Goal: Task Accomplishment & Management: Use online tool/utility

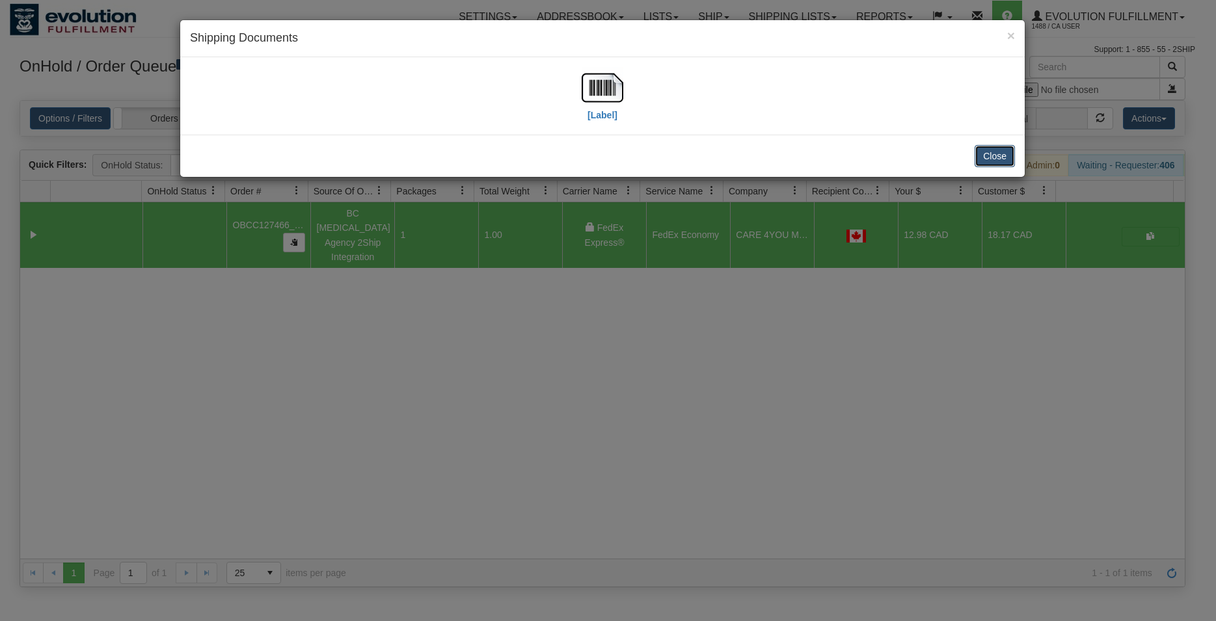
click at [994, 154] on button "Close" at bounding box center [995, 156] width 40 height 22
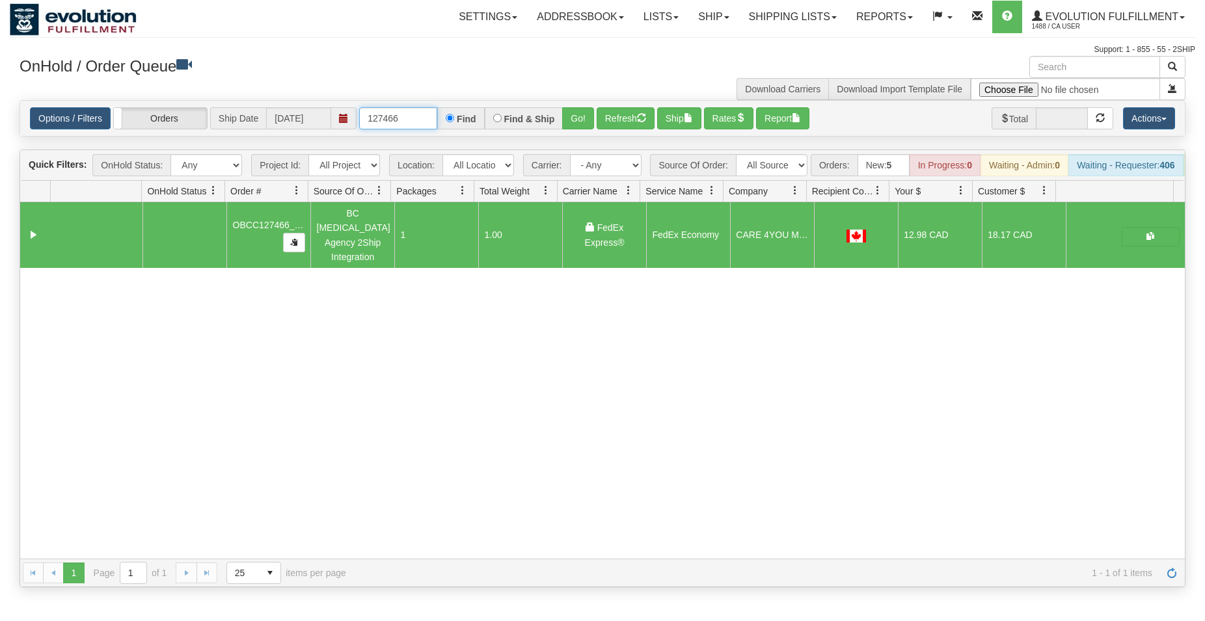
drag, startPoint x: 414, startPoint y: 118, endPoint x: -62, endPoint y: 16, distance: 486.6
click at [359, 107] on input "127466" at bounding box center [398, 118] width 78 height 22
type input "8586"
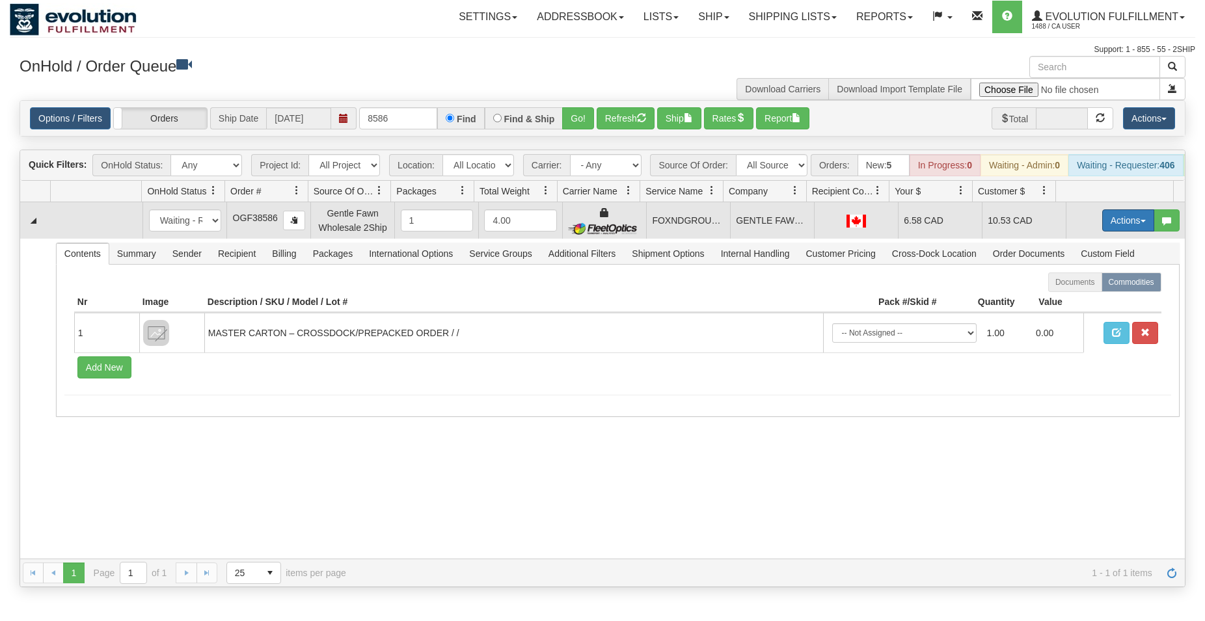
click at [1117, 232] on button "Actions" at bounding box center [1128, 221] width 52 height 22
click at [1096, 284] on span "Rate All Services" at bounding box center [1102, 279] width 78 height 10
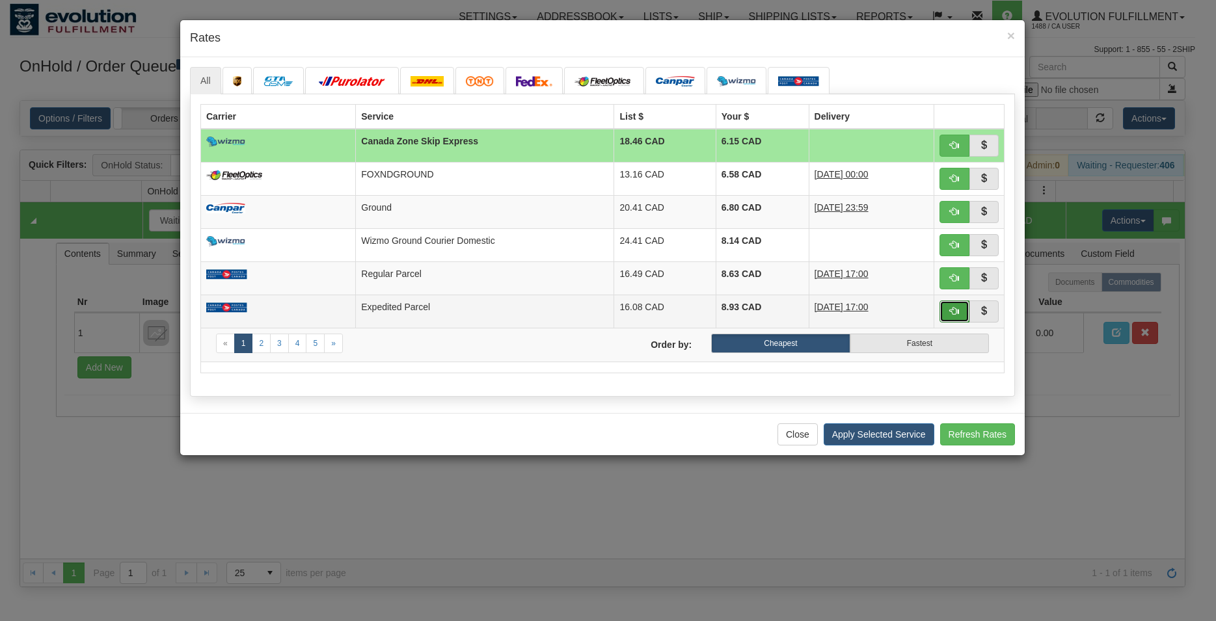
click at [950, 308] on span "button" at bounding box center [954, 310] width 9 height 9
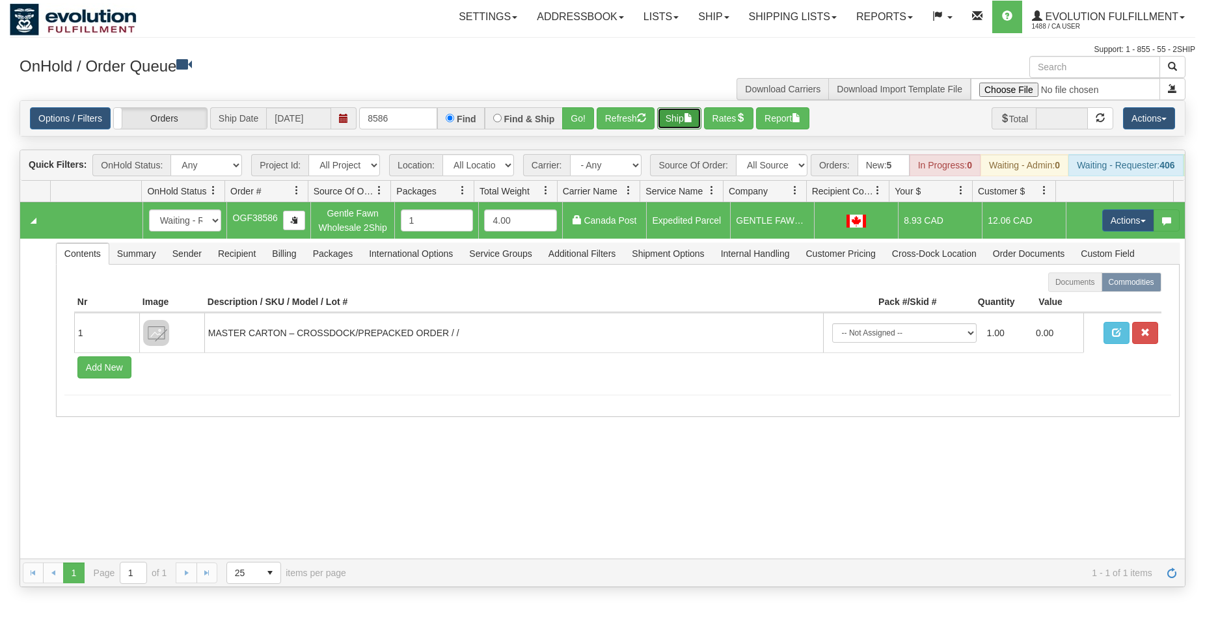
click at [677, 118] on button "Ship" at bounding box center [679, 118] width 44 height 22
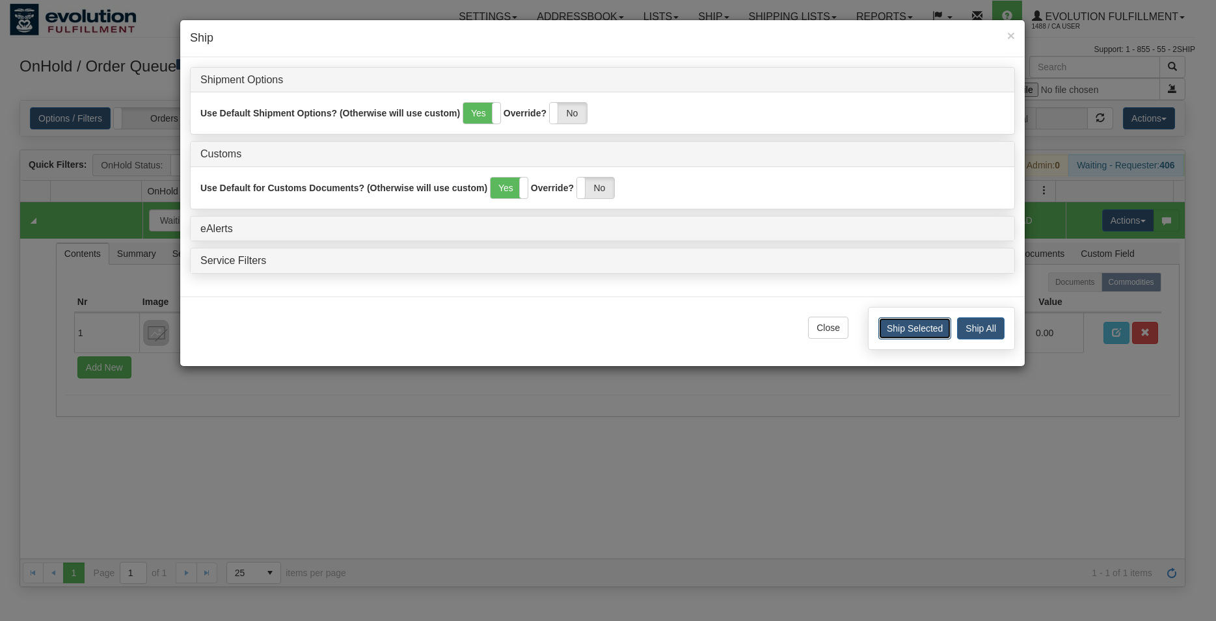
click at [910, 327] on button "Ship Selected" at bounding box center [914, 329] width 73 height 22
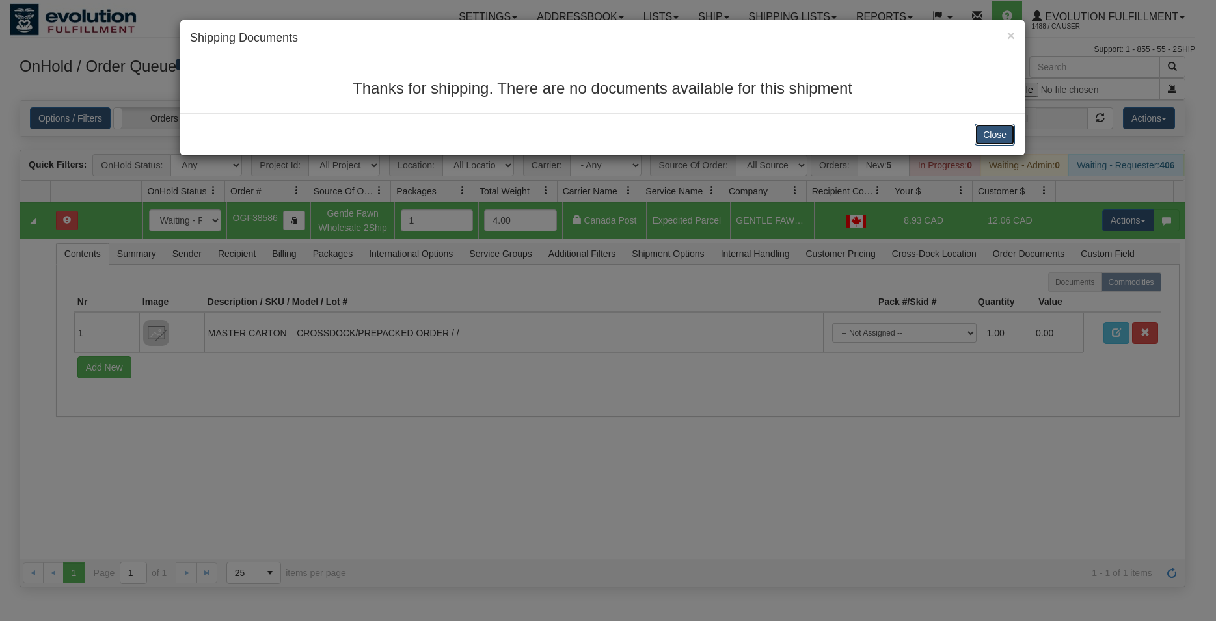
click at [1001, 142] on button "Close" at bounding box center [995, 135] width 40 height 22
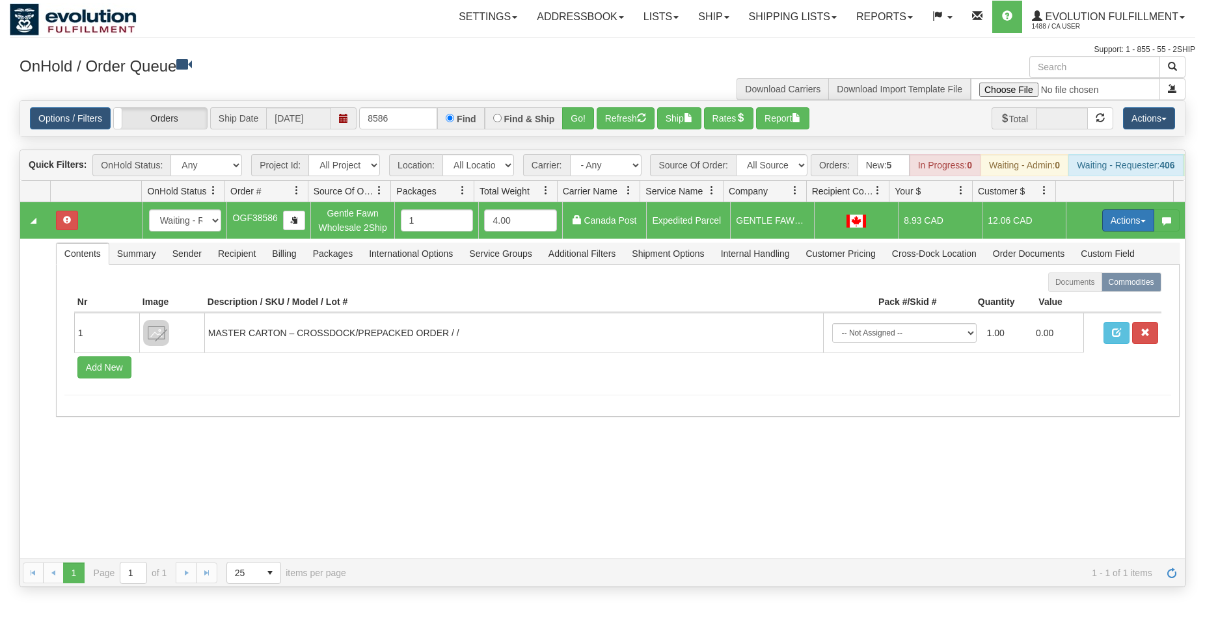
click at [1102, 228] on button "Actions" at bounding box center [1128, 221] width 52 height 22
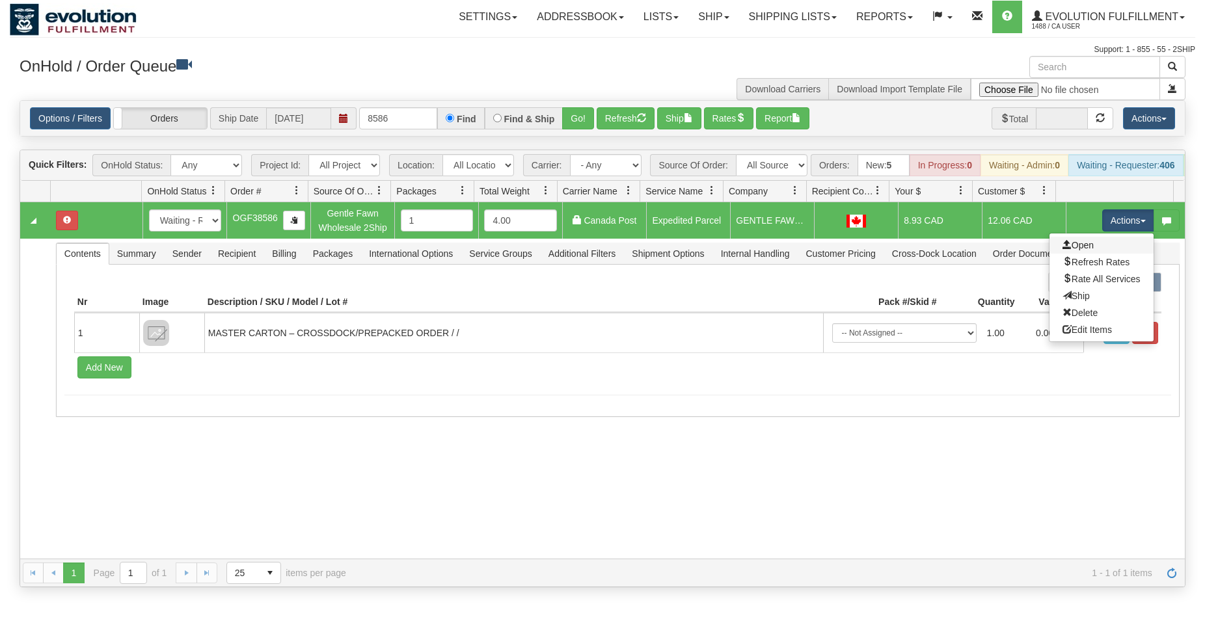
click at [1080, 254] on link "Open" at bounding box center [1102, 245] width 104 height 17
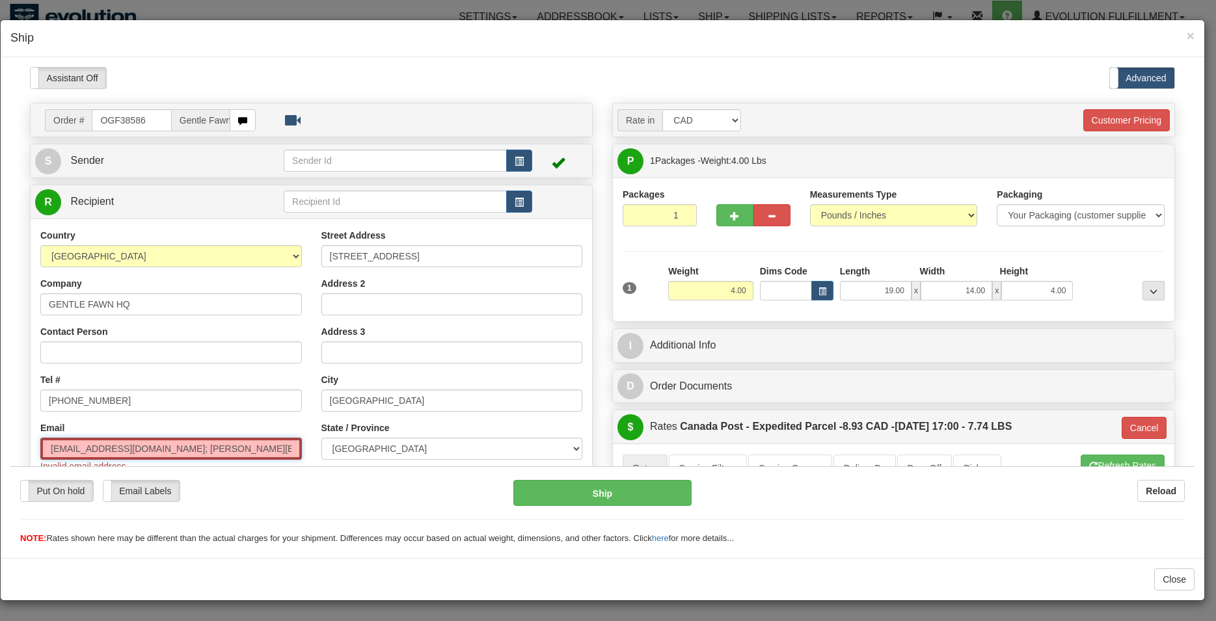
click at [146, 450] on input "[EMAIL_ADDRESS][DOMAIN_NAME]; [PERSON_NAME][EMAIL_ADDRESS][DOMAIN_NAME]" at bounding box center [171, 448] width 262 height 22
drag, startPoint x: 146, startPoint y: 450, endPoint x: 272, endPoint y: 463, distance: 127.0
click at [272, 459] on input "[EMAIL_ADDRESS][DOMAIN_NAME]; [PERSON_NAME][EMAIL_ADDRESS][DOMAIN_NAME]" at bounding box center [171, 448] width 262 height 22
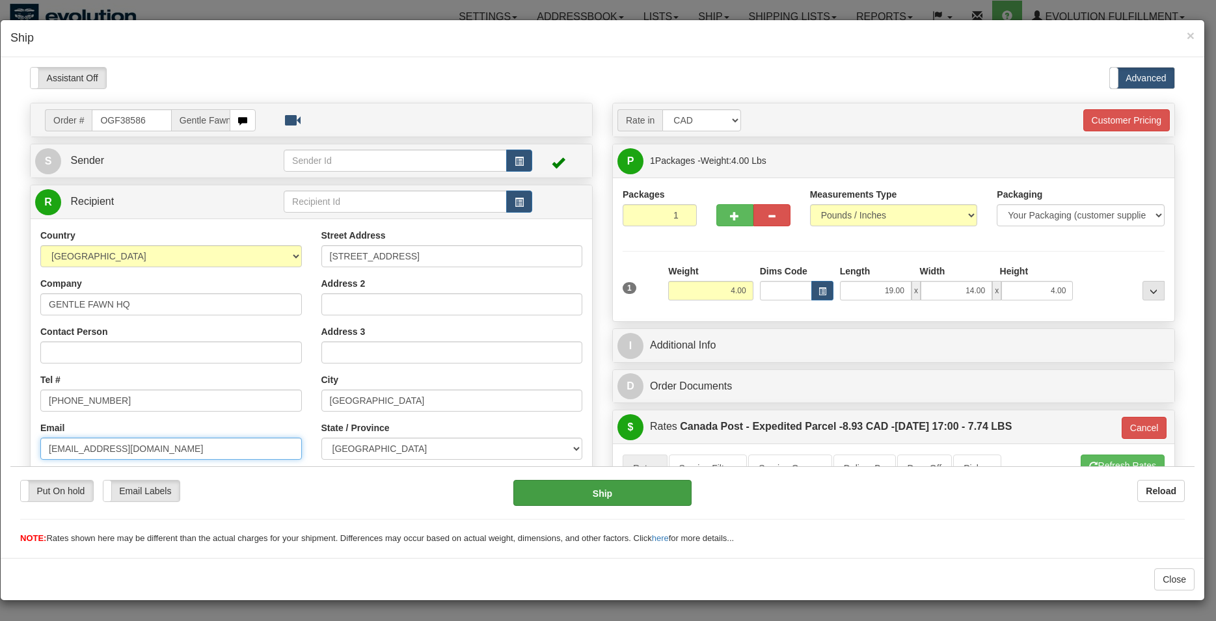
type input "[EMAIL_ADDRESS][DOMAIN_NAME]"
click at [531, 488] on button "Ship" at bounding box center [602, 493] width 178 height 26
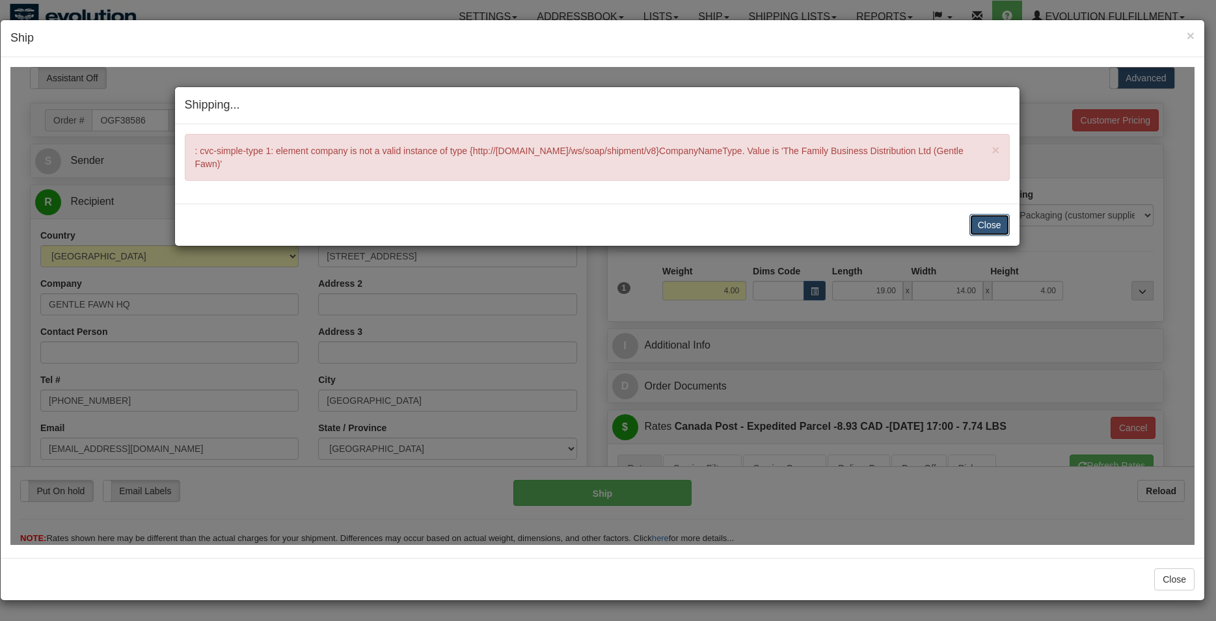
click at [971, 223] on button "Close" at bounding box center [989, 224] width 40 height 22
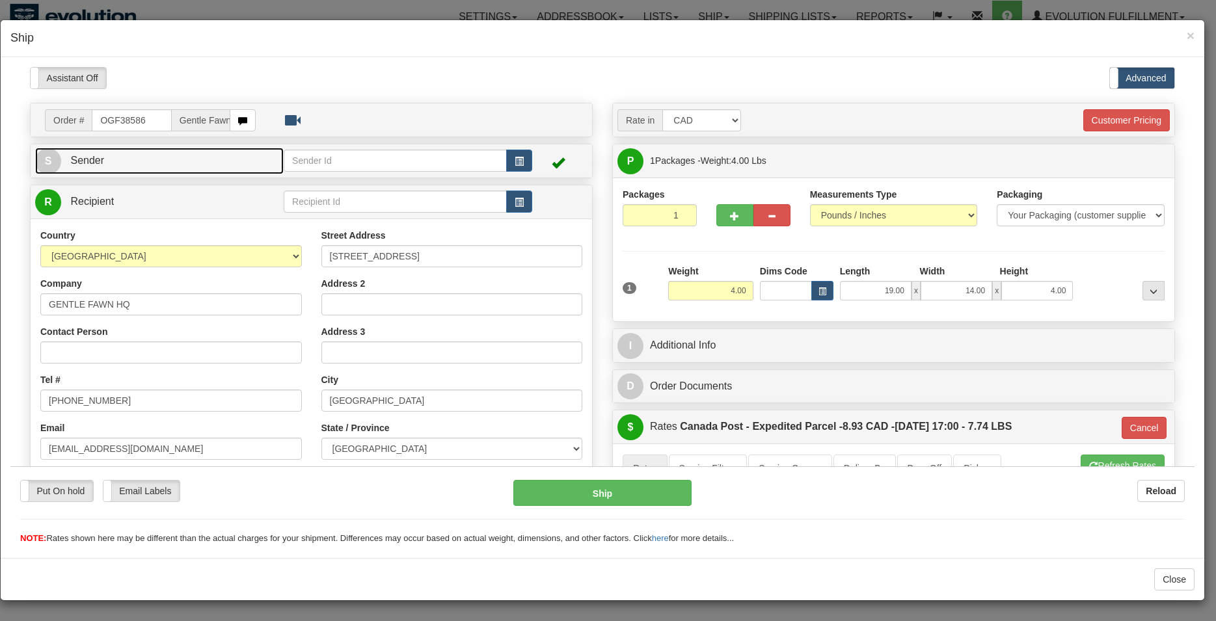
click at [187, 157] on link "S Sender" at bounding box center [159, 160] width 249 height 27
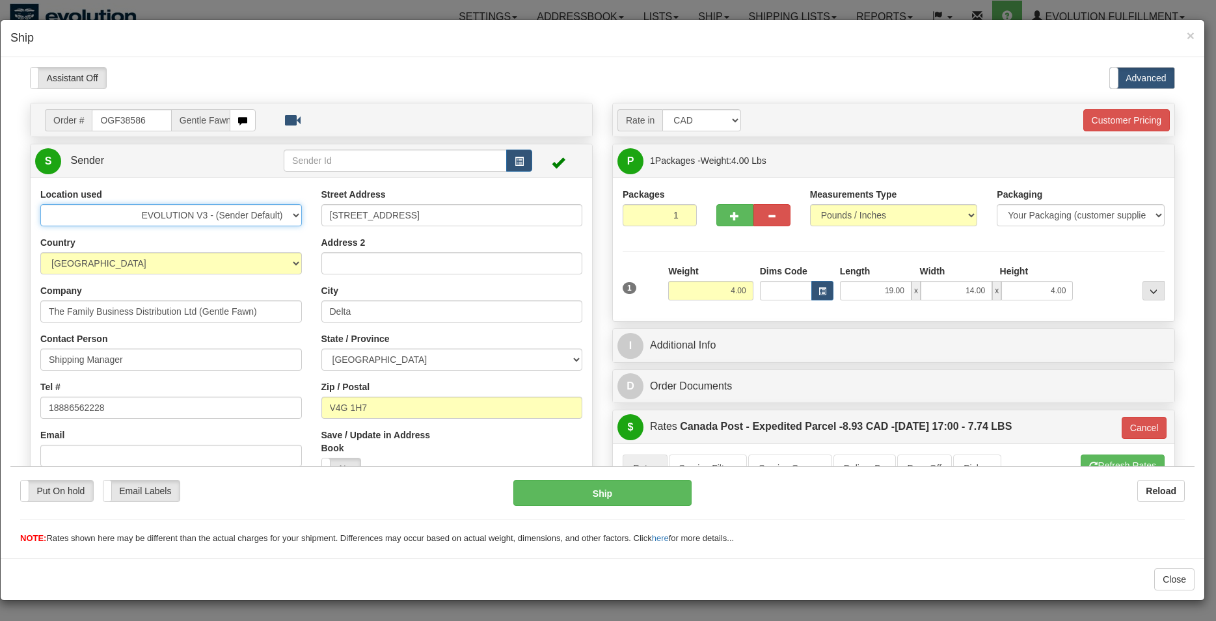
click at [40, 204] on select "Default - (CA Default) Evolution US EVOLUTION V3 - (Sender Default) Fedex IDD L…" at bounding box center [171, 215] width 262 height 22
click at [148, 217] on select "Default - (CA Default) Evolution US EVOLUTION V3 - (Sender Default) Fedex IDD L…" at bounding box center [171, 215] width 262 height 22
click at [40, 204] on select "Default - (CA Default) Evolution US EVOLUTION V3 - (Sender Default) Fedex IDD L…" at bounding box center [171, 215] width 262 height 22
click at [275, 219] on select "Default - (CA Default) Evolution US EVOLUTION V3 - (Sender Default) Fedex IDD L…" at bounding box center [171, 215] width 262 height 22
drag, startPoint x: 200, startPoint y: 311, endPoint x: 325, endPoint y: 316, distance: 125.0
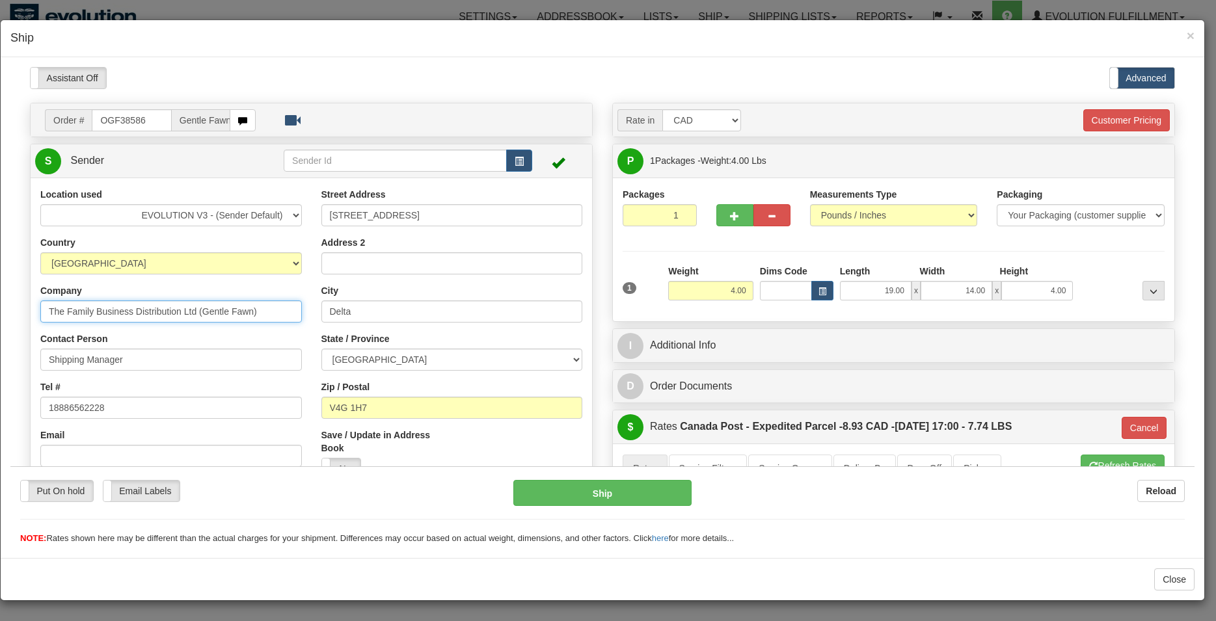
click at [302, 316] on input "The Family Business Distribution Ltd (Gentle Fawn)" at bounding box center [171, 311] width 262 height 22
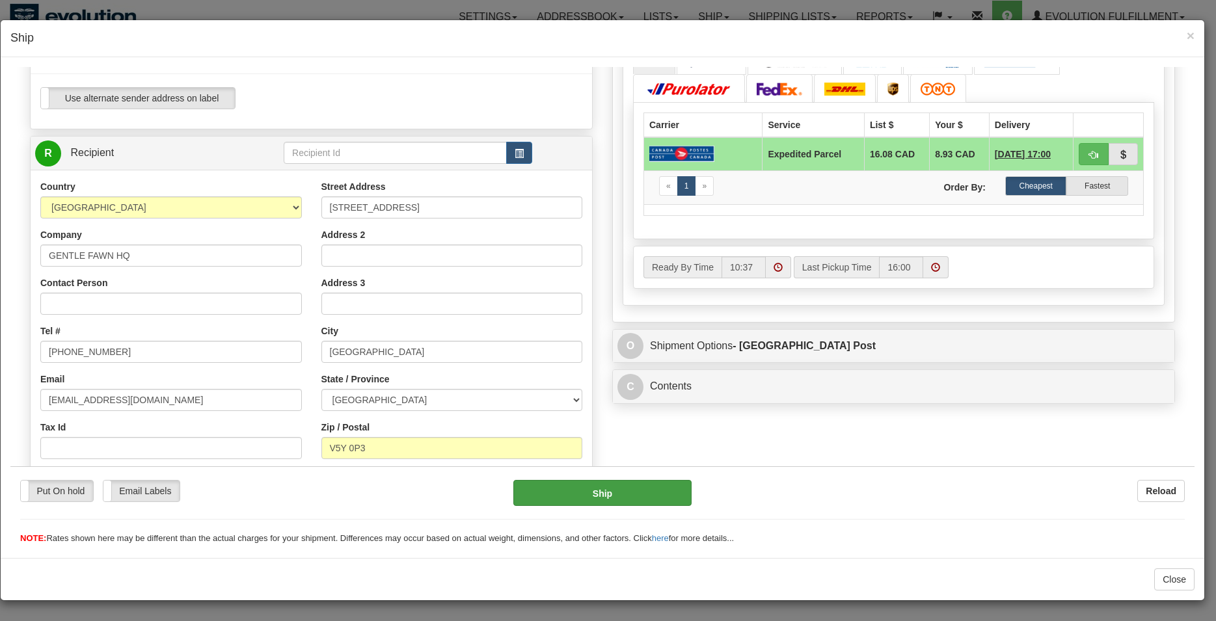
type input "The Family Business Distribution Ltd"
click at [558, 491] on button "Ship" at bounding box center [602, 493] width 178 height 26
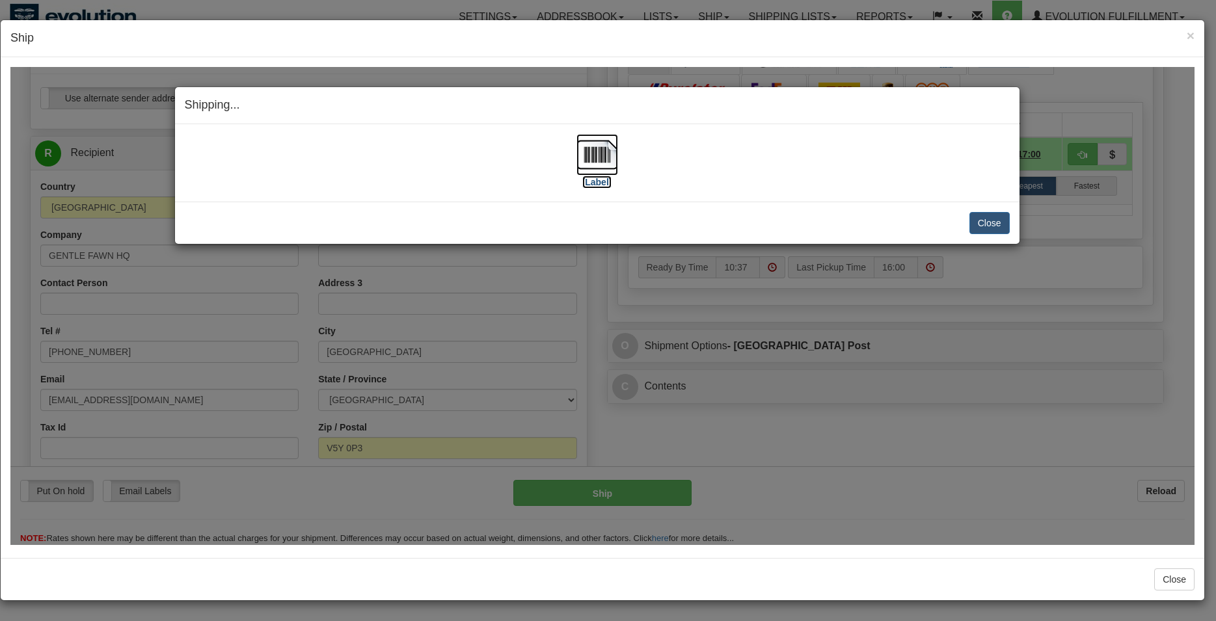
click at [588, 159] on img at bounding box center [597, 154] width 42 height 42
click at [999, 224] on button "Close" at bounding box center [989, 222] width 40 height 22
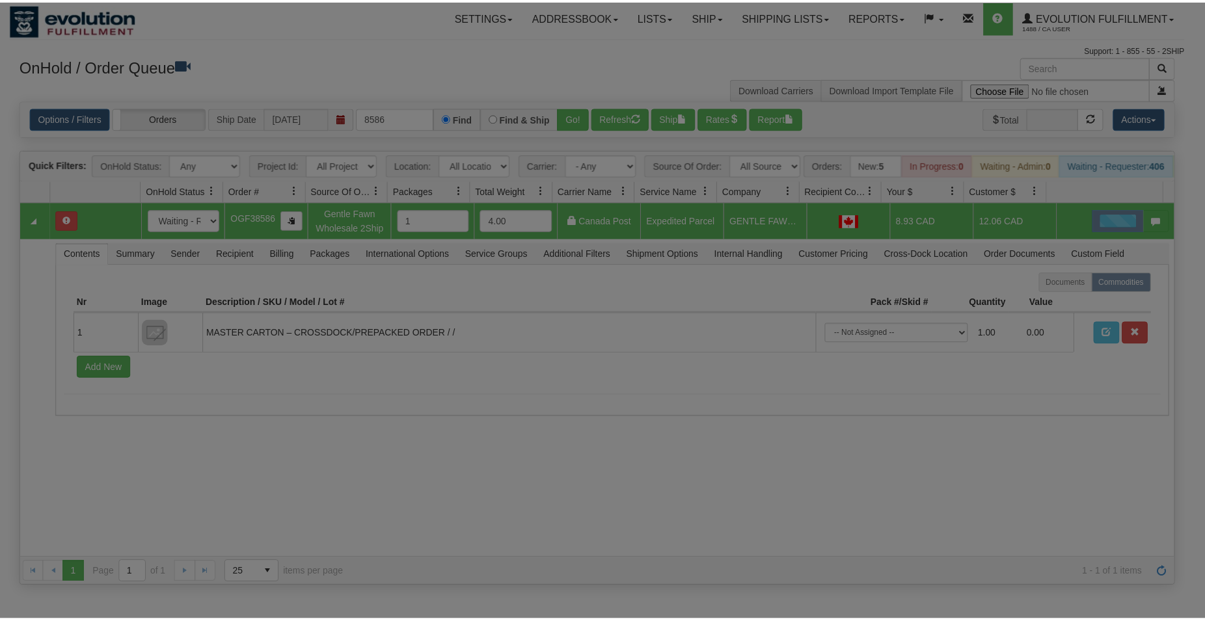
scroll to position [0, 0]
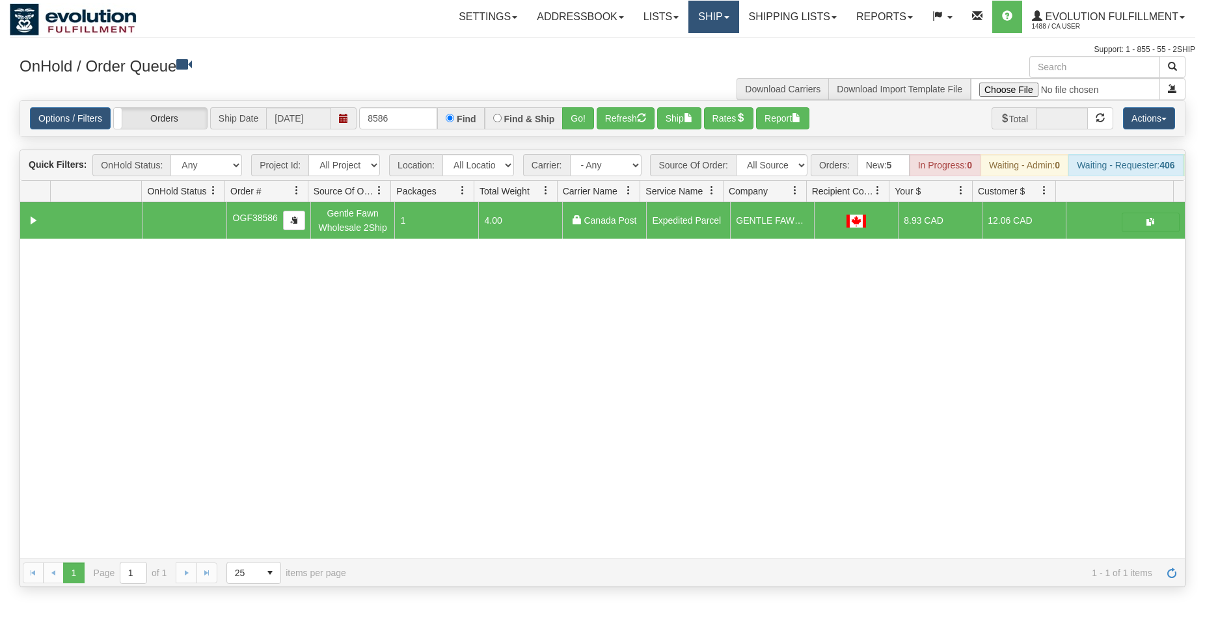
click at [712, 24] on link "Ship" at bounding box center [713, 17] width 50 height 33
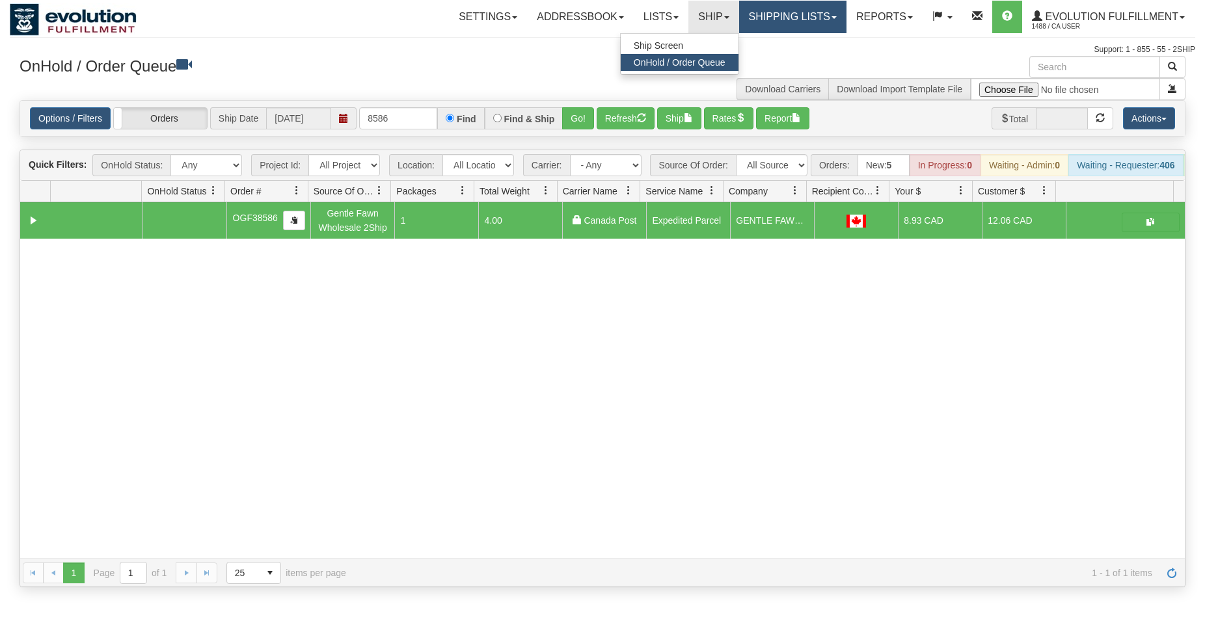
click at [780, 20] on link "Shipping lists" at bounding box center [792, 17] width 107 height 33
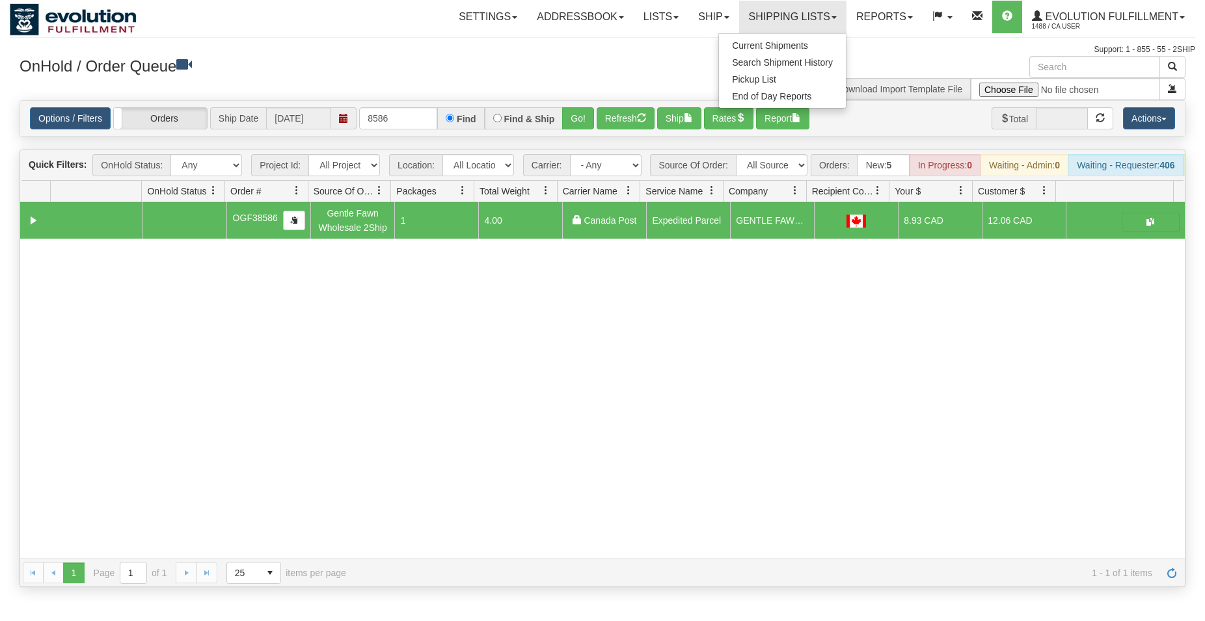
click at [356, 79] on div "OnHold / Order Queue" at bounding box center [306, 68] width 593 height 25
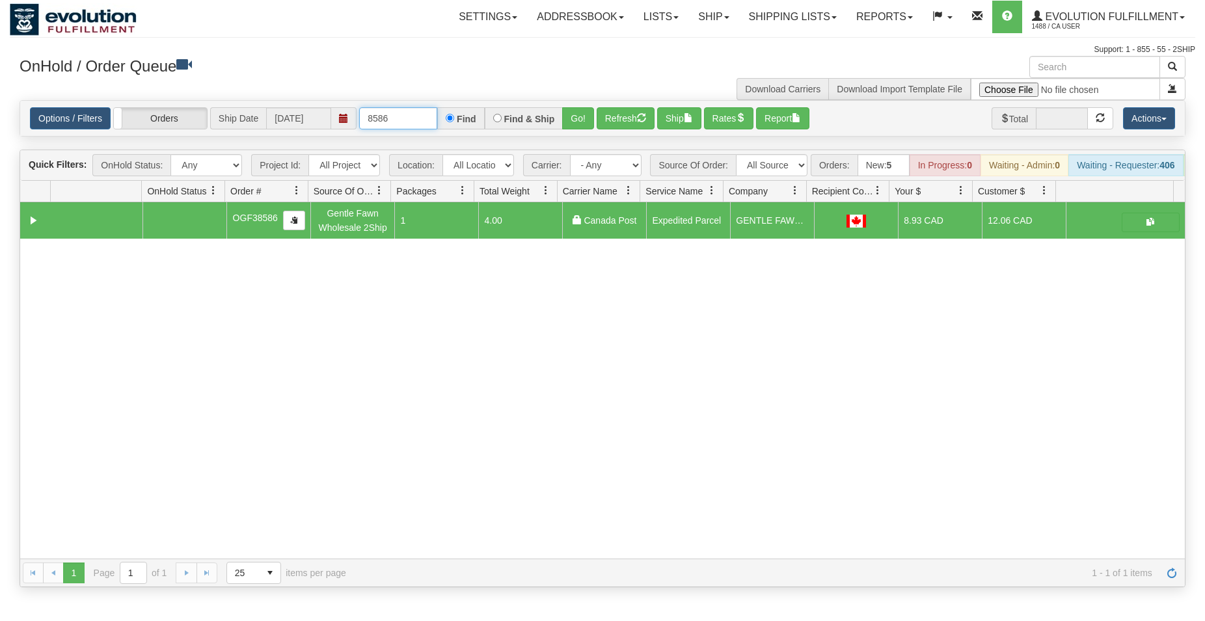
click at [396, 124] on input "8586" at bounding box center [398, 118] width 78 height 22
click at [569, 116] on button "Go!" at bounding box center [578, 118] width 32 height 22
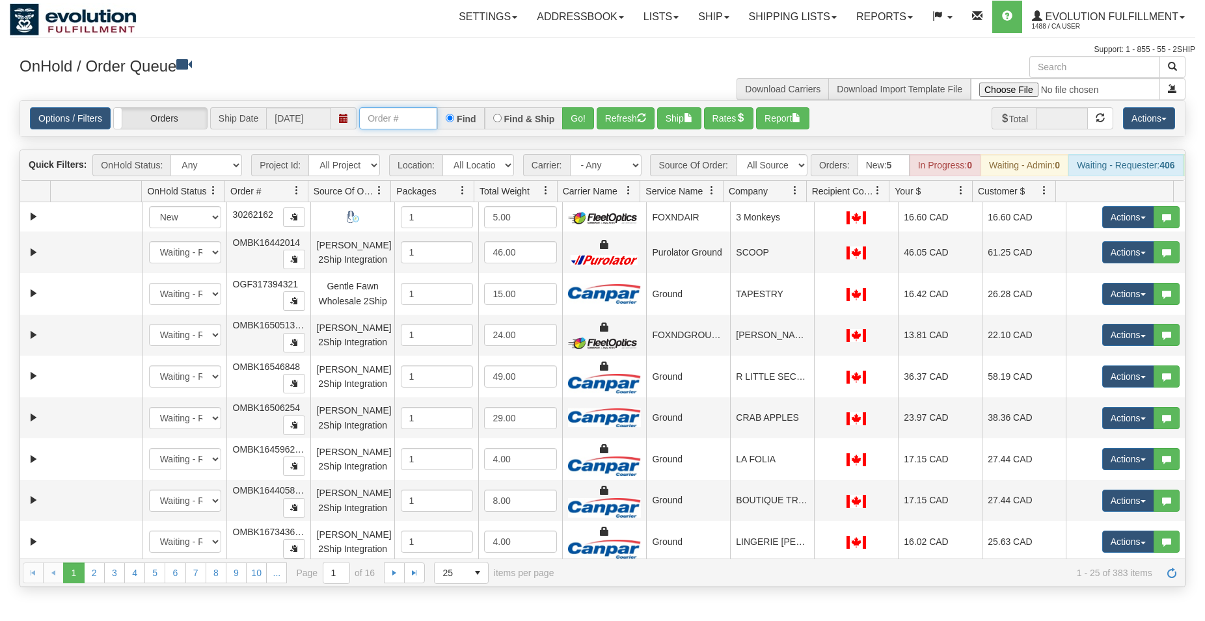
click at [425, 118] on input "text" at bounding box center [398, 118] width 78 height 22
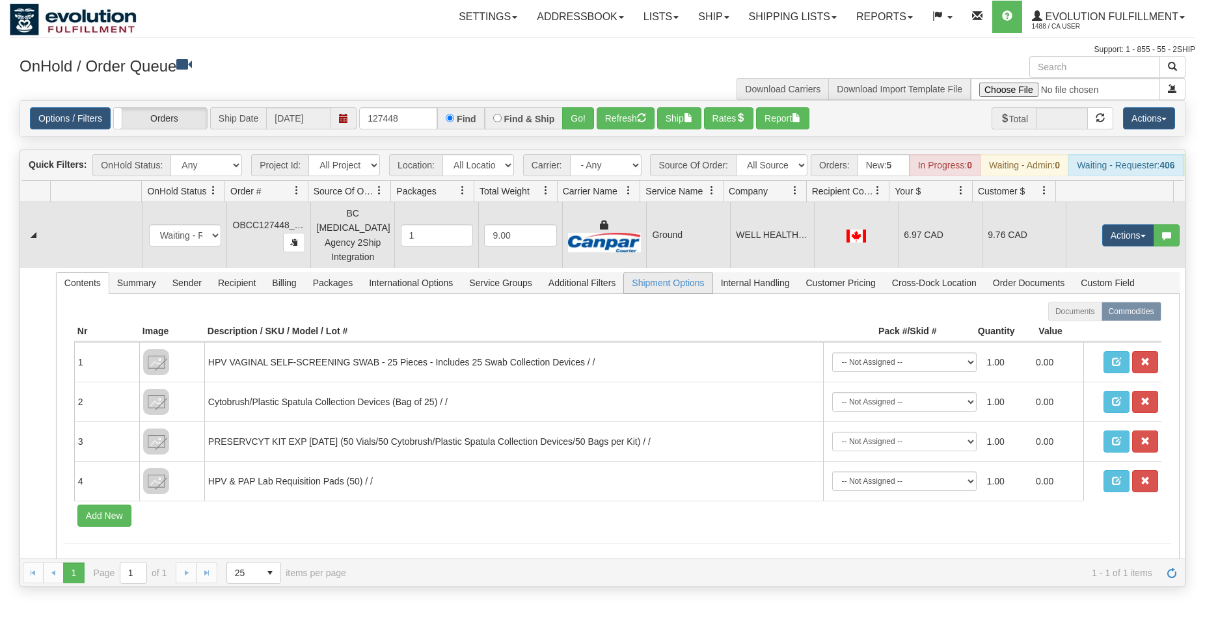
click at [657, 239] on td "Ground" at bounding box center [688, 235] width 84 height 66
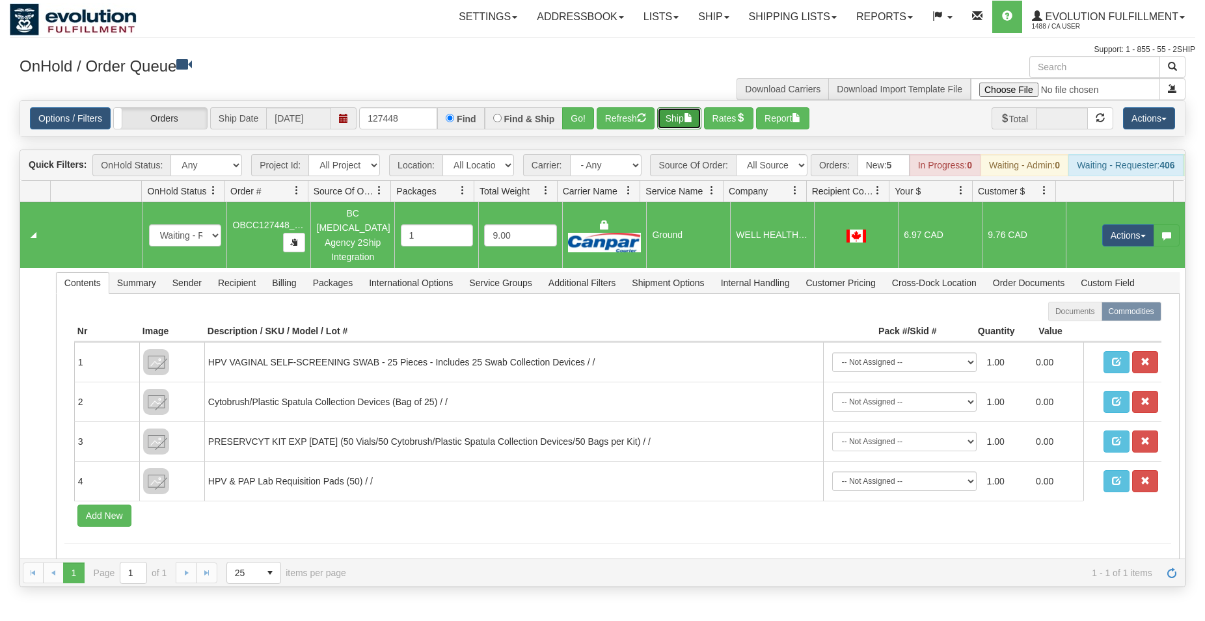
click at [671, 127] on button "Ship" at bounding box center [679, 118] width 44 height 22
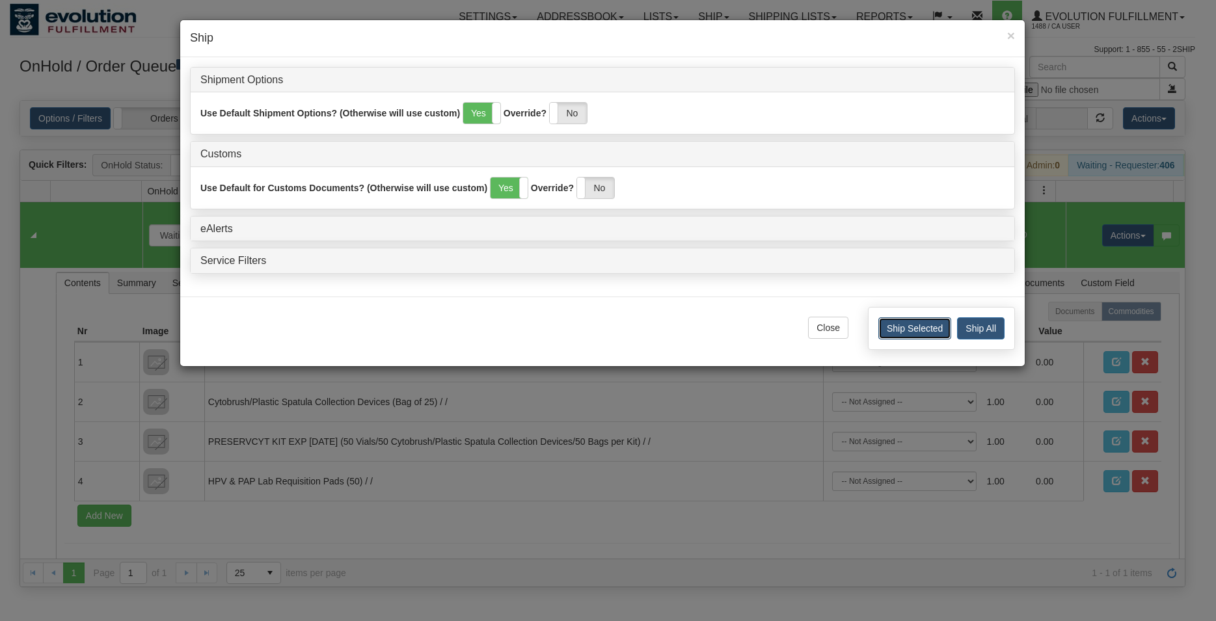
click at [908, 336] on button "Ship Selected" at bounding box center [914, 329] width 73 height 22
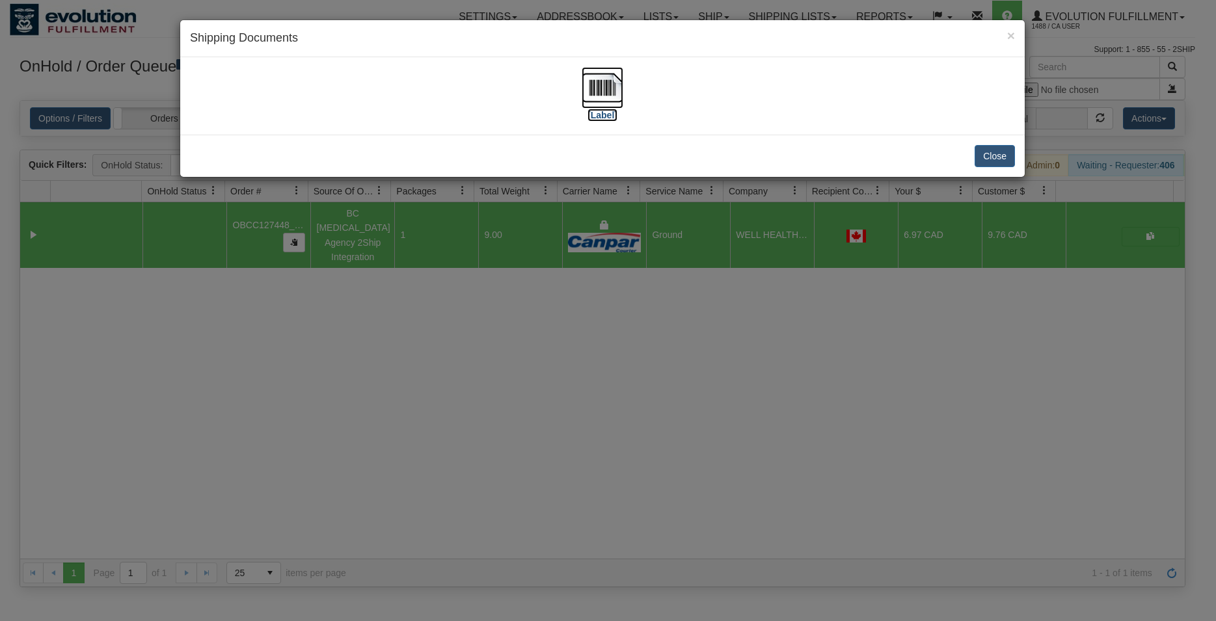
click at [602, 89] on img at bounding box center [603, 88] width 42 height 42
click at [992, 151] on button "Close" at bounding box center [995, 156] width 40 height 22
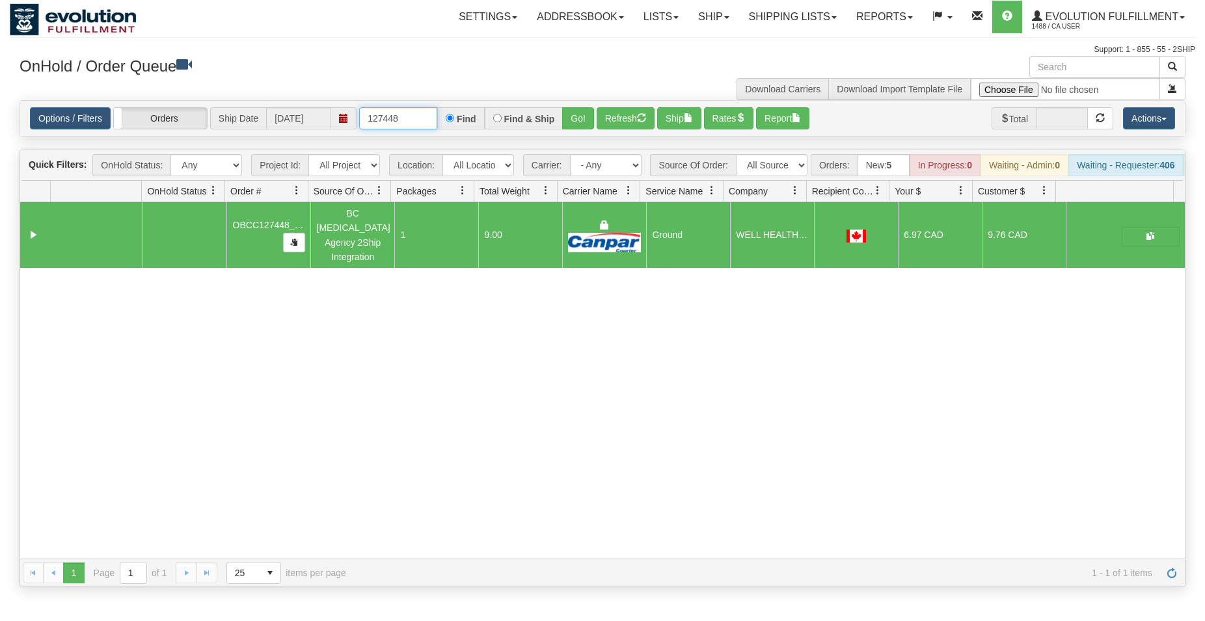
drag, startPoint x: 390, startPoint y: 123, endPoint x: 420, endPoint y: 120, distance: 29.4
click at [413, 124] on input "127448" at bounding box center [398, 118] width 78 height 22
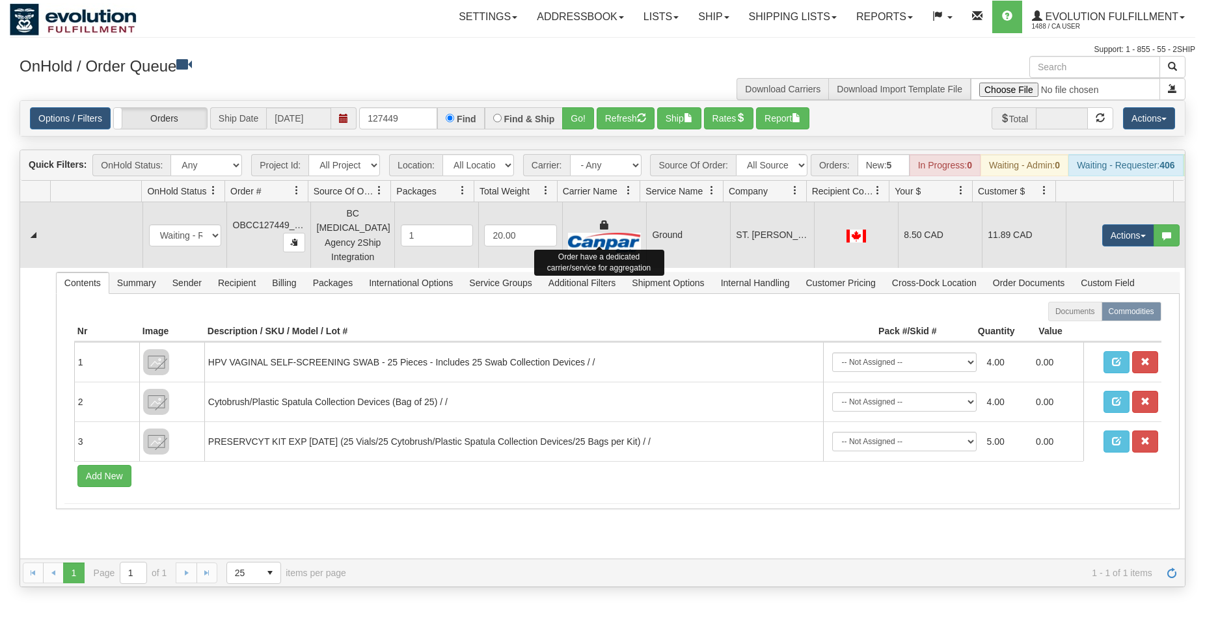
click at [623, 245] on img at bounding box center [604, 243] width 72 height 20
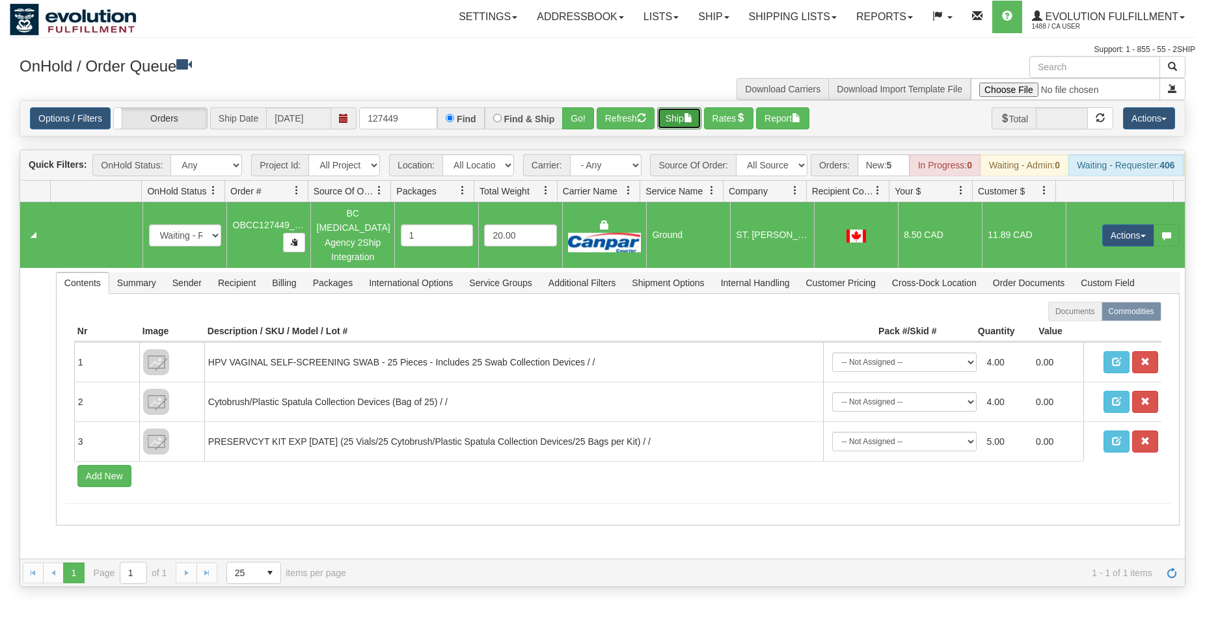
click at [681, 122] on button "Ship" at bounding box center [679, 118] width 44 height 22
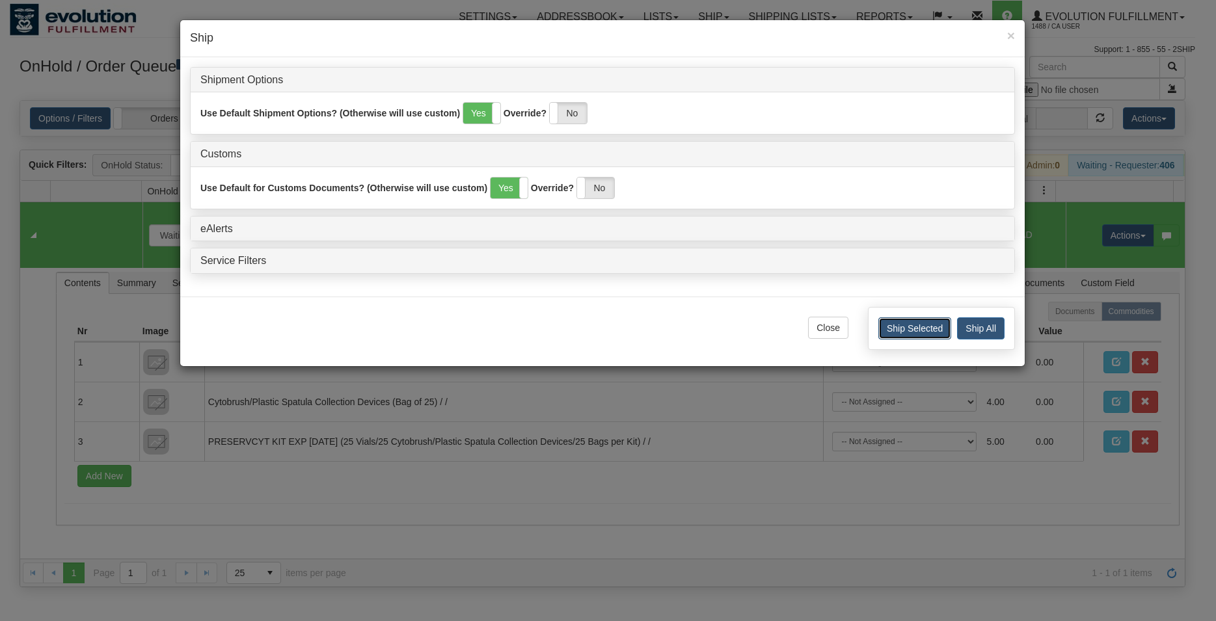
click at [899, 332] on button "Ship Selected" at bounding box center [914, 329] width 73 height 22
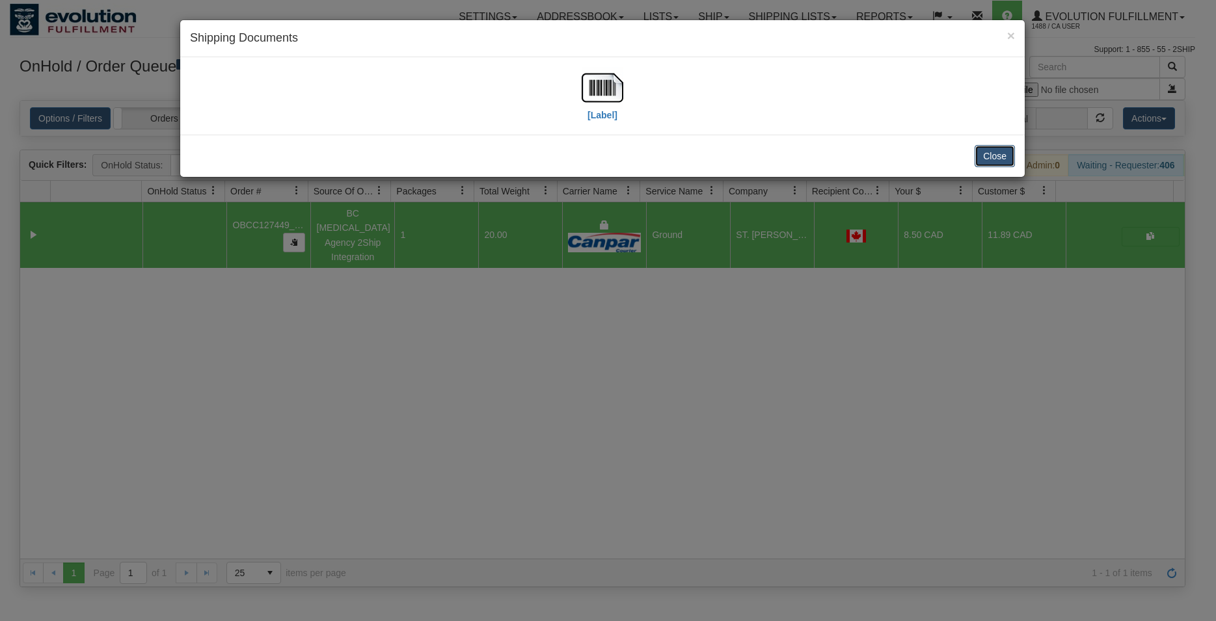
click at [994, 154] on button "Close" at bounding box center [995, 156] width 40 height 22
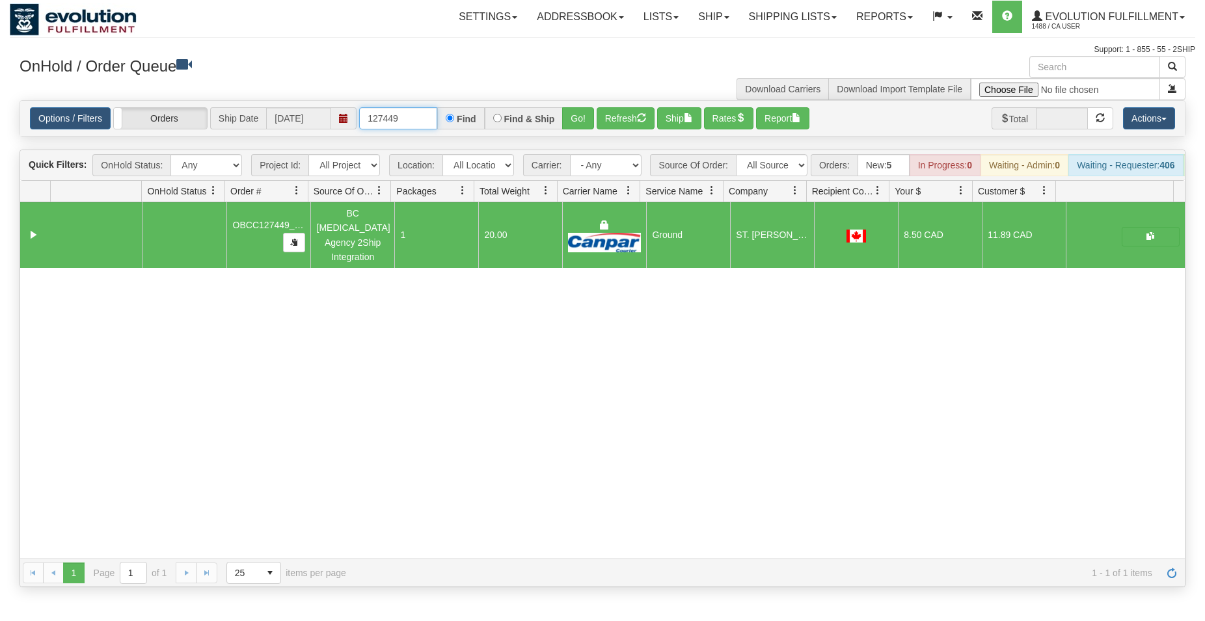
drag, startPoint x: 420, startPoint y: 119, endPoint x: 273, endPoint y: 100, distance: 147.7
click at [359, 107] on input "127449" at bounding box center [398, 118] width 78 height 22
click at [387, 120] on input "127449" at bounding box center [398, 118] width 78 height 22
drag, startPoint x: 387, startPoint y: 120, endPoint x: 400, endPoint y: 116, distance: 13.8
click at [400, 116] on input "127449" at bounding box center [398, 118] width 78 height 22
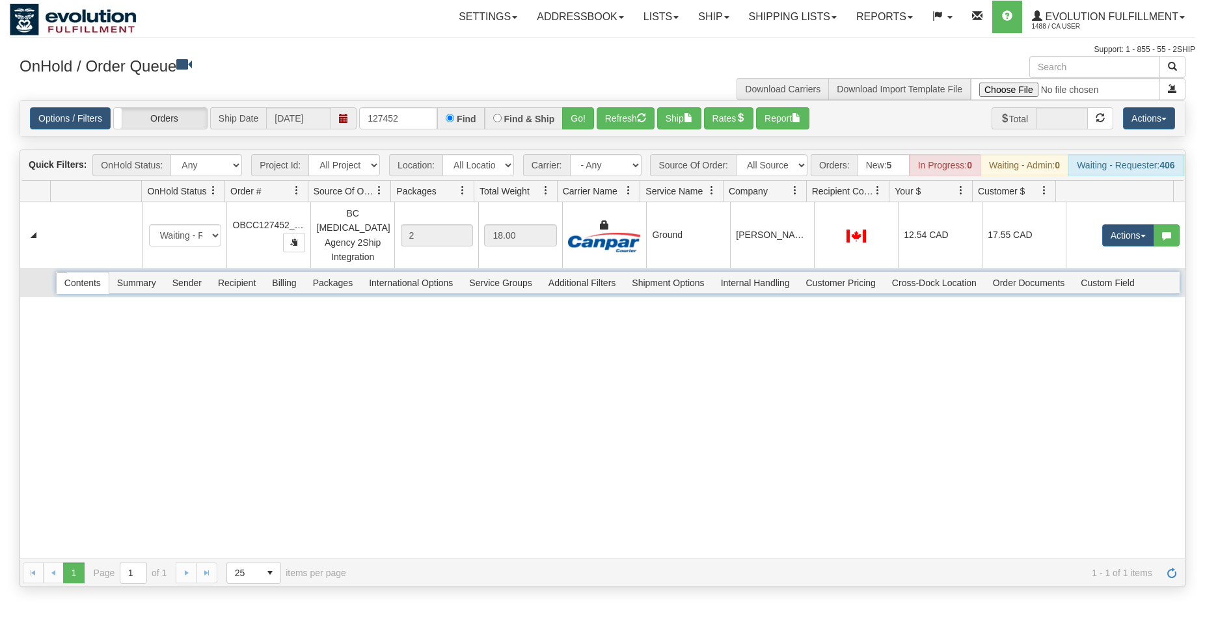
click at [792, 277] on span "Internal Handling" at bounding box center [755, 283] width 85 height 21
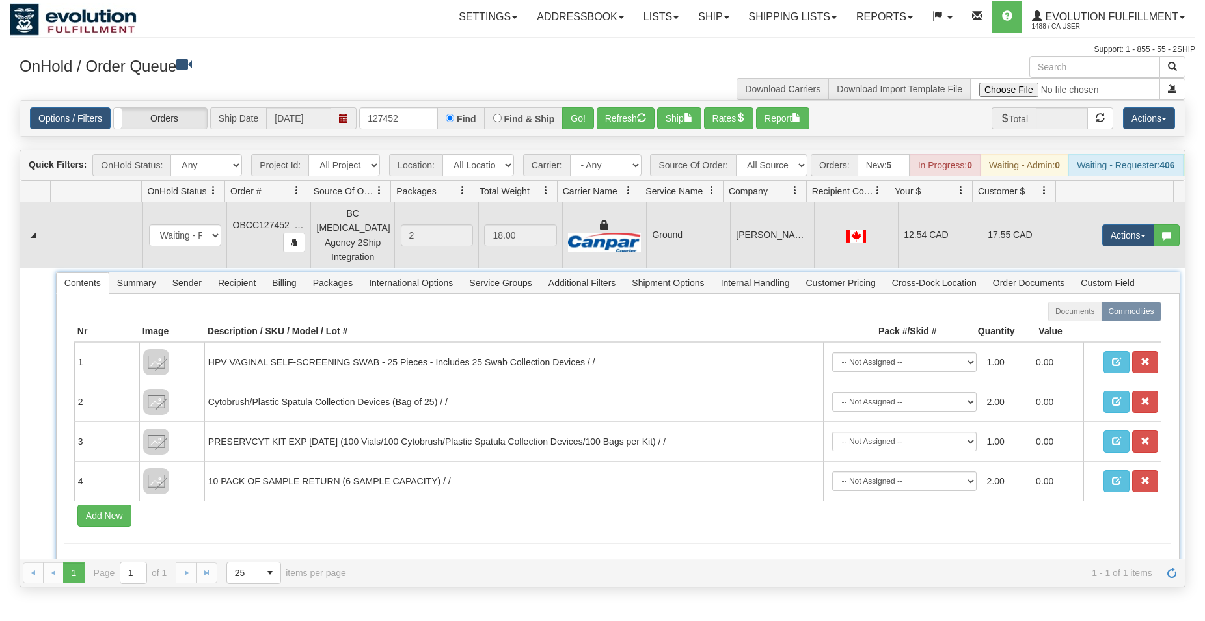
click at [768, 241] on td "[PERSON_NAME][GEOGRAPHIC_DATA]" at bounding box center [772, 235] width 84 height 66
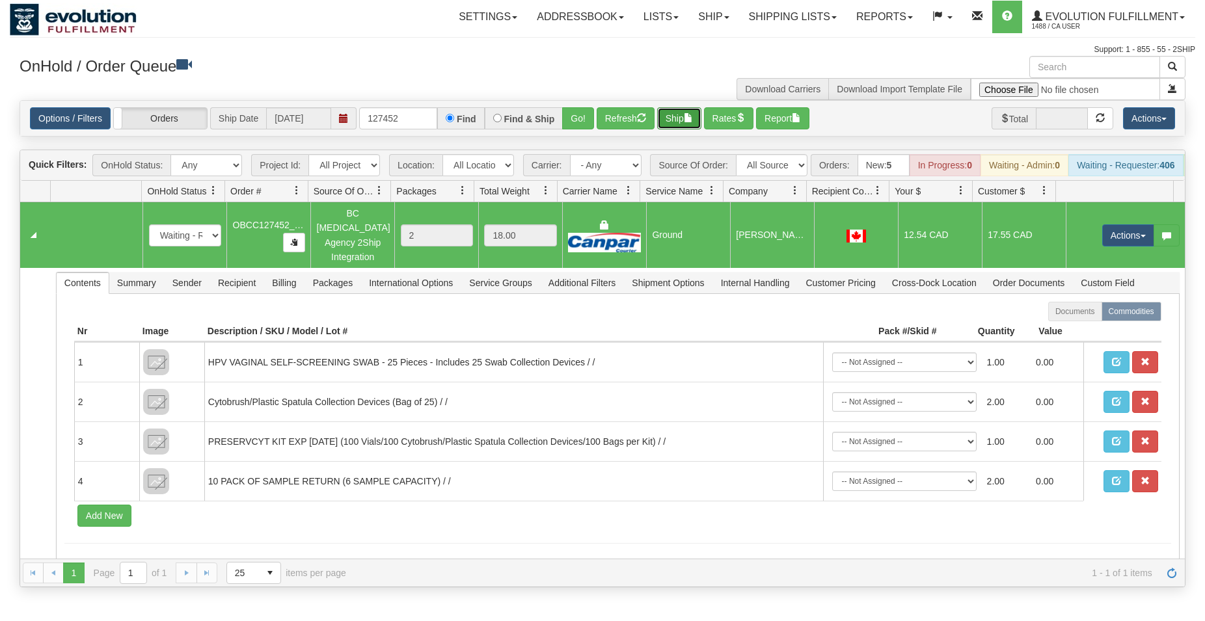
click at [680, 122] on button "Ship" at bounding box center [679, 118] width 44 height 22
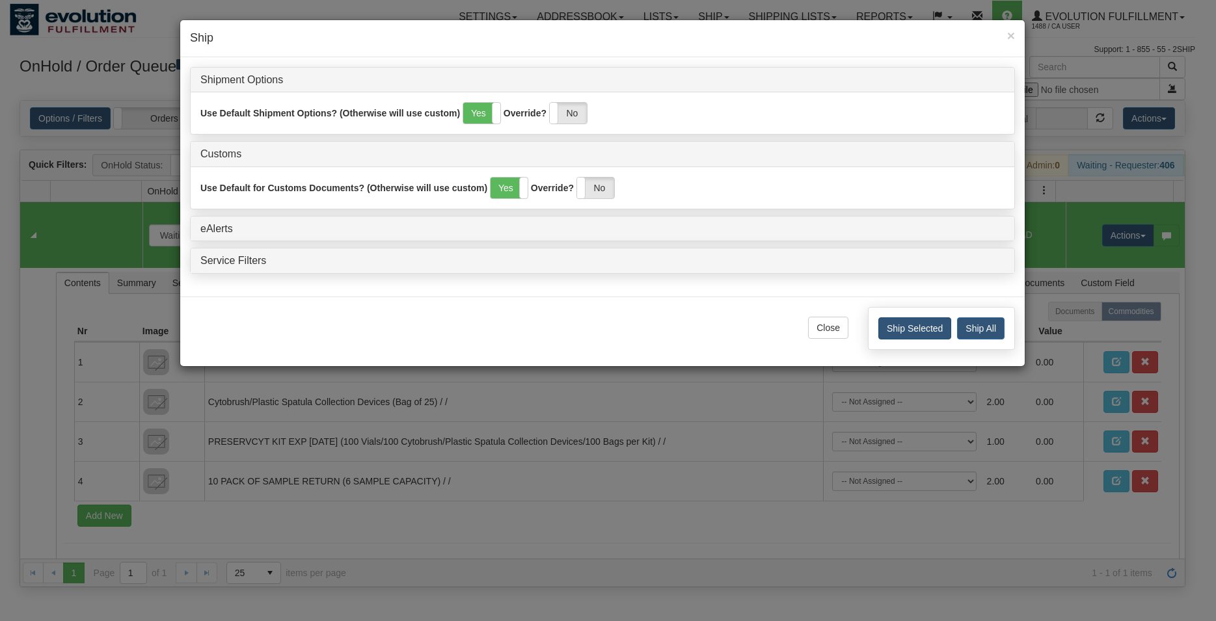
drag, startPoint x: 876, startPoint y: 325, endPoint x: 885, endPoint y: 331, distance: 10.8
click at [876, 325] on div "Ship Selected Ship All" at bounding box center [941, 328] width 147 height 43
click at [886, 331] on button "Ship Selected" at bounding box center [914, 329] width 73 height 22
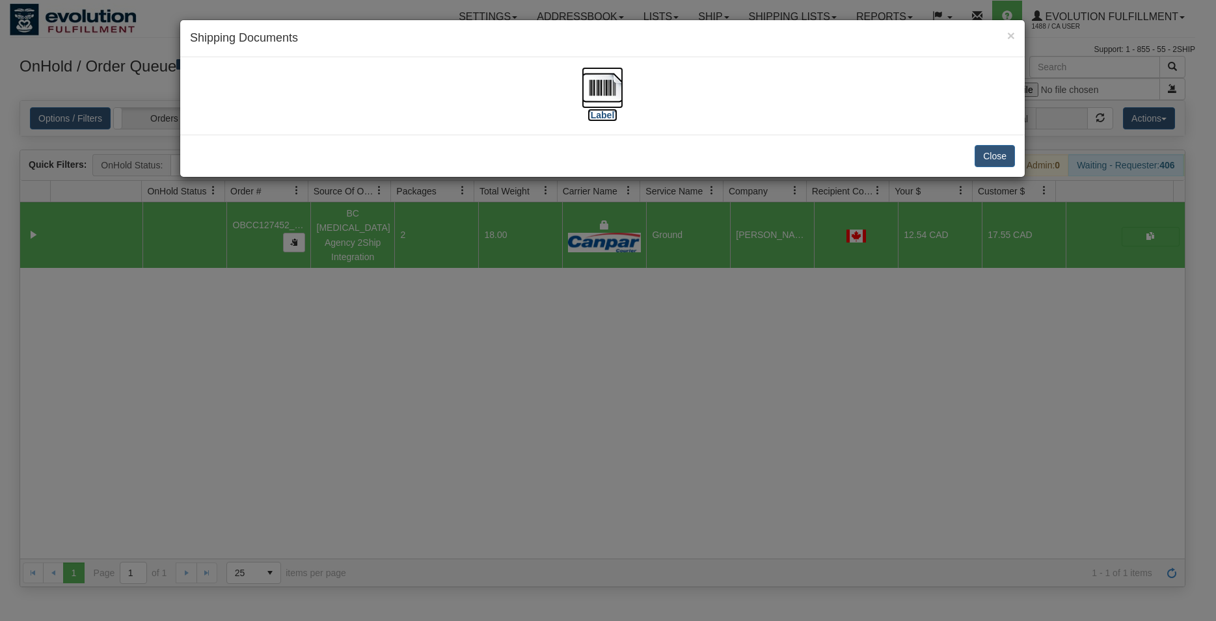
click at [606, 78] on img at bounding box center [603, 88] width 42 height 42
click at [988, 163] on button "Close" at bounding box center [995, 156] width 40 height 22
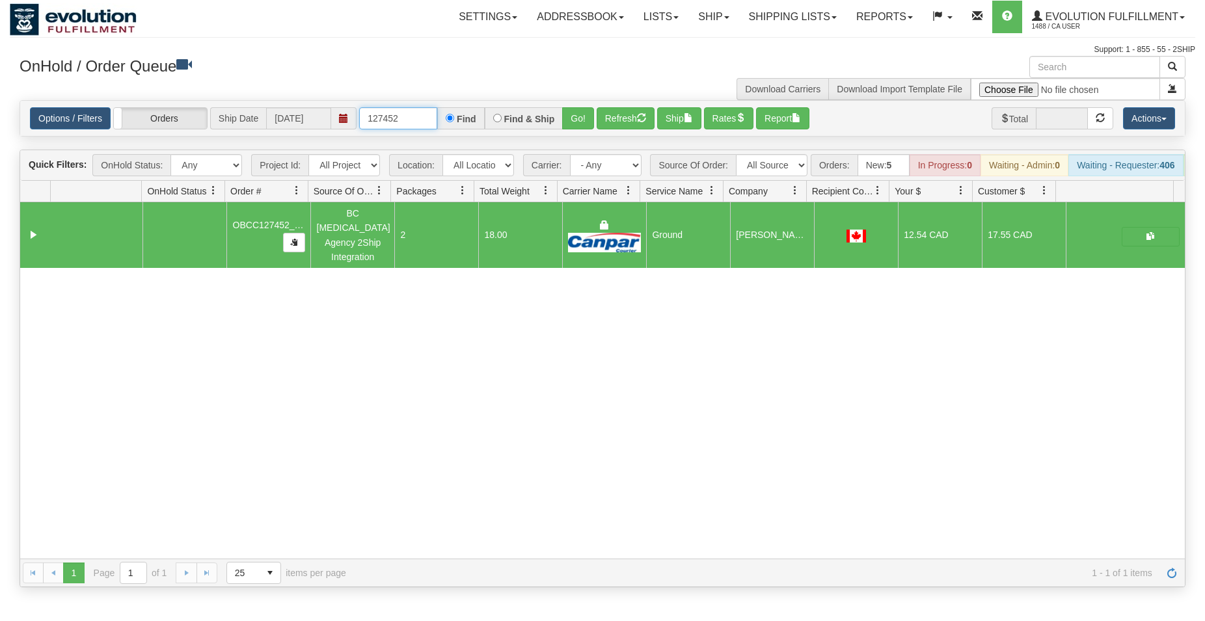
click at [394, 122] on input "127452" at bounding box center [398, 118] width 78 height 22
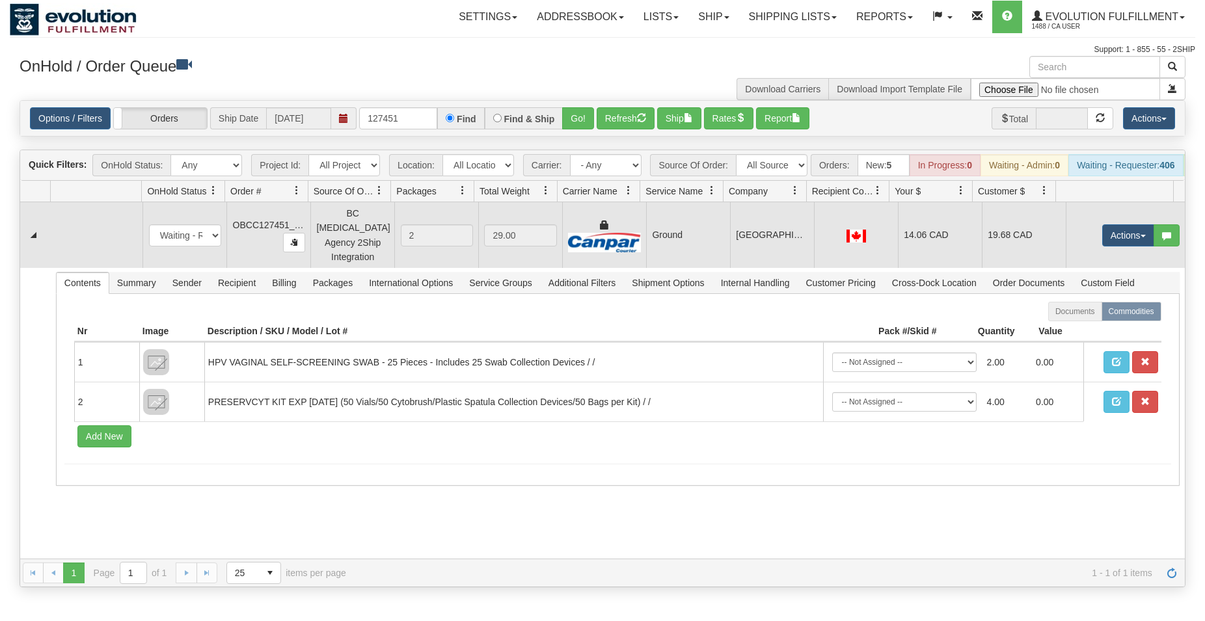
click at [814, 251] on td at bounding box center [856, 235] width 84 height 66
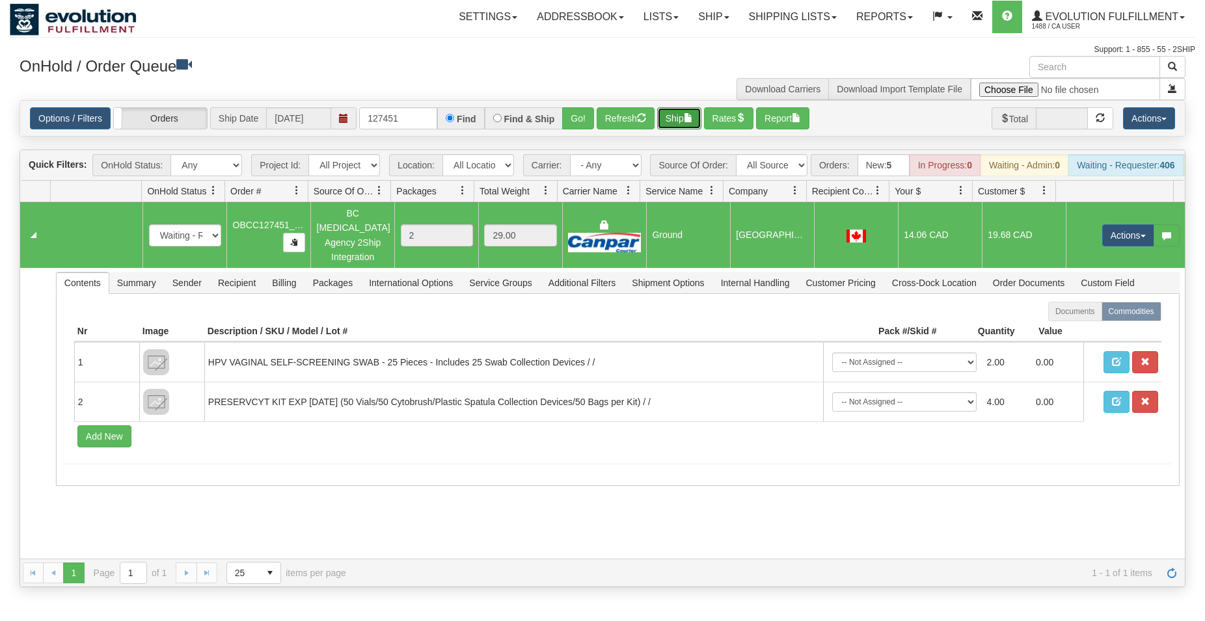
click at [676, 126] on button "Ship" at bounding box center [679, 118] width 44 height 22
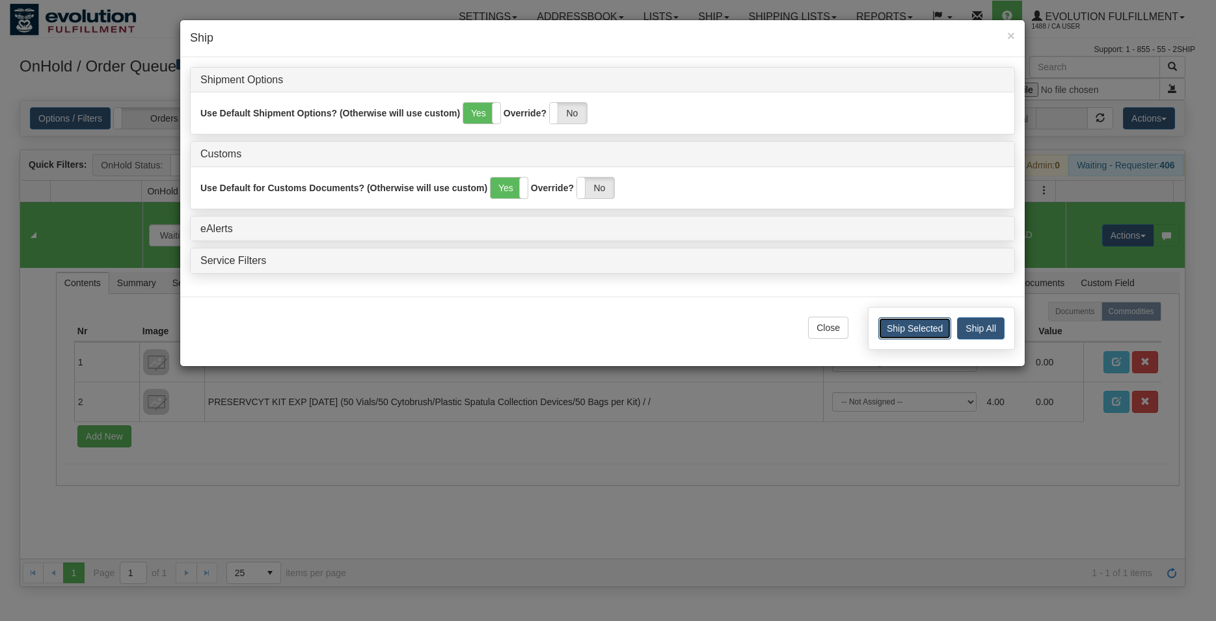
click at [896, 329] on button "Ship Selected" at bounding box center [914, 329] width 73 height 22
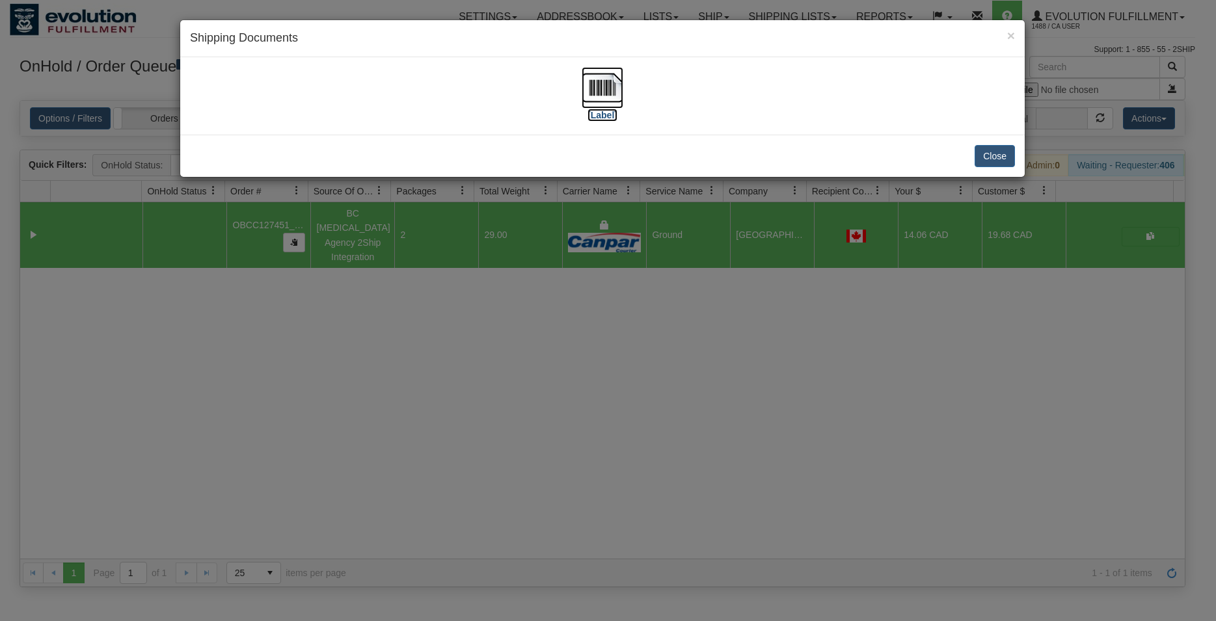
click at [601, 81] on img at bounding box center [603, 88] width 42 height 42
click at [1001, 161] on button "Close" at bounding box center [995, 156] width 40 height 22
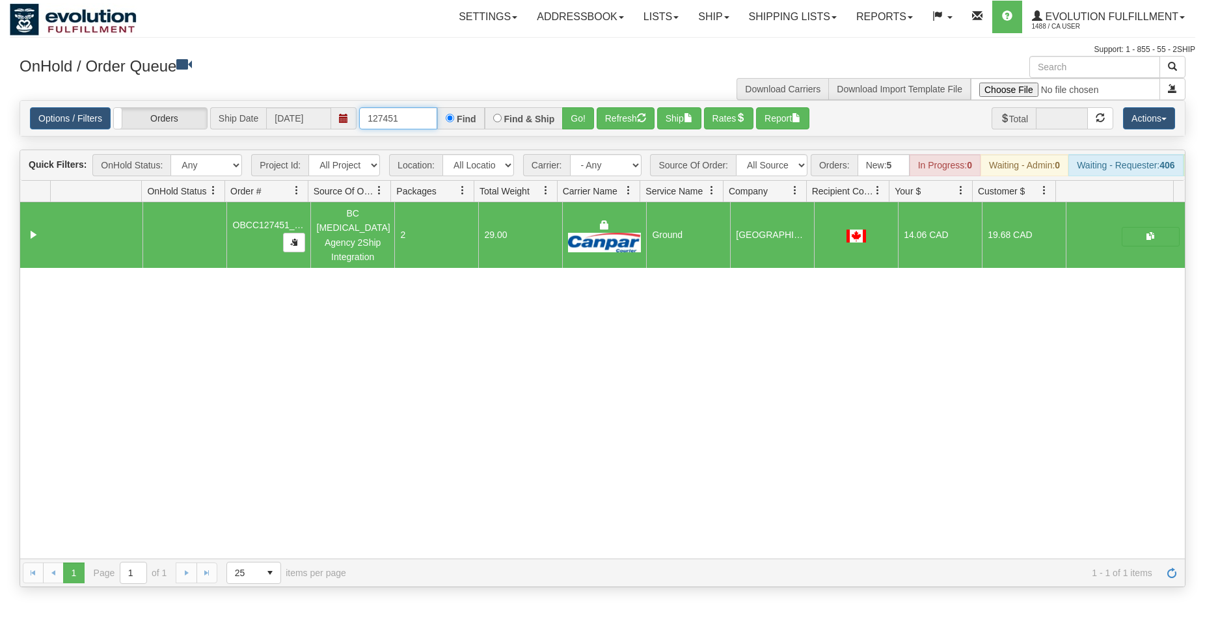
drag, startPoint x: 389, startPoint y: 116, endPoint x: 447, endPoint y: 124, distance: 58.5
click at [437, 124] on input "127451" at bounding box center [398, 118] width 78 height 22
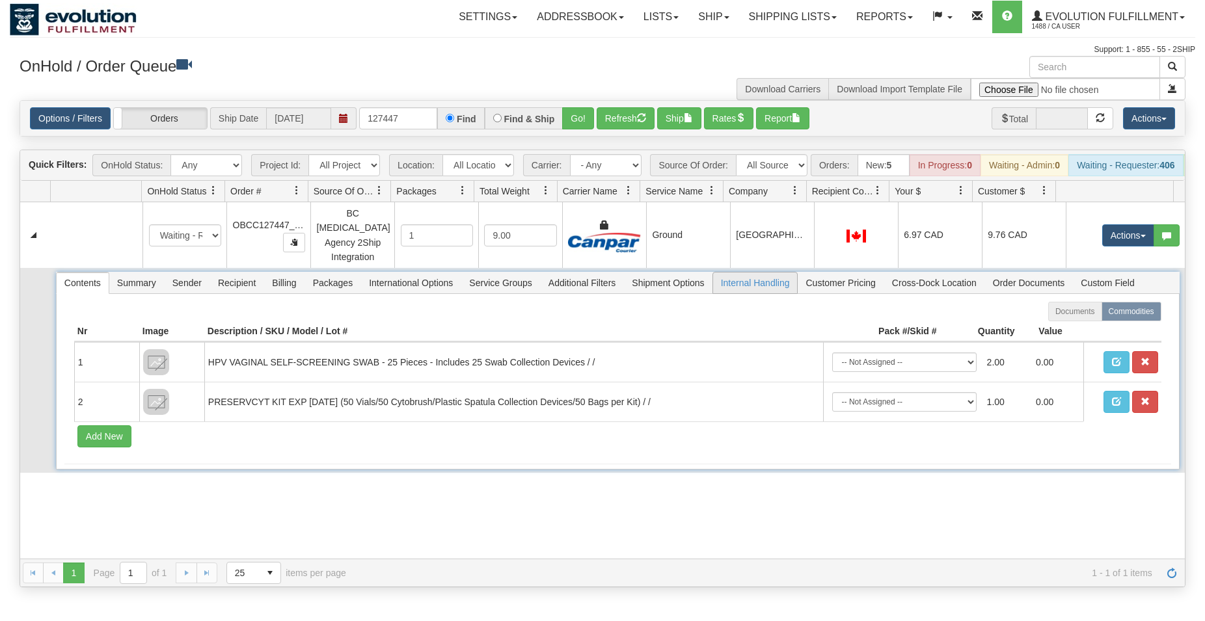
click at [738, 281] on span "Internal Handling" at bounding box center [755, 283] width 85 height 21
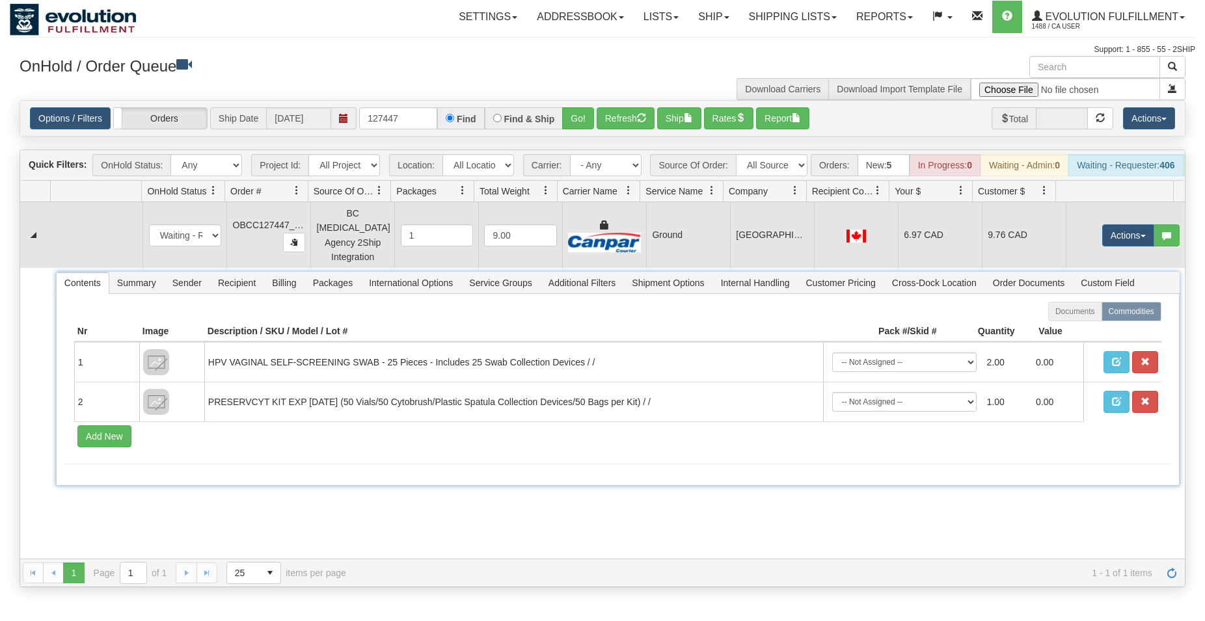
click at [735, 236] on td "[GEOGRAPHIC_DATA]" at bounding box center [772, 235] width 84 height 66
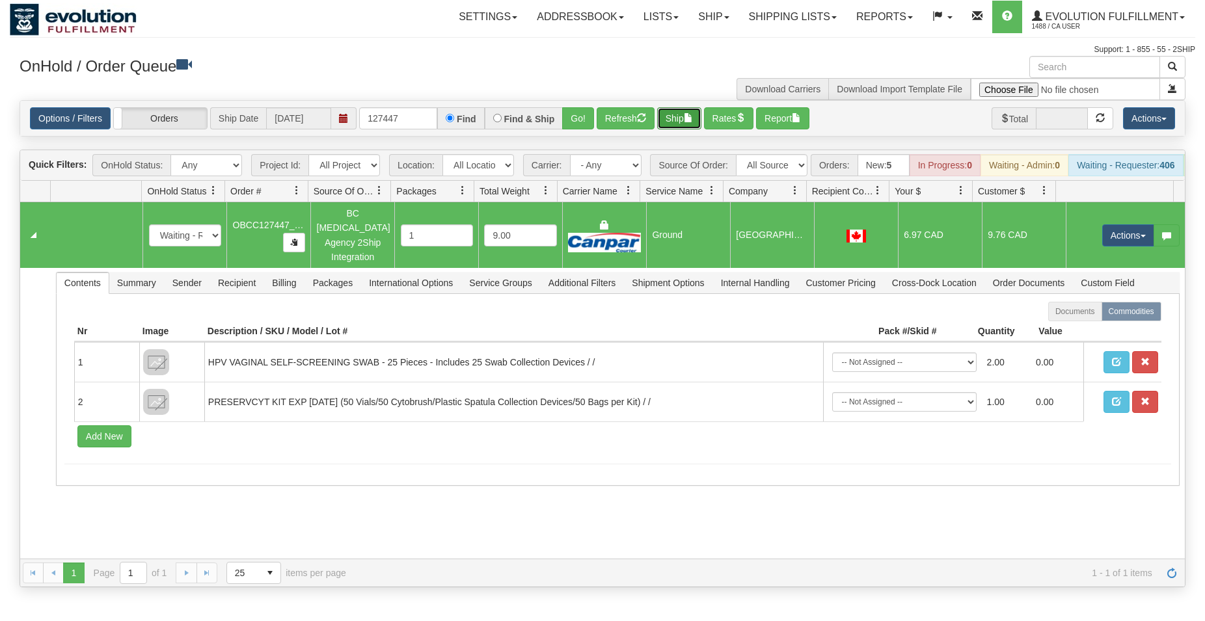
click at [683, 122] on button "Ship" at bounding box center [679, 118] width 44 height 22
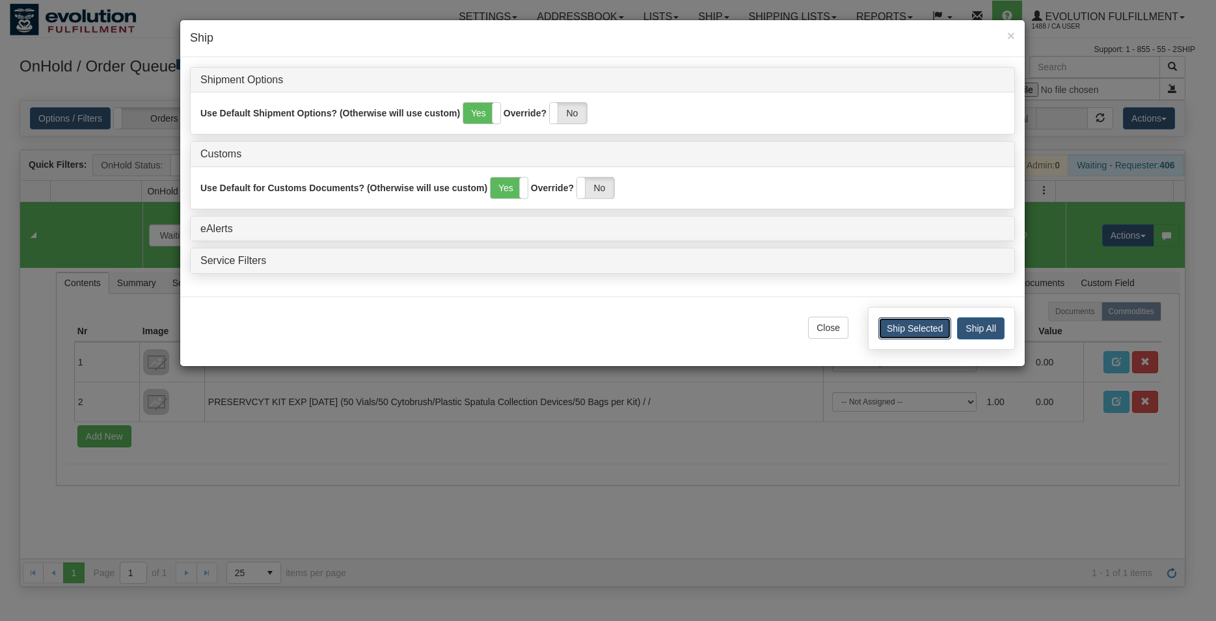
click at [893, 331] on button "Ship Selected" at bounding box center [914, 329] width 73 height 22
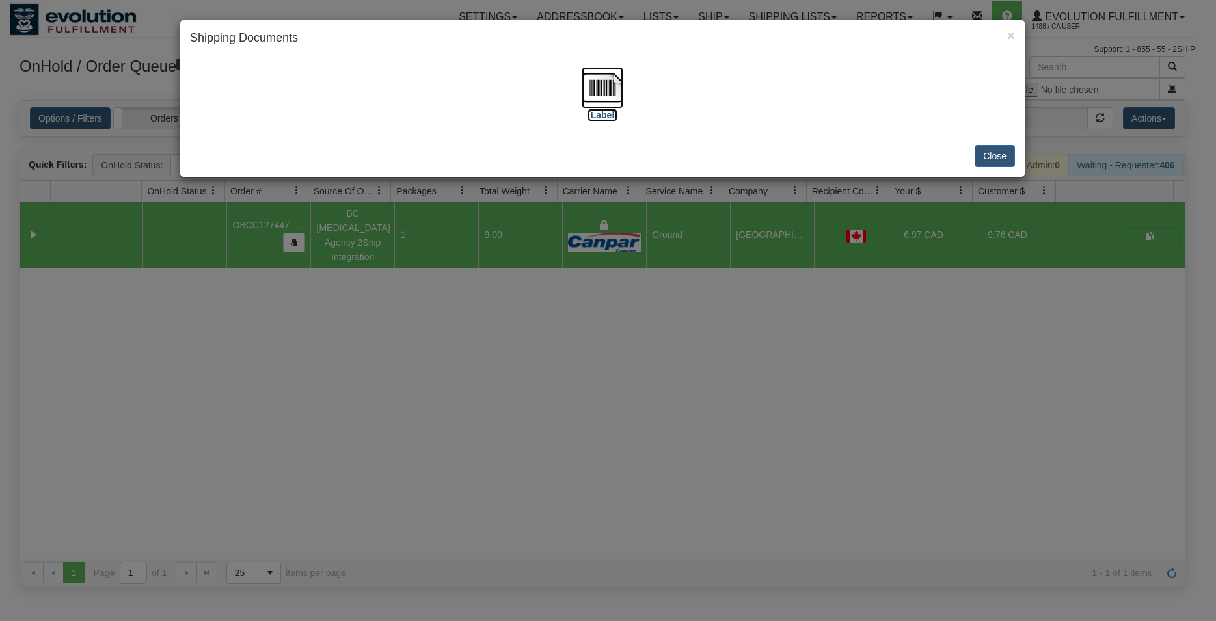
click at [599, 85] on img at bounding box center [603, 88] width 42 height 42
click at [990, 163] on button "Close" at bounding box center [995, 156] width 40 height 22
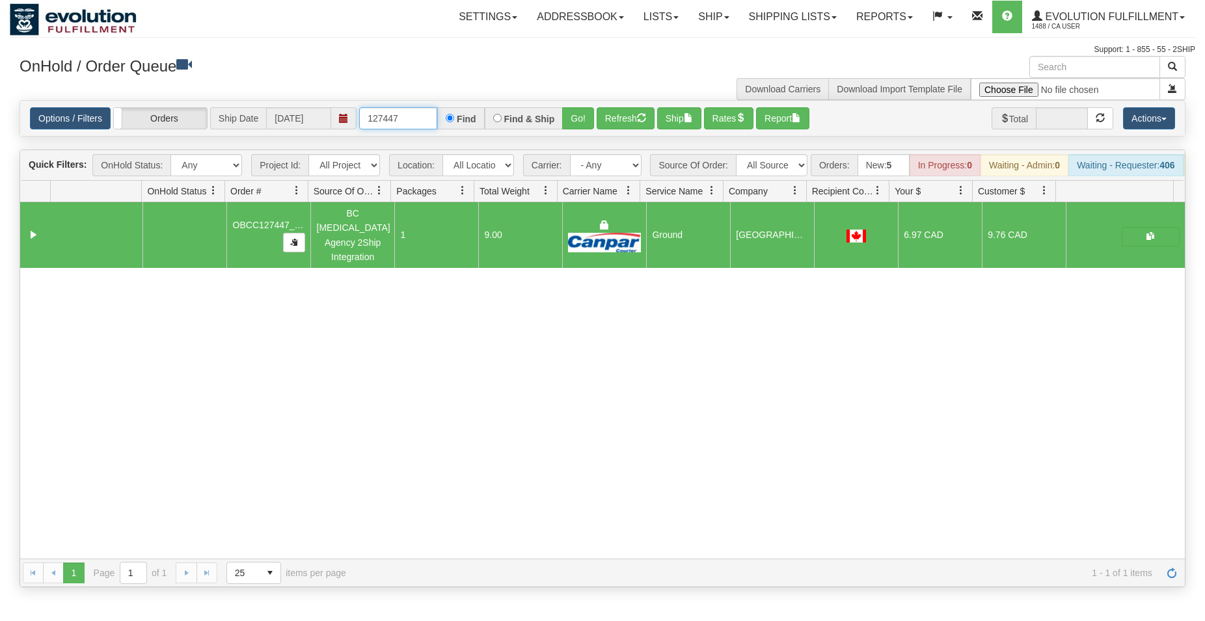
drag, startPoint x: 389, startPoint y: 115, endPoint x: 423, endPoint y: 119, distance: 34.1
click at [423, 119] on input "127447" at bounding box center [398, 118] width 78 height 22
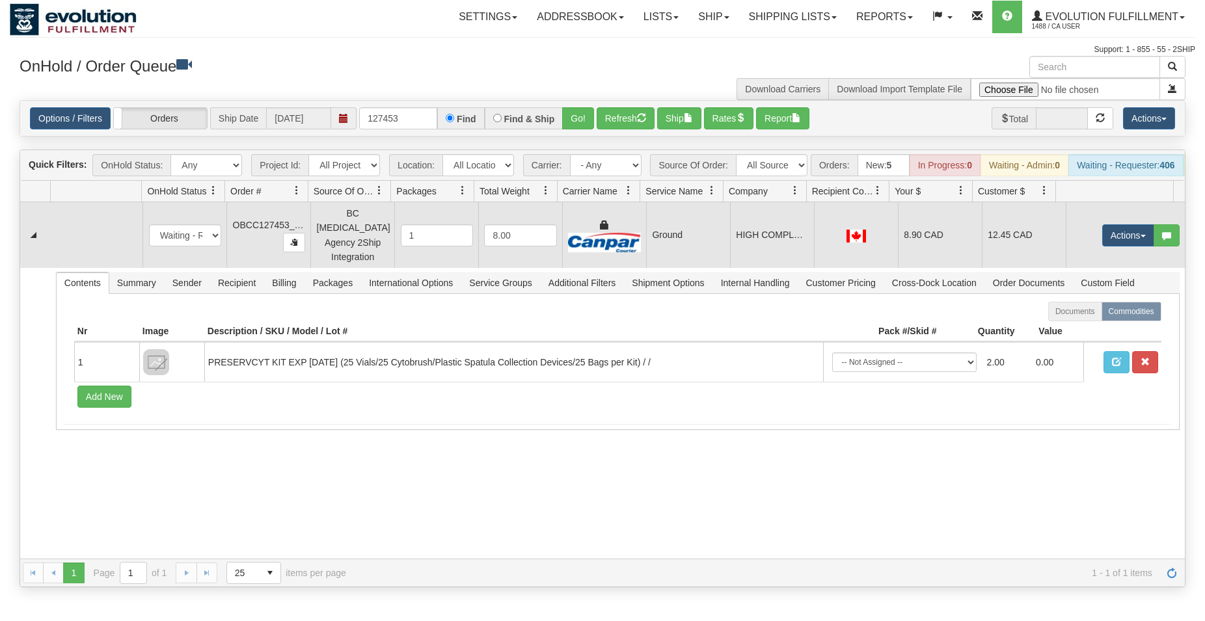
click at [705, 227] on td "Ground" at bounding box center [688, 235] width 84 height 66
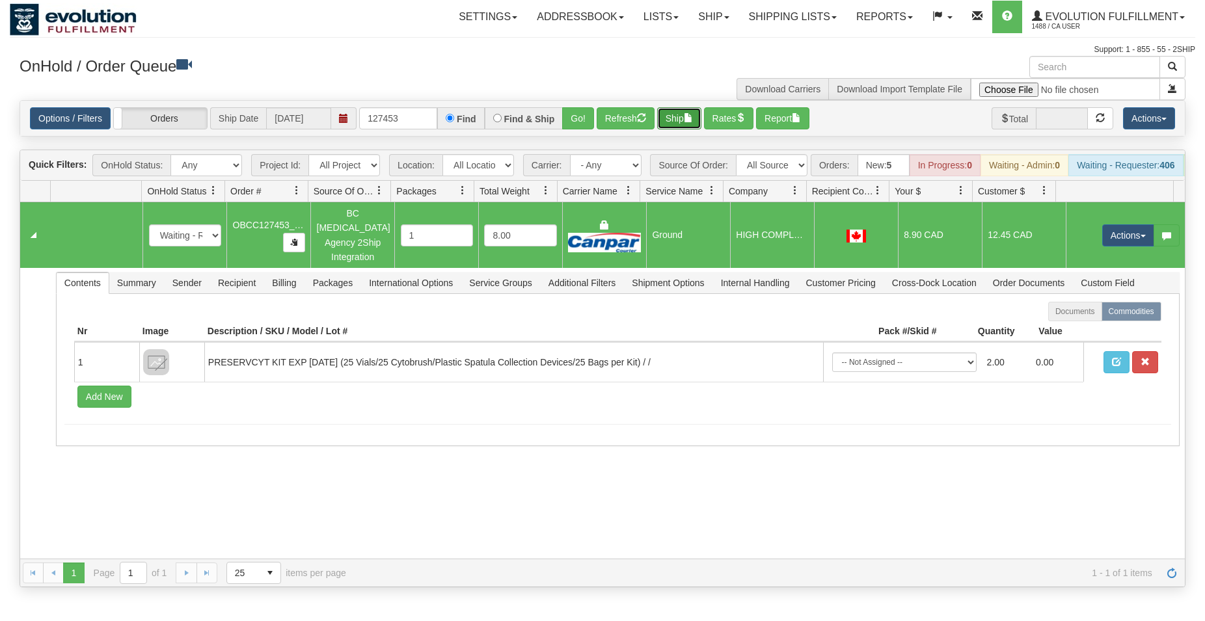
click at [677, 114] on button "Ship" at bounding box center [679, 118] width 44 height 22
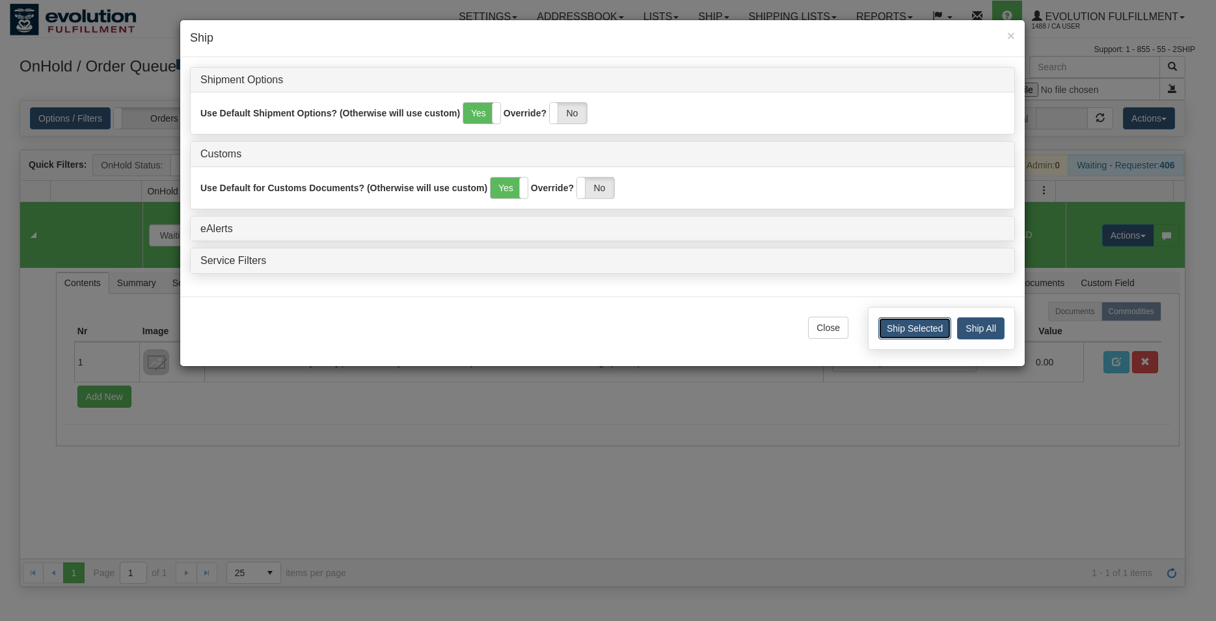
click at [887, 332] on button "Ship Selected" at bounding box center [914, 329] width 73 height 22
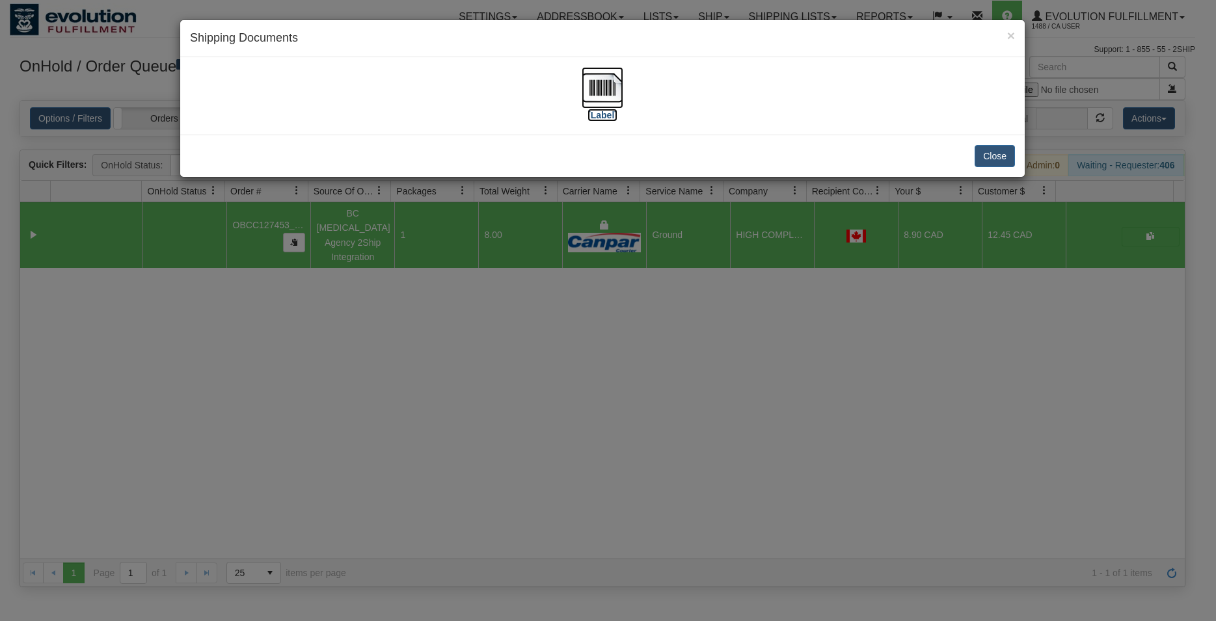
click at [614, 92] on img at bounding box center [603, 88] width 42 height 42
click at [992, 156] on button "Close" at bounding box center [995, 156] width 40 height 22
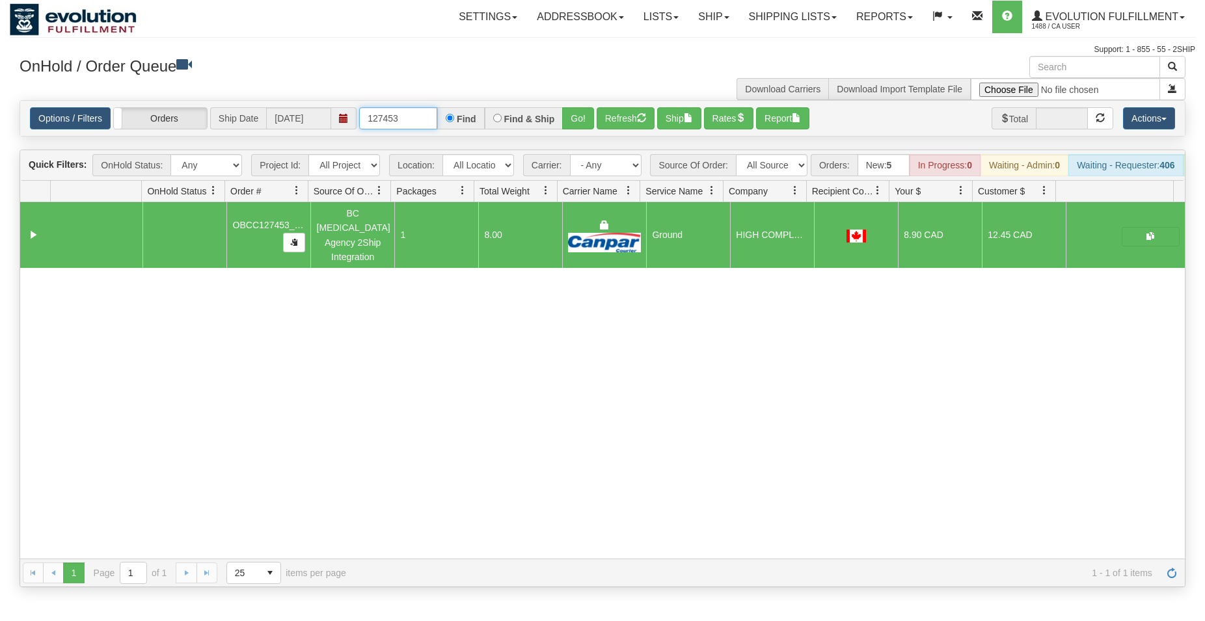
click at [407, 120] on input "127453" at bounding box center [398, 118] width 78 height 22
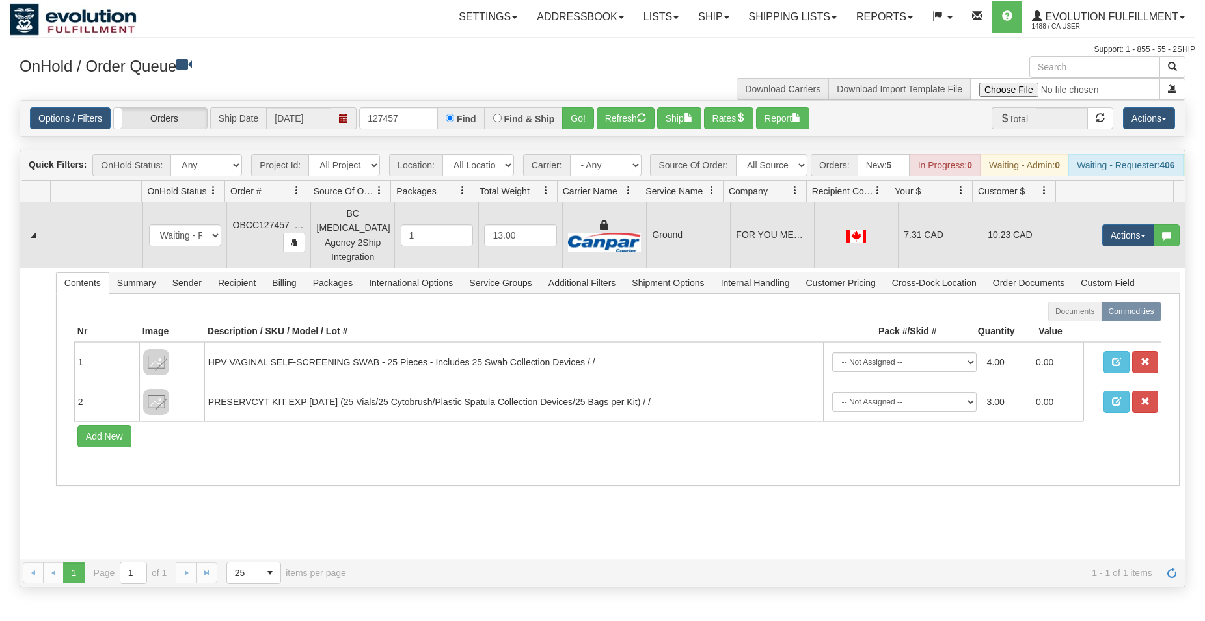
click at [712, 239] on td "Ground" at bounding box center [688, 235] width 84 height 66
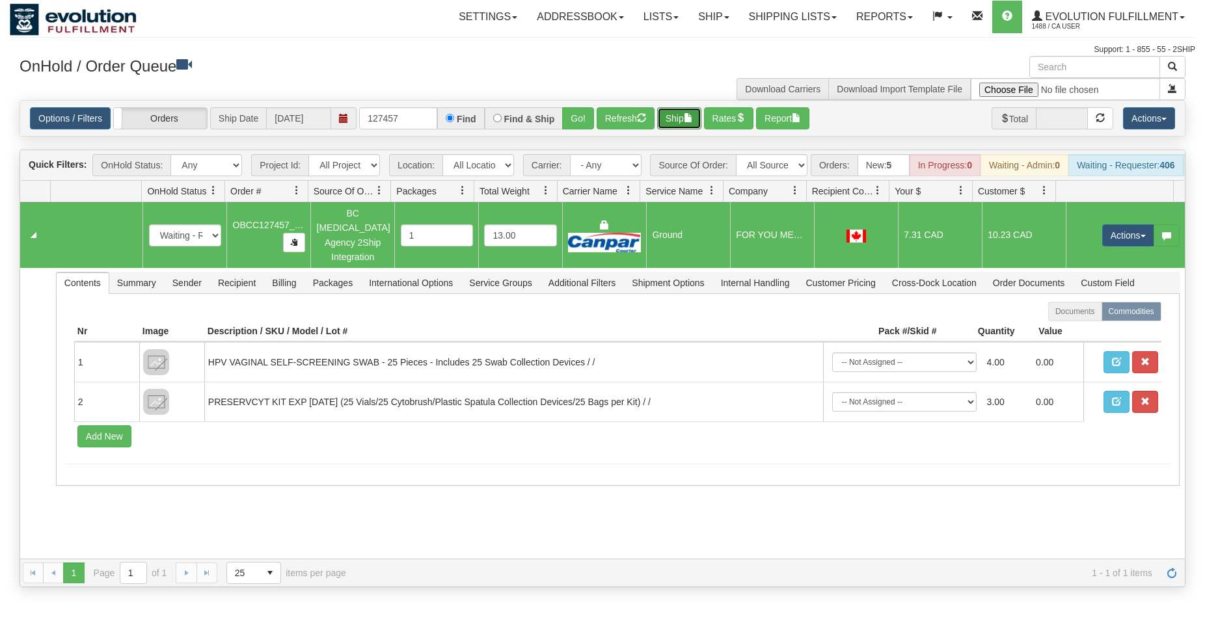
click at [679, 124] on button "Ship" at bounding box center [679, 118] width 44 height 22
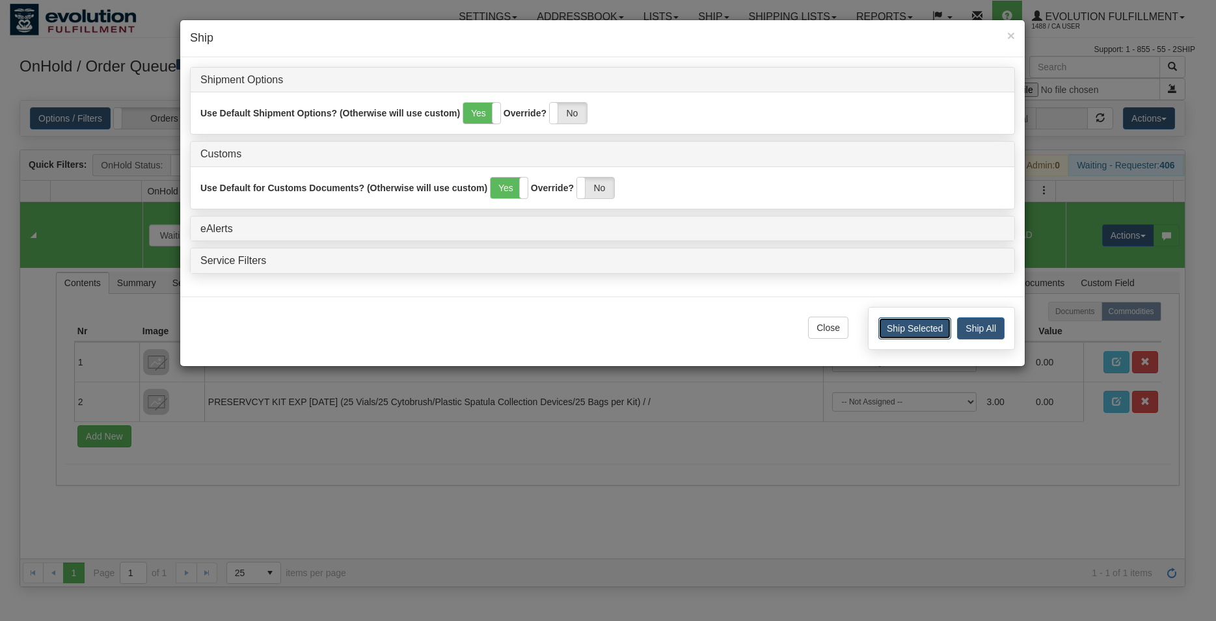
click at [899, 329] on button "Ship Selected" at bounding box center [914, 329] width 73 height 22
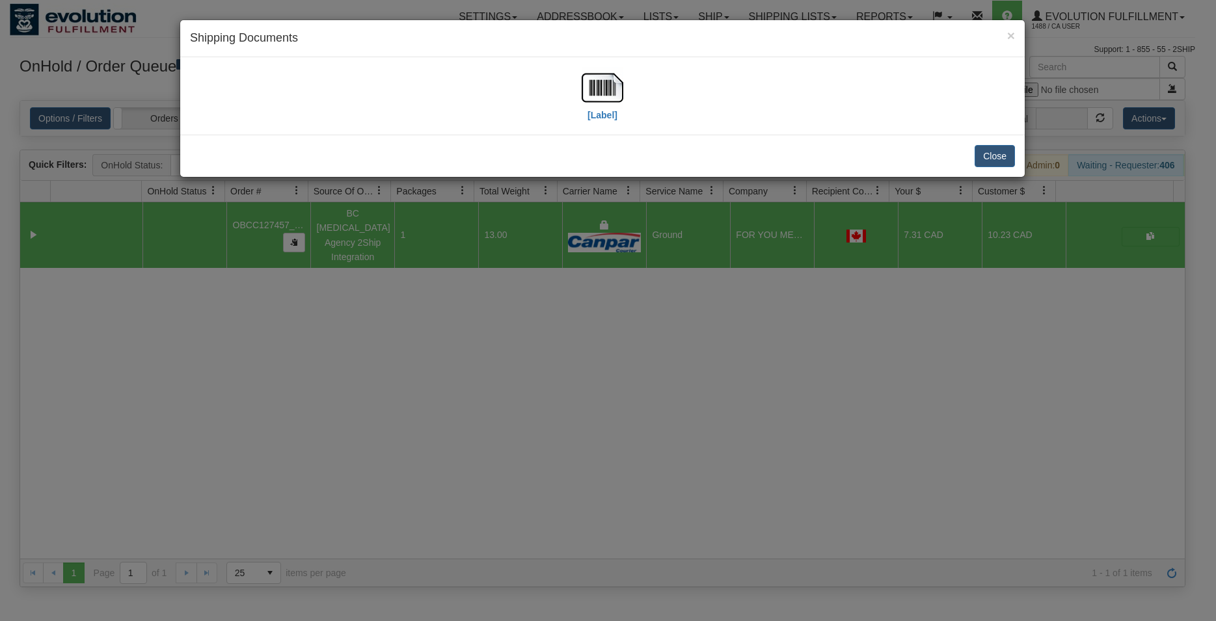
click at [624, 87] on div "[Label]" at bounding box center [602, 96] width 825 height 58
click at [608, 79] on img at bounding box center [603, 88] width 42 height 42
drag, startPoint x: 1008, startPoint y: 162, endPoint x: 997, endPoint y: 167, distance: 12.2
click at [1007, 162] on button "Close" at bounding box center [995, 156] width 40 height 22
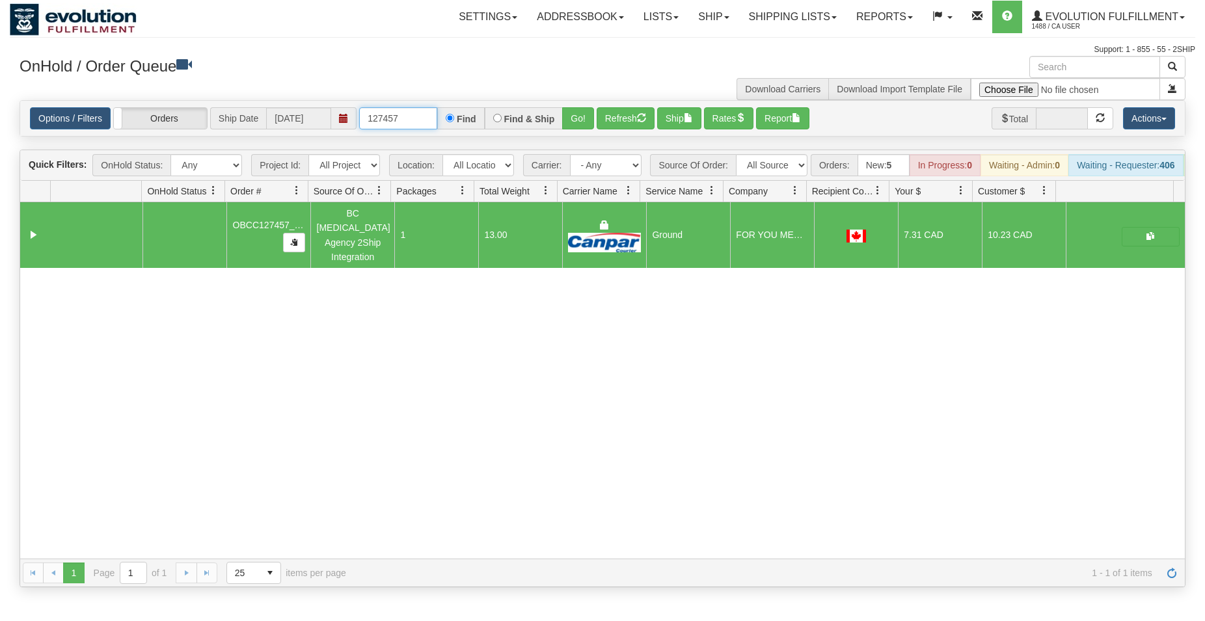
drag, startPoint x: 390, startPoint y: 117, endPoint x: 414, endPoint y: 109, distance: 25.9
click at [414, 117] on input "127457" at bounding box center [398, 118] width 78 height 22
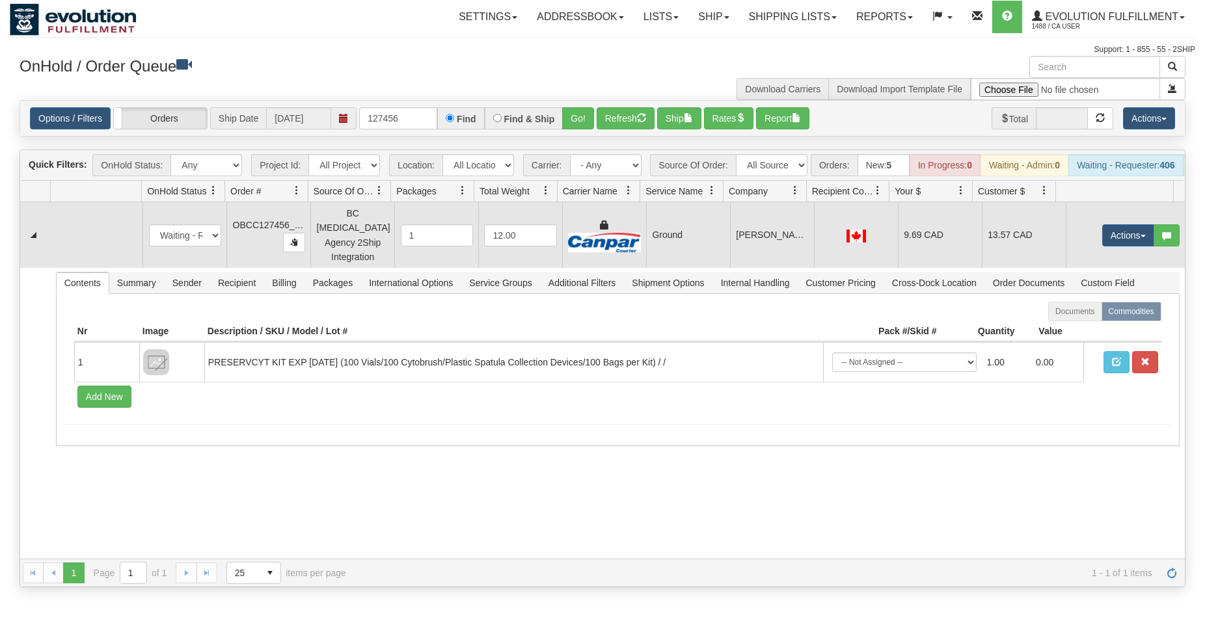
click at [628, 216] on td at bounding box center [604, 235] width 84 height 66
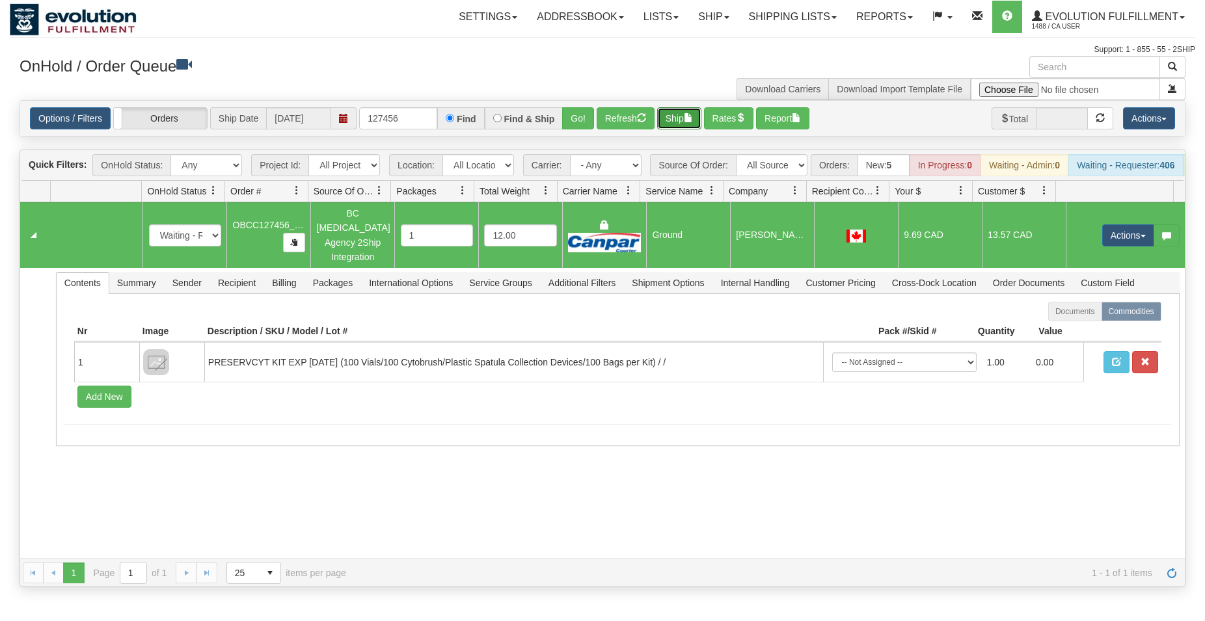
click at [676, 121] on button "Ship" at bounding box center [679, 118] width 44 height 22
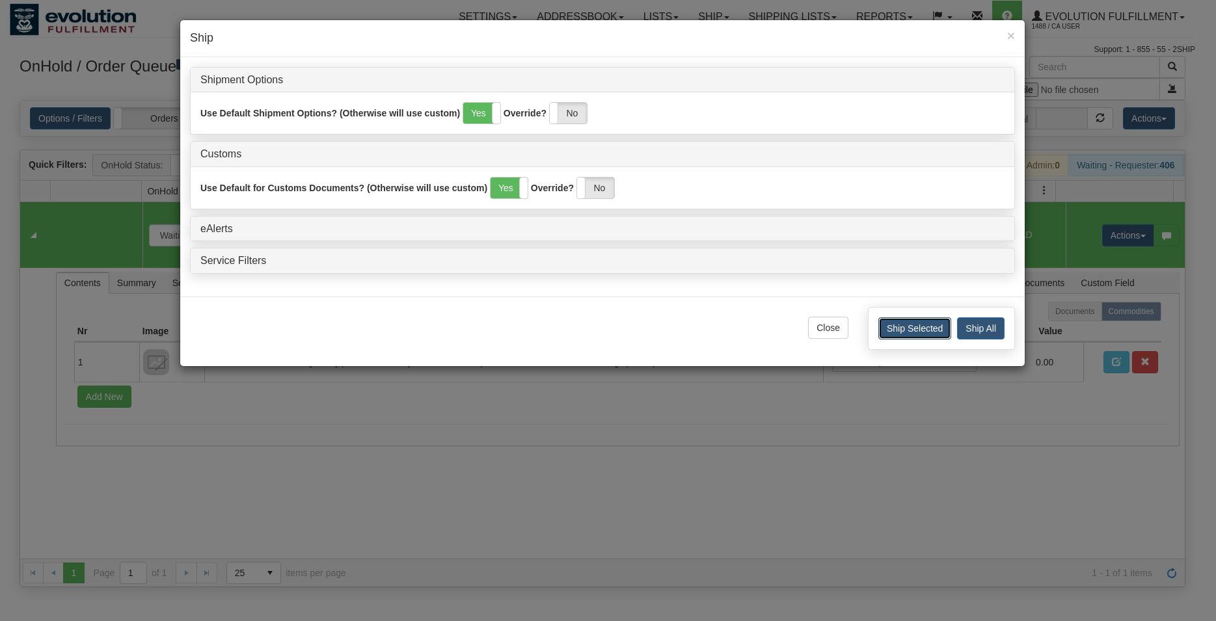
click at [902, 332] on button "Ship Selected" at bounding box center [914, 329] width 73 height 22
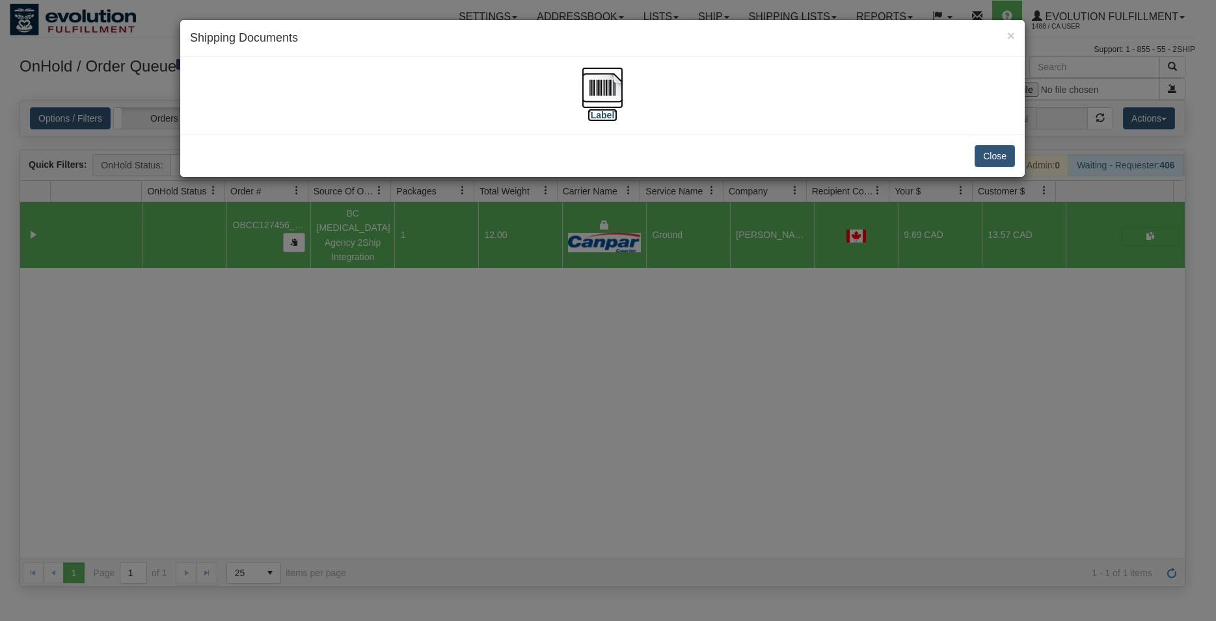
click at [610, 88] on img at bounding box center [603, 88] width 42 height 42
click at [990, 160] on button "Close" at bounding box center [995, 156] width 40 height 22
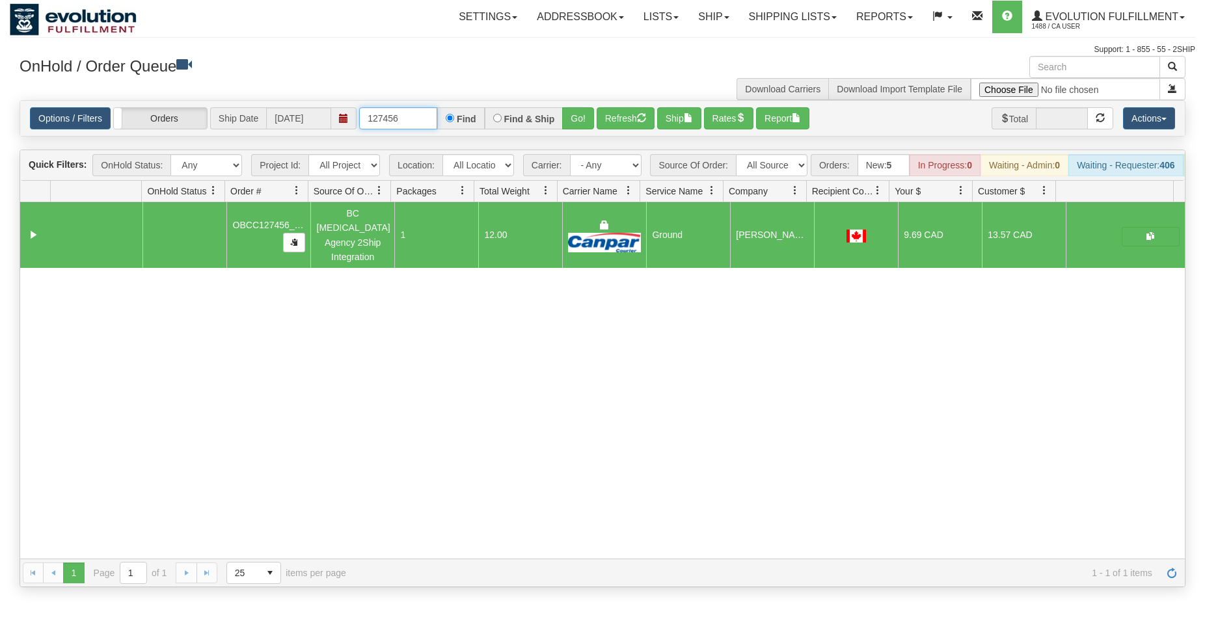
drag, startPoint x: 394, startPoint y: 121, endPoint x: 401, endPoint y: 119, distance: 7.4
click at [408, 122] on input "127456" at bounding box center [398, 118] width 78 height 22
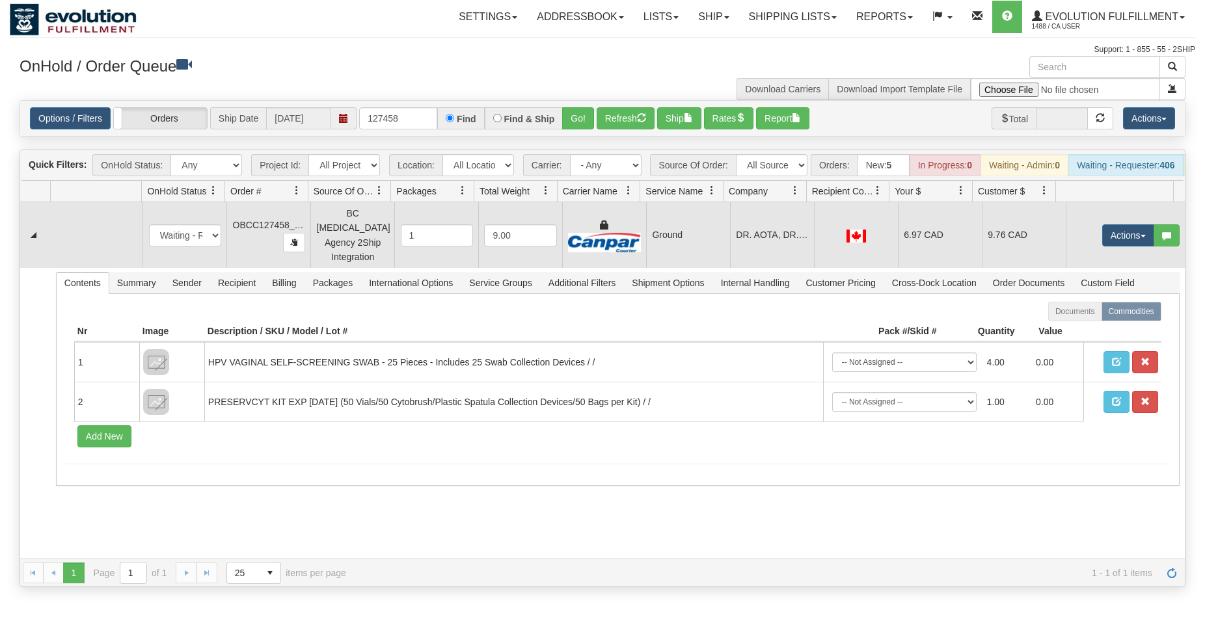
click at [719, 254] on td "Ground" at bounding box center [688, 235] width 84 height 66
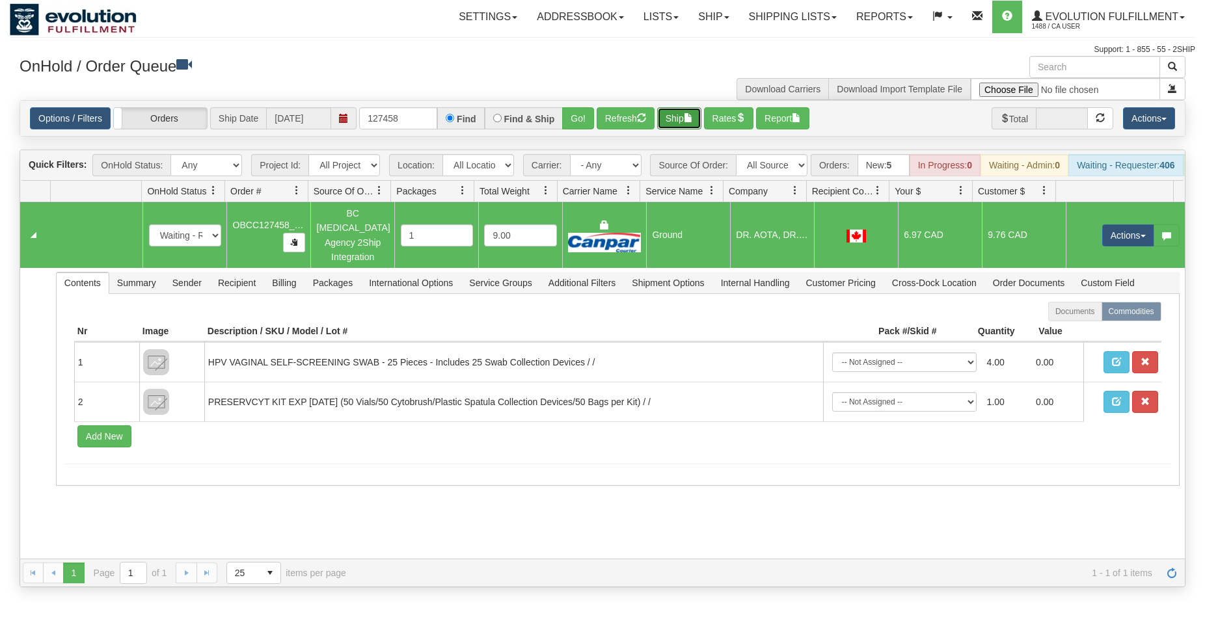
click at [688, 119] on button "Ship" at bounding box center [679, 118] width 44 height 22
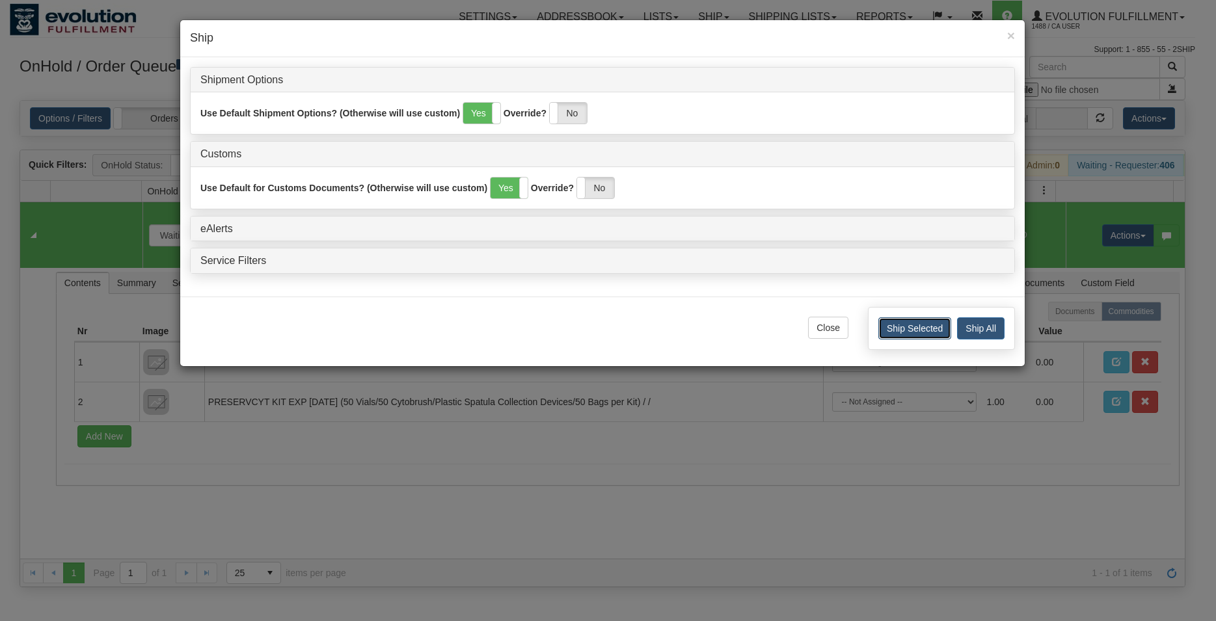
click at [902, 330] on button "Ship Selected" at bounding box center [914, 329] width 73 height 22
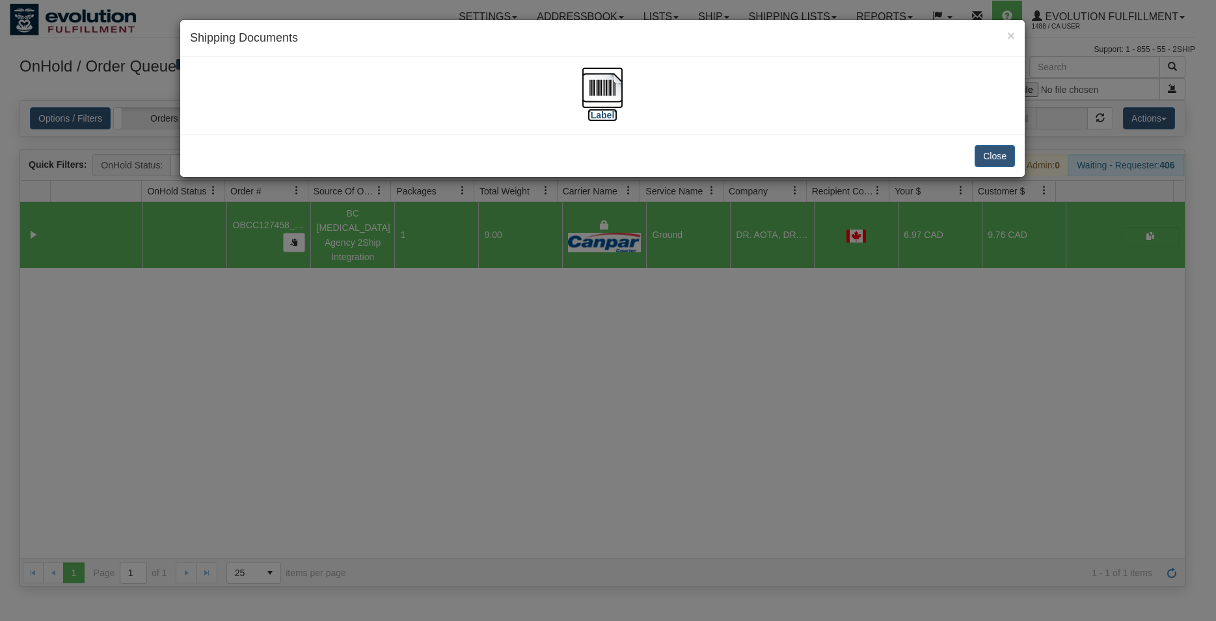
click at [604, 90] on img at bounding box center [603, 88] width 42 height 42
click at [973, 167] on div "Close" at bounding box center [602, 156] width 845 height 42
click at [988, 159] on button "Close" at bounding box center [995, 156] width 40 height 22
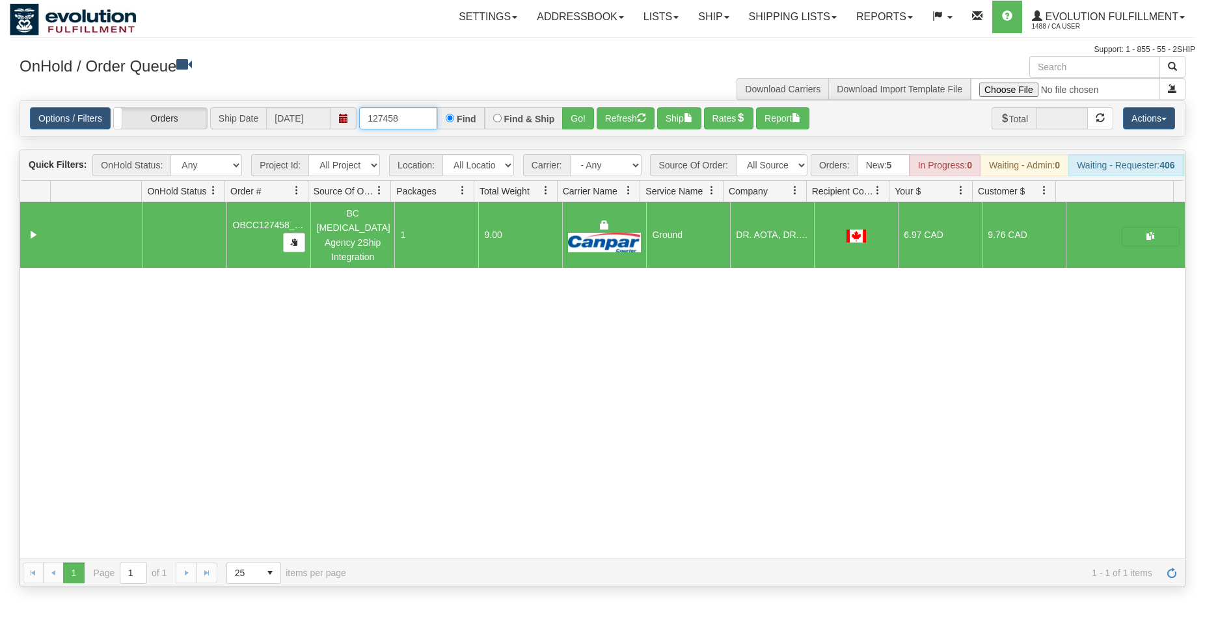
drag, startPoint x: 386, startPoint y: 116, endPoint x: 420, endPoint y: 118, distance: 33.2
click at [420, 118] on input "127458" at bounding box center [398, 118] width 78 height 22
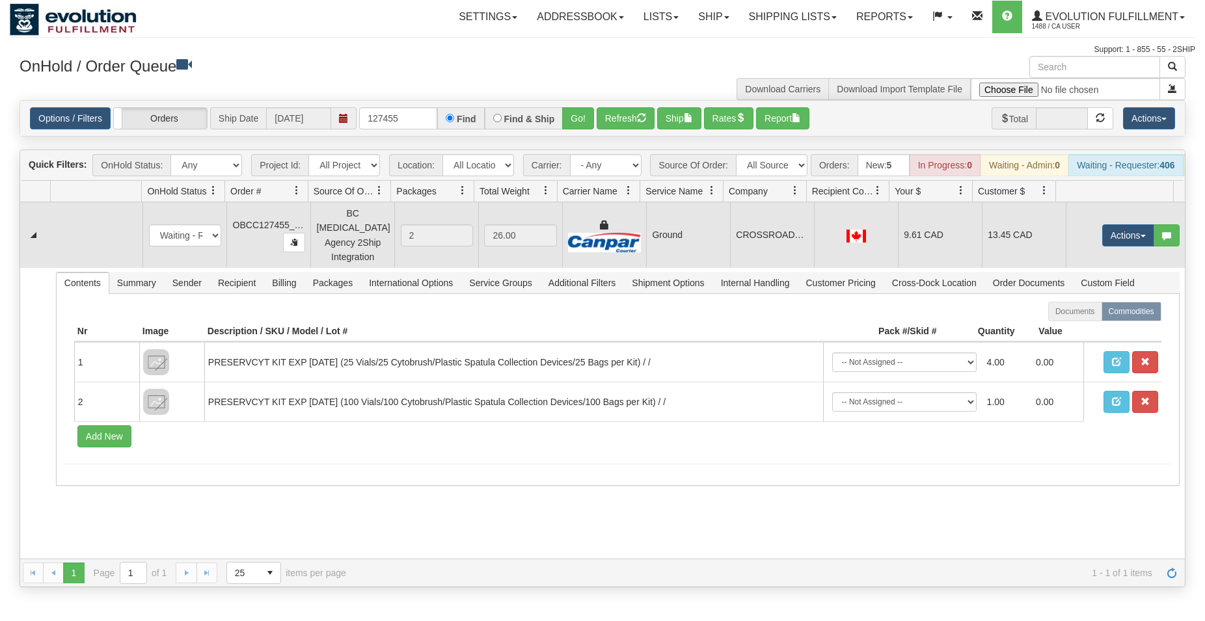
click at [674, 247] on td "Ground" at bounding box center [688, 235] width 84 height 66
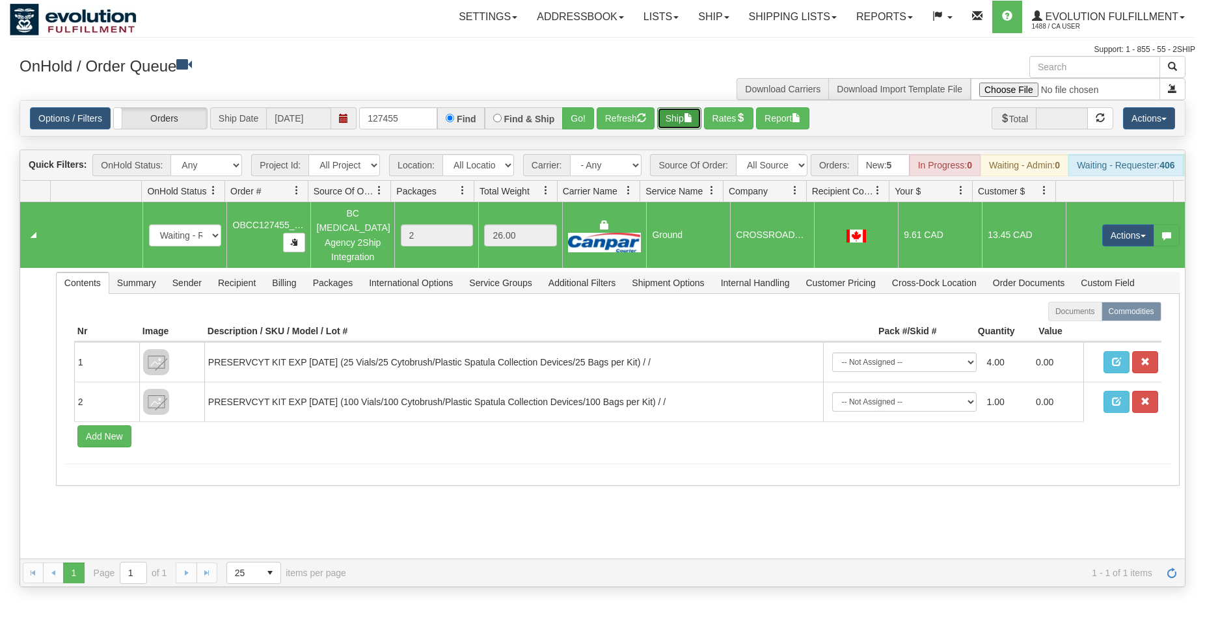
click at [683, 124] on button "Ship" at bounding box center [679, 118] width 44 height 22
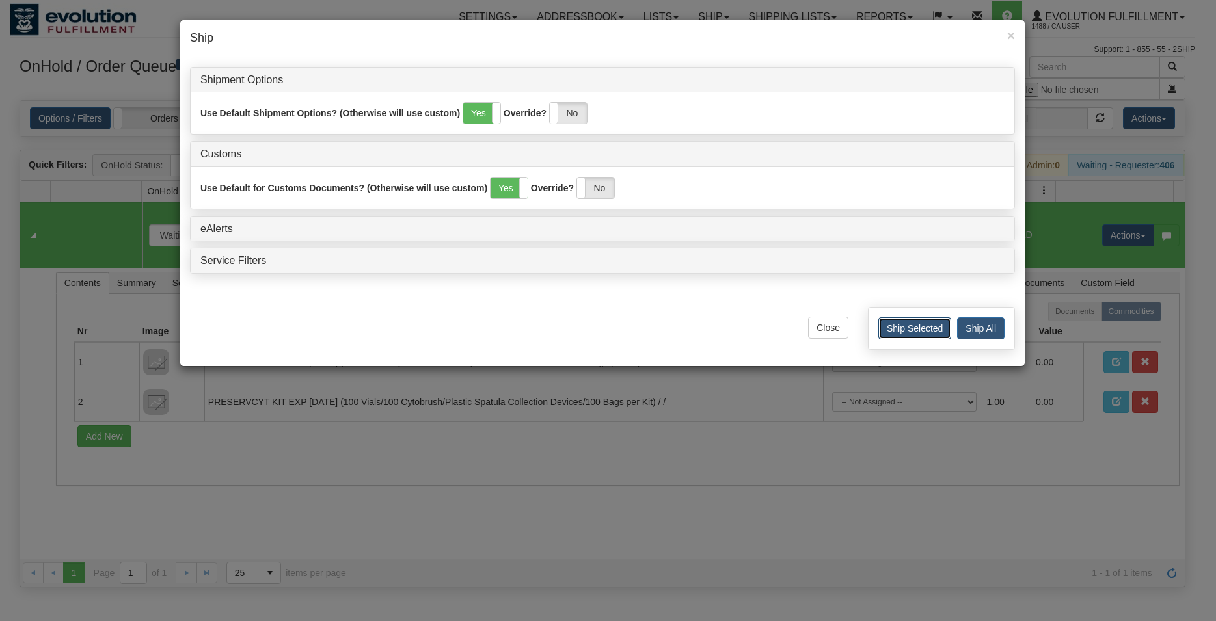
click at [906, 332] on button "Ship Selected" at bounding box center [914, 329] width 73 height 22
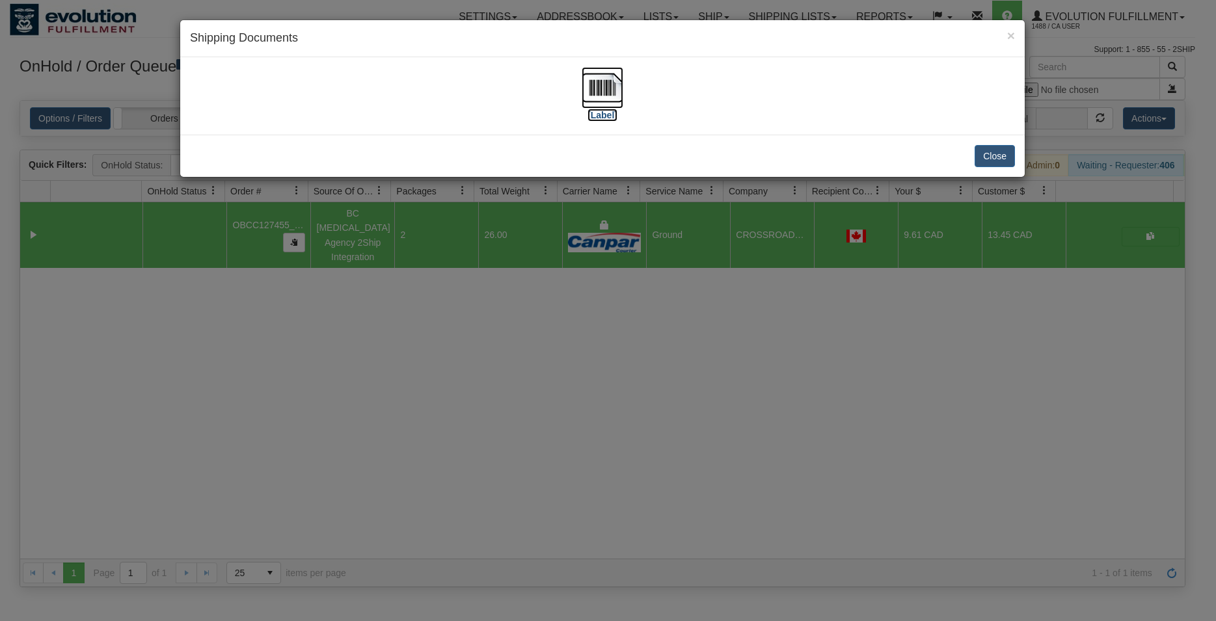
click at [614, 86] on img at bounding box center [603, 88] width 42 height 42
click at [990, 163] on button "Close" at bounding box center [995, 156] width 40 height 22
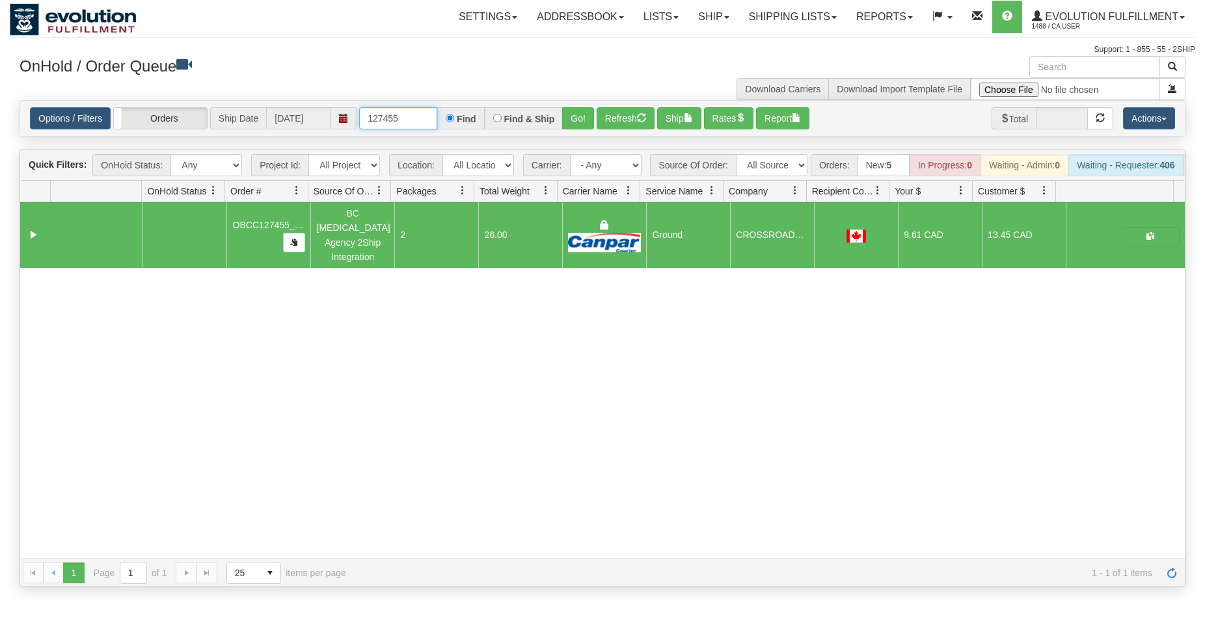
drag, startPoint x: 393, startPoint y: 116, endPoint x: 410, endPoint y: 118, distance: 17.0
click at [410, 118] on input "127455" at bounding box center [398, 118] width 78 height 22
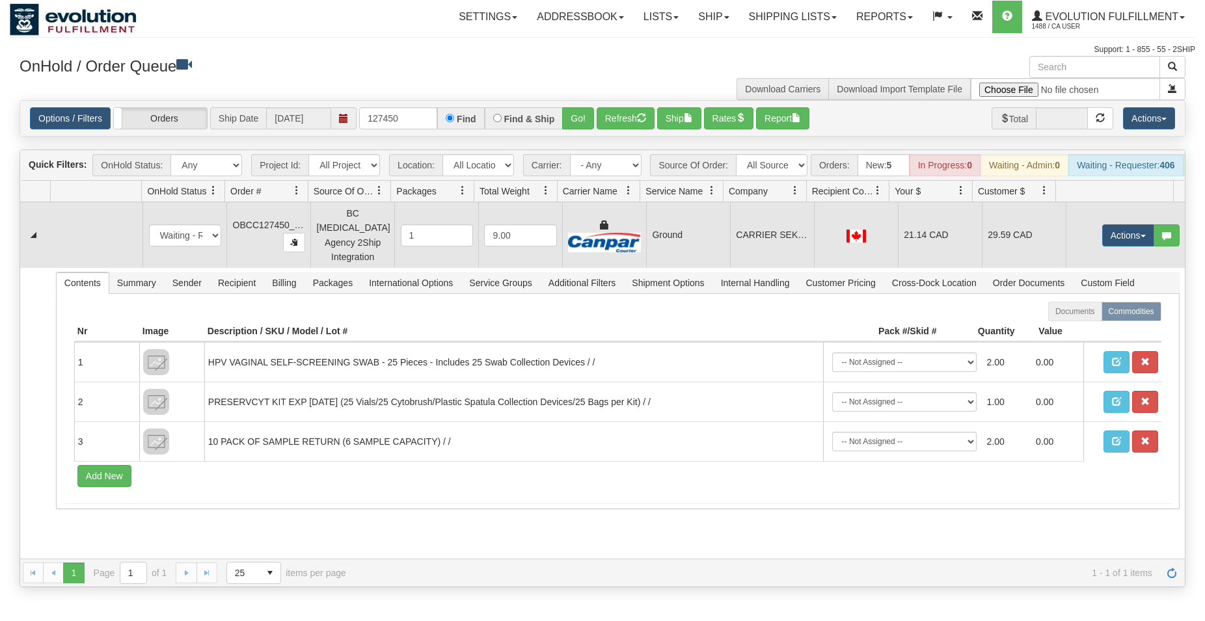
click at [646, 250] on td "Ground" at bounding box center [688, 235] width 84 height 66
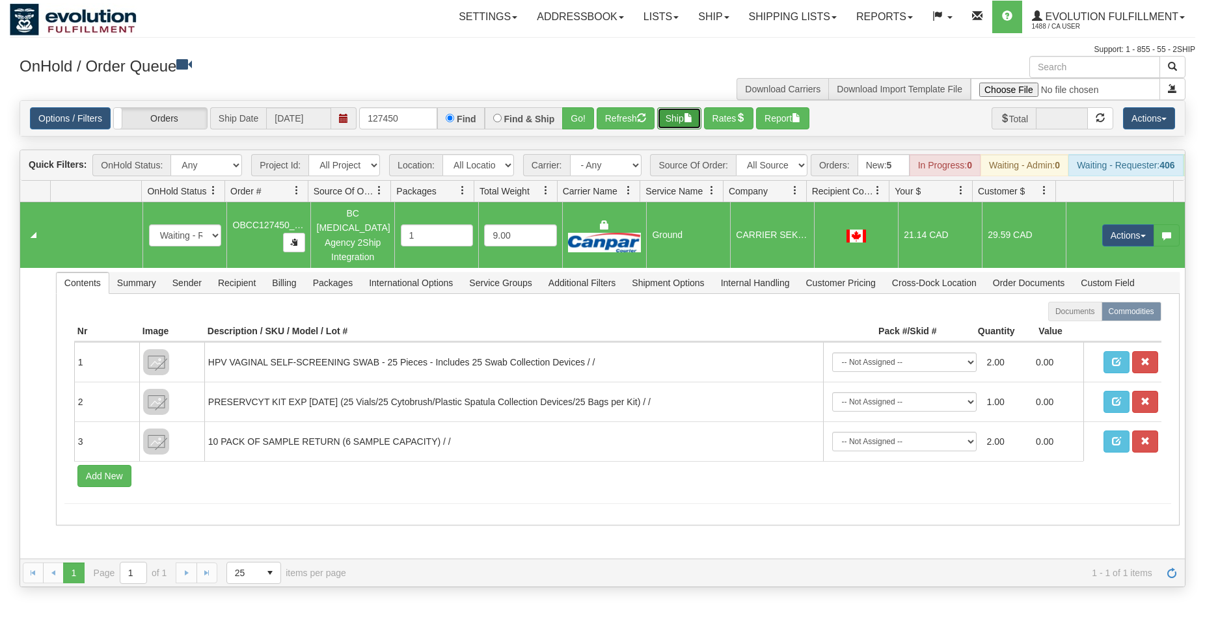
click at [685, 119] on button "Ship" at bounding box center [679, 118] width 44 height 22
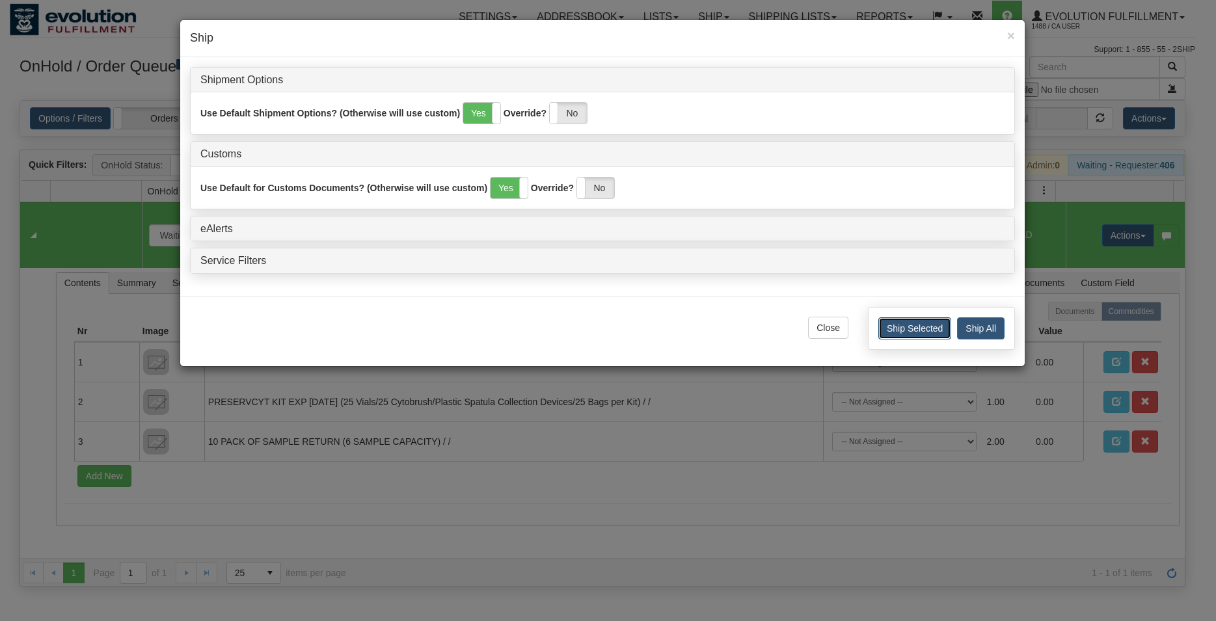
click at [889, 333] on button "Ship Selected" at bounding box center [914, 329] width 73 height 22
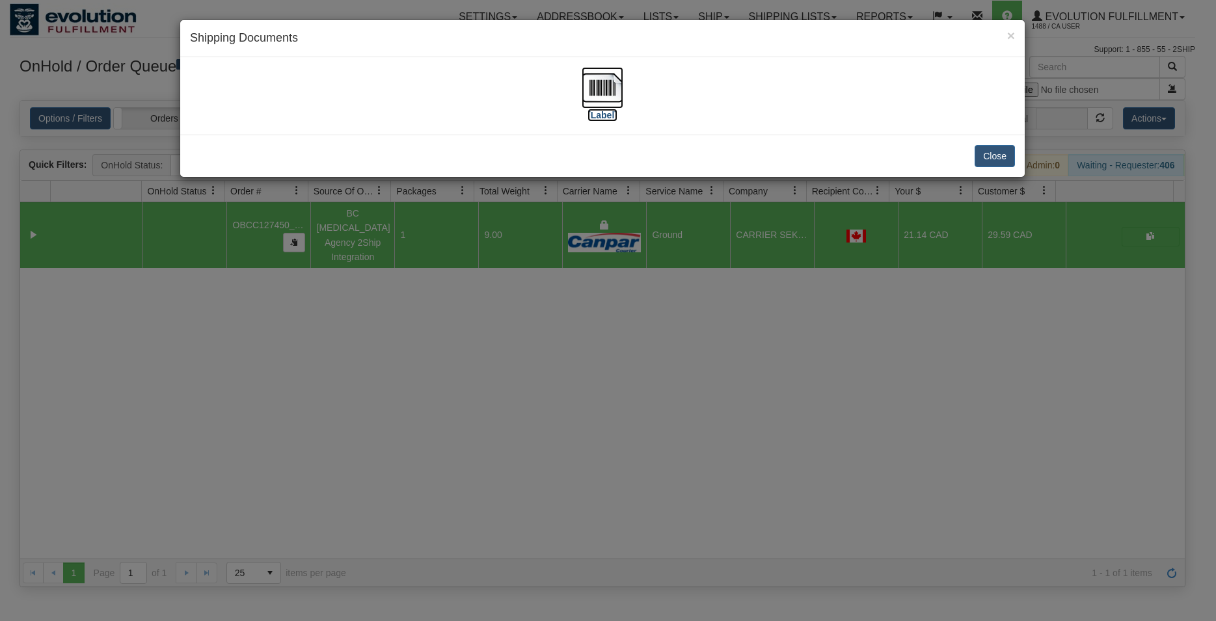
click at [608, 87] on img at bounding box center [603, 88] width 42 height 42
click at [992, 166] on button "Close" at bounding box center [995, 156] width 40 height 22
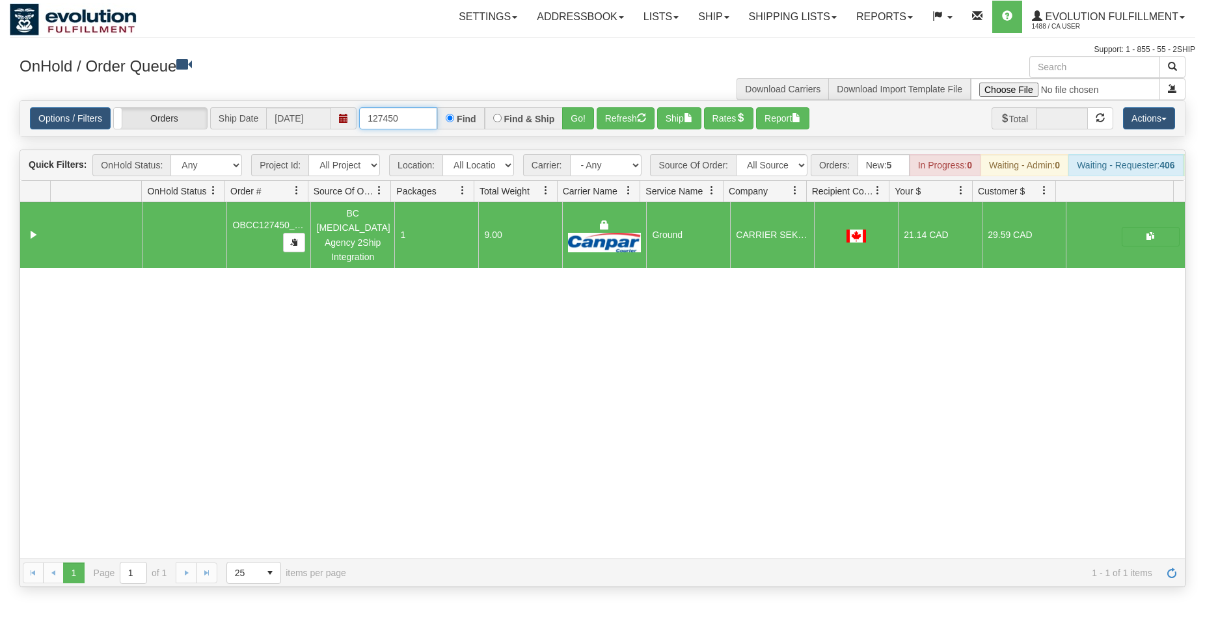
drag, startPoint x: 392, startPoint y: 120, endPoint x: 412, endPoint y: 115, distance: 20.8
click at [412, 115] on input "127450" at bounding box center [398, 118] width 78 height 22
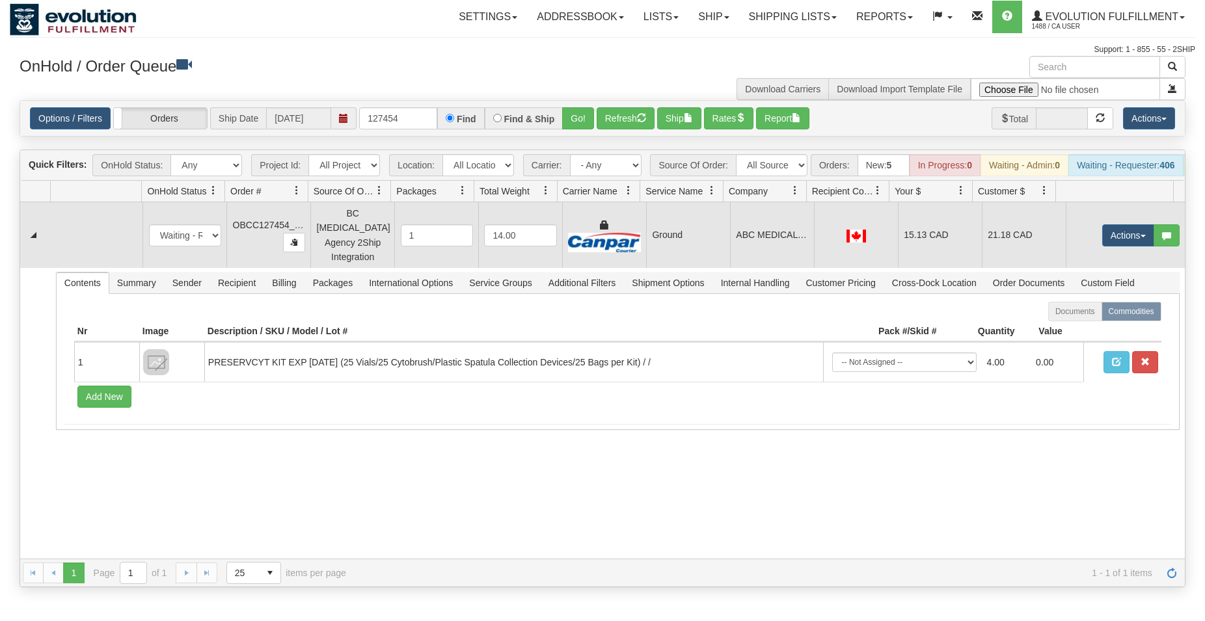
click at [733, 236] on td "ABC MEDICAL CLINIC" at bounding box center [772, 235] width 84 height 66
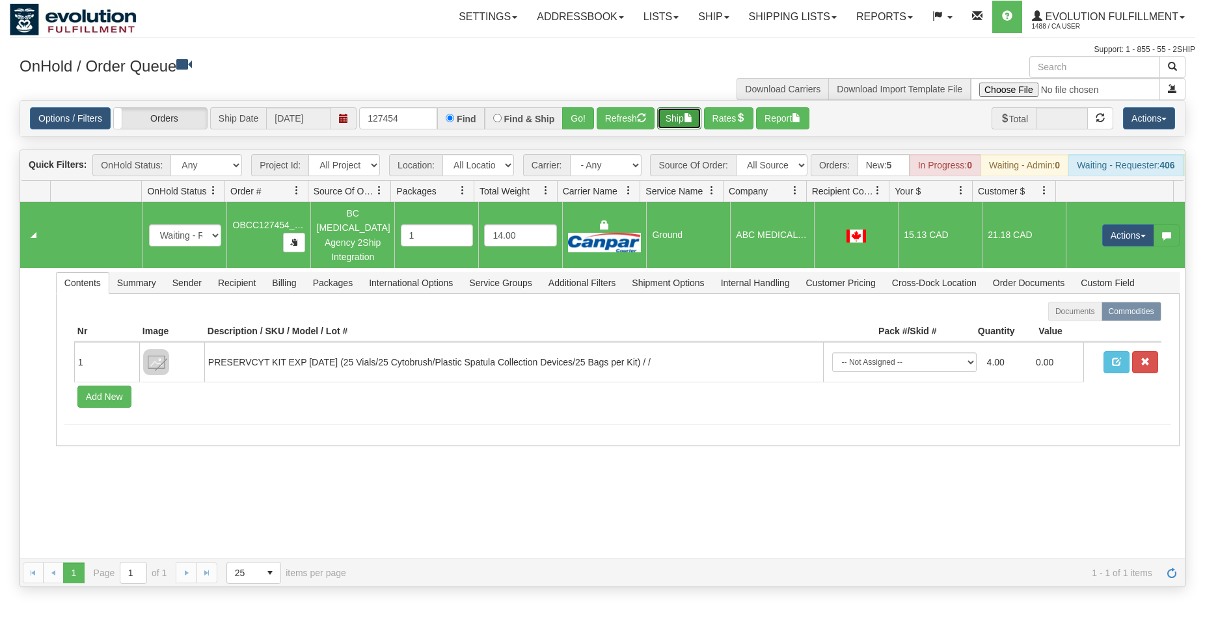
click at [683, 114] on button "Ship" at bounding box center [679, 118] width 44 height 22
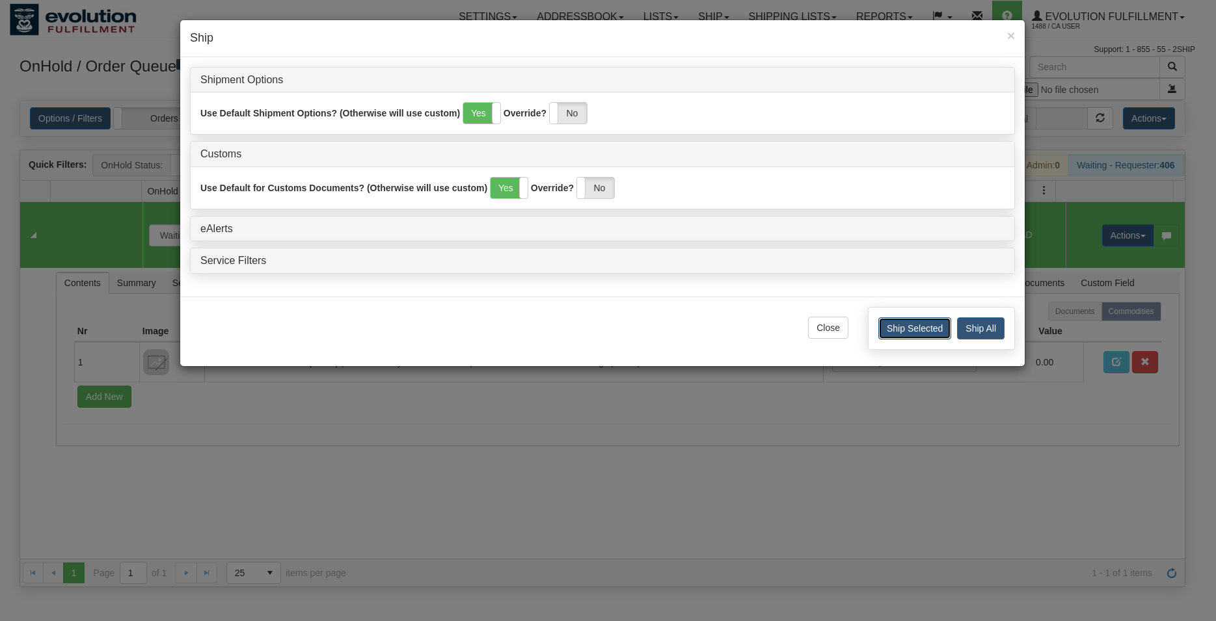
click at [911, 323] on button "Ship Selected" at bounding box center [914, 329] width 73 height 22
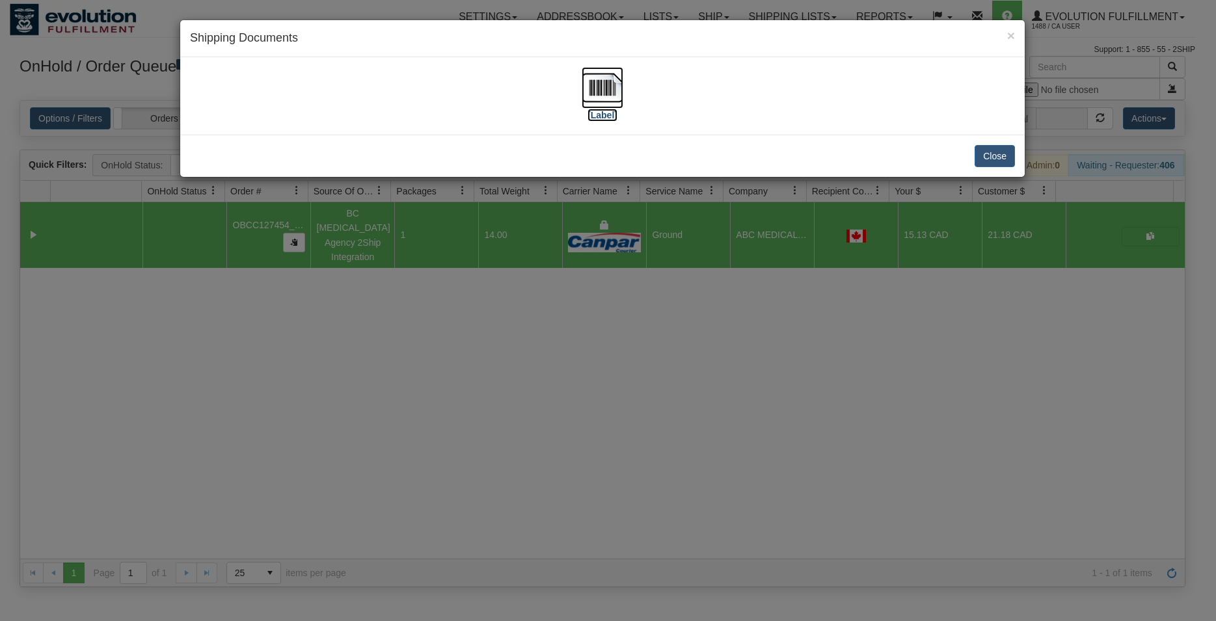
click at [593, 97] on img at bounding box center [603, 88] width 42 height 42
click at [989, 159] on button "Close" at bounding box center [995, 156] width 40 height 22
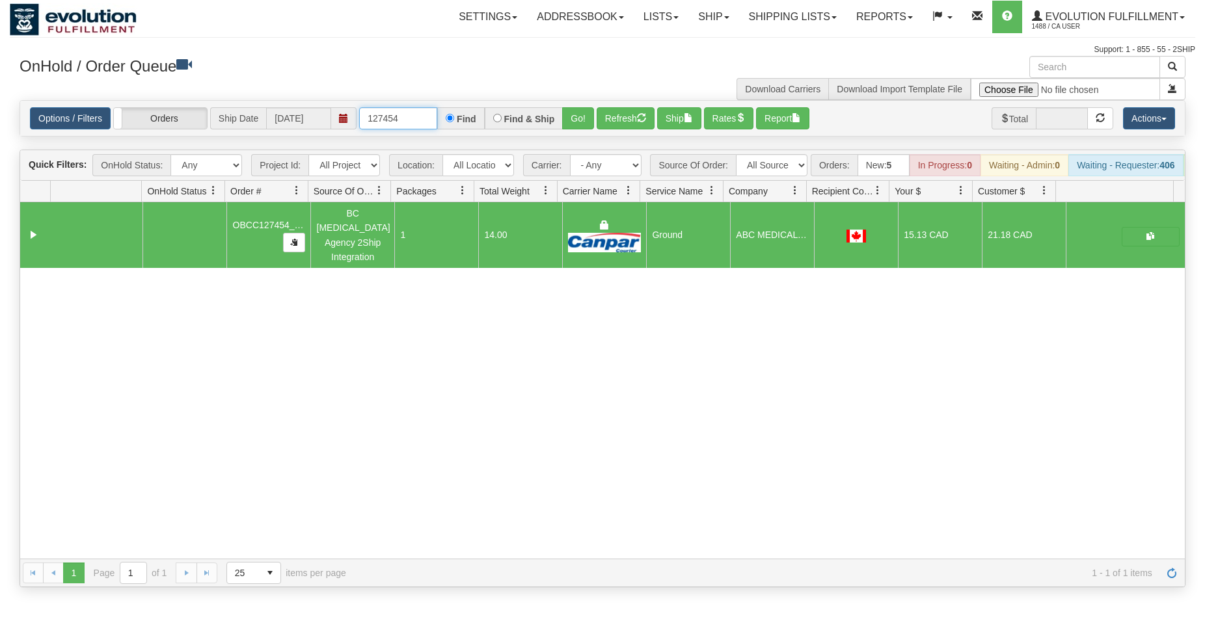
drag, startPoint x: 385, startPoint y: 113, endPoint x: 424, endPoint y: 105, distance: 39.1
click at [418, 108] on input "127454" at bounding box center [398, 118] width 78 height 22
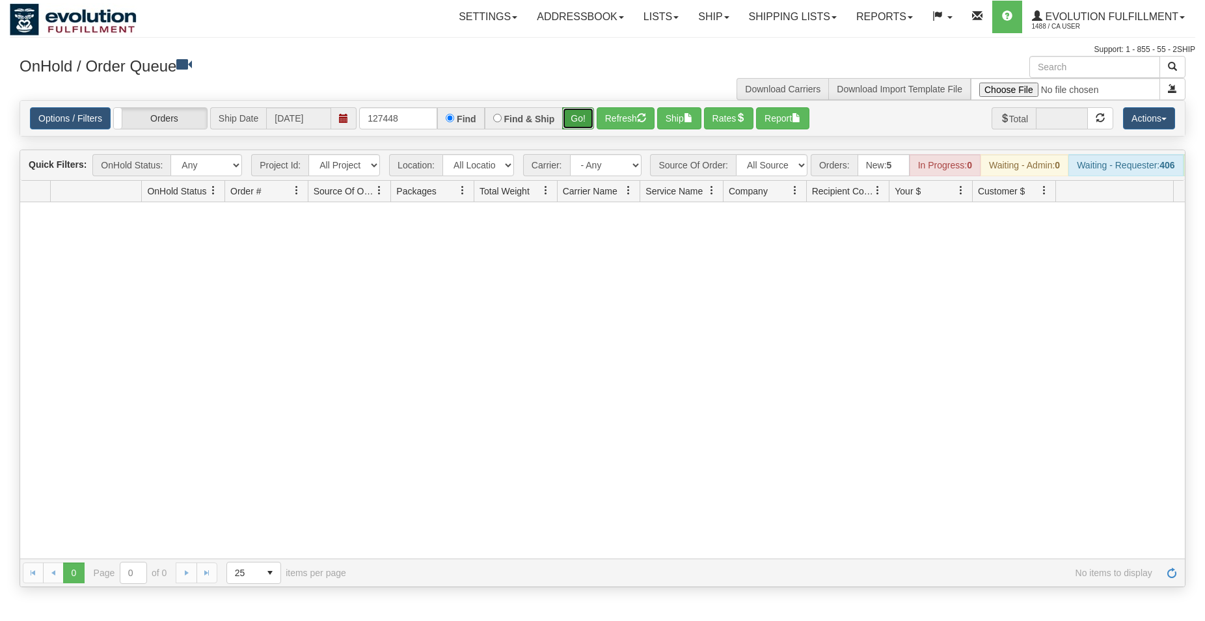
click at [576, 118] on button "Go!" at bounding box center [578, 118] width 32 height 22
click at [617, 118] on button "Refresh" at bounding box center [626, 118] width 58 height 22
drag, startPoint x: 391, startPoint y: 122, endPoint x: 402, endPoint y: 122, distance: 11.1
click at [402, 122] on input "127448" at bounding box center [398, 118] width 78 height 22
type input "127449"
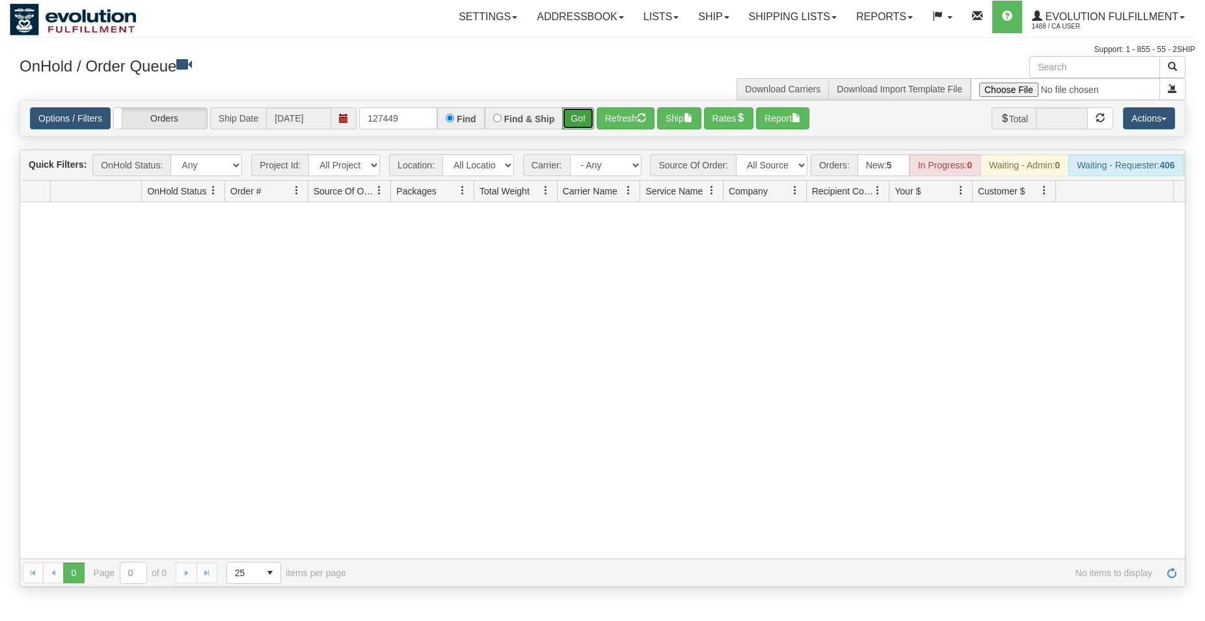
click at [575, 120] on button "Go!" at bounding box center [578, 118] width 32 height 22
click at [783, 25] on link "Shipping lists" at bounding box center [792, 17] width 107 height 33
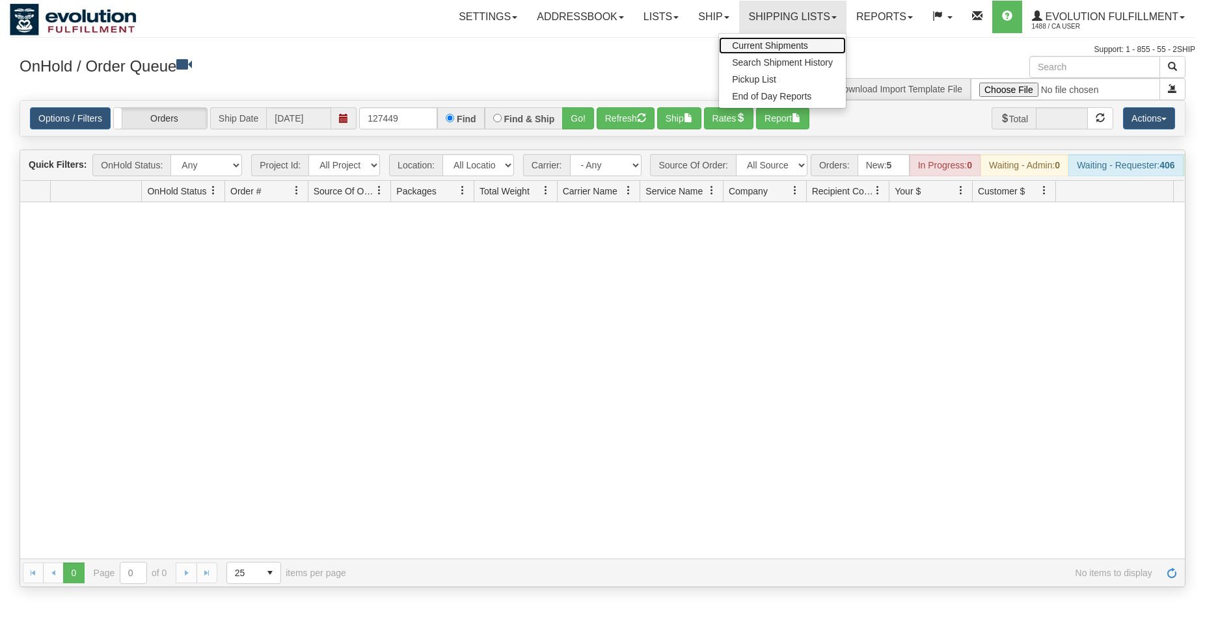
click at [775, 43] on span "Current Shipments" at bounding box center [770, 45] width 76 height 10
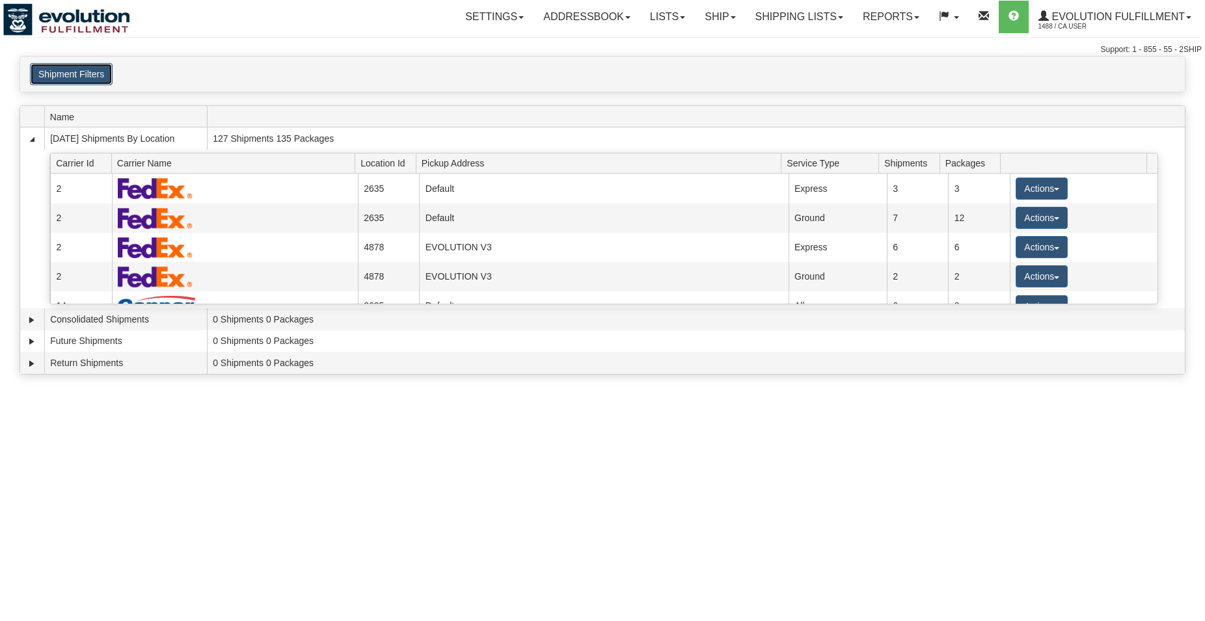
click at [94, 81] on button "Shipment Filters" at bounding box center [71, 74] width 83 height 22
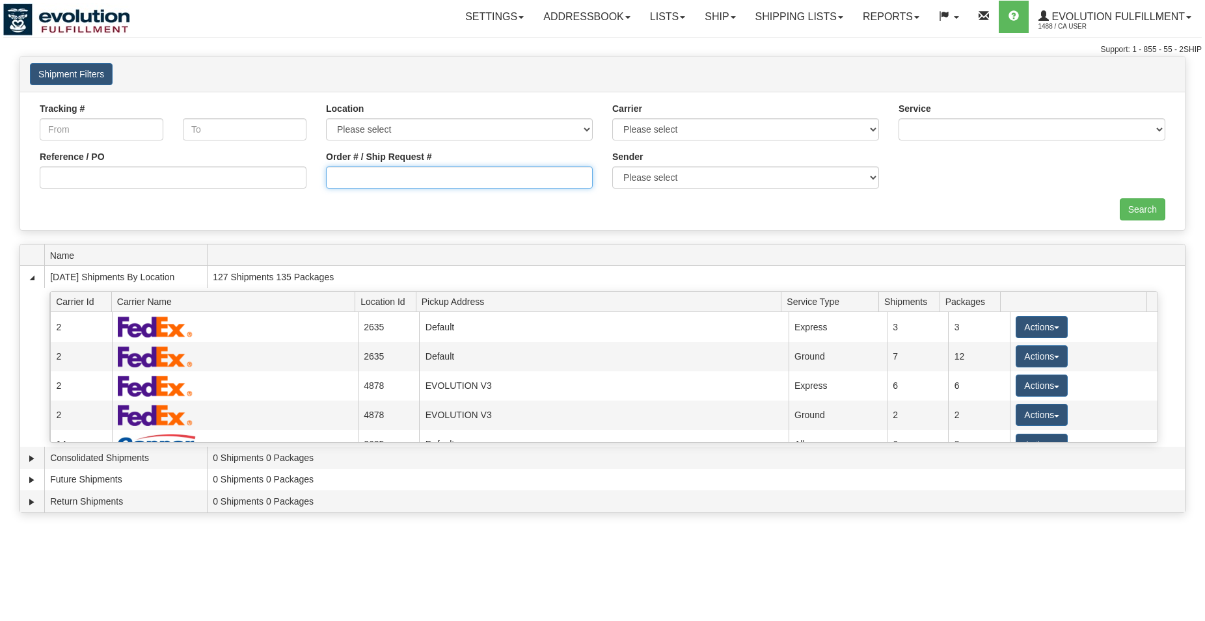
click at [378, 183] on input "Order # / Ship Request #" at bounding box center [459, 178] width 267 height 22
type input "4"
type input "72011"
click at [359, 185] on input "Order # / Ship Request #" at bounding box center [459, 178] width 267 height 22
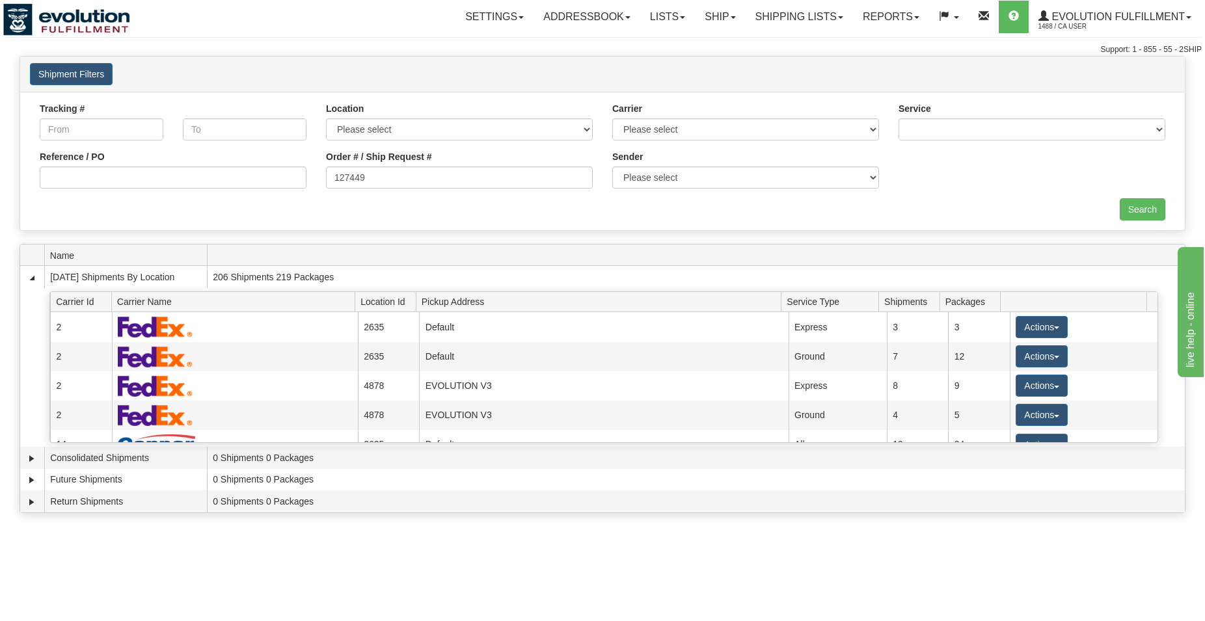
type input "127449"
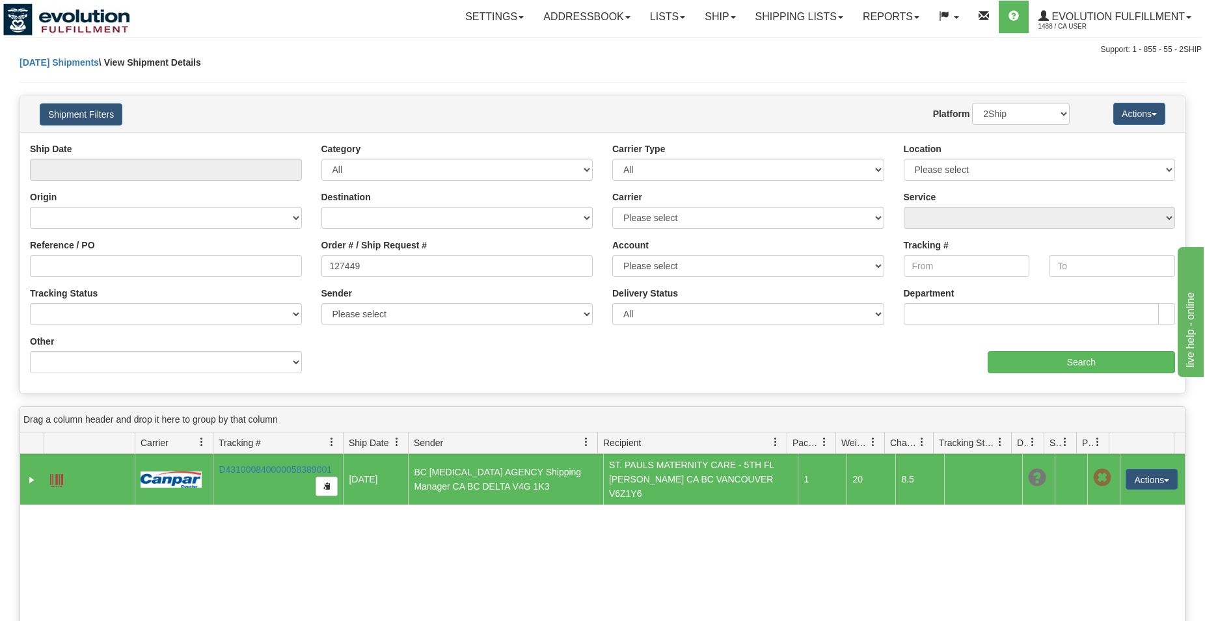
click at [690, 33] on nav "Toggle navigation Settings Shipping Preferences Fields Preferences New Groups" at bounding box center [707, 17] width 989 height 34
click at [707, 27] on link "Ship" at bounding box center [720, 17] width 50 height 33
click at [705, 64] on span "OnHold / Order Queue" at bounding box center [686, 62] width 92 height 10
